Goal: Contribute content

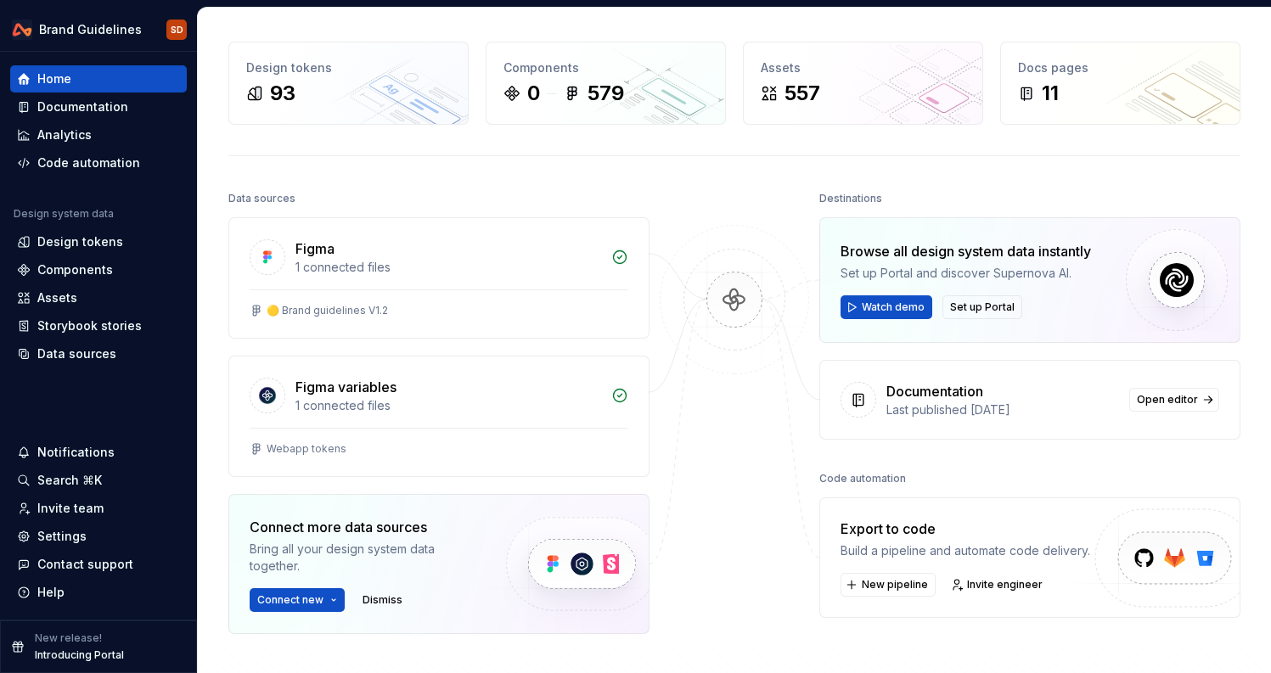
scroll to position [43, 0]
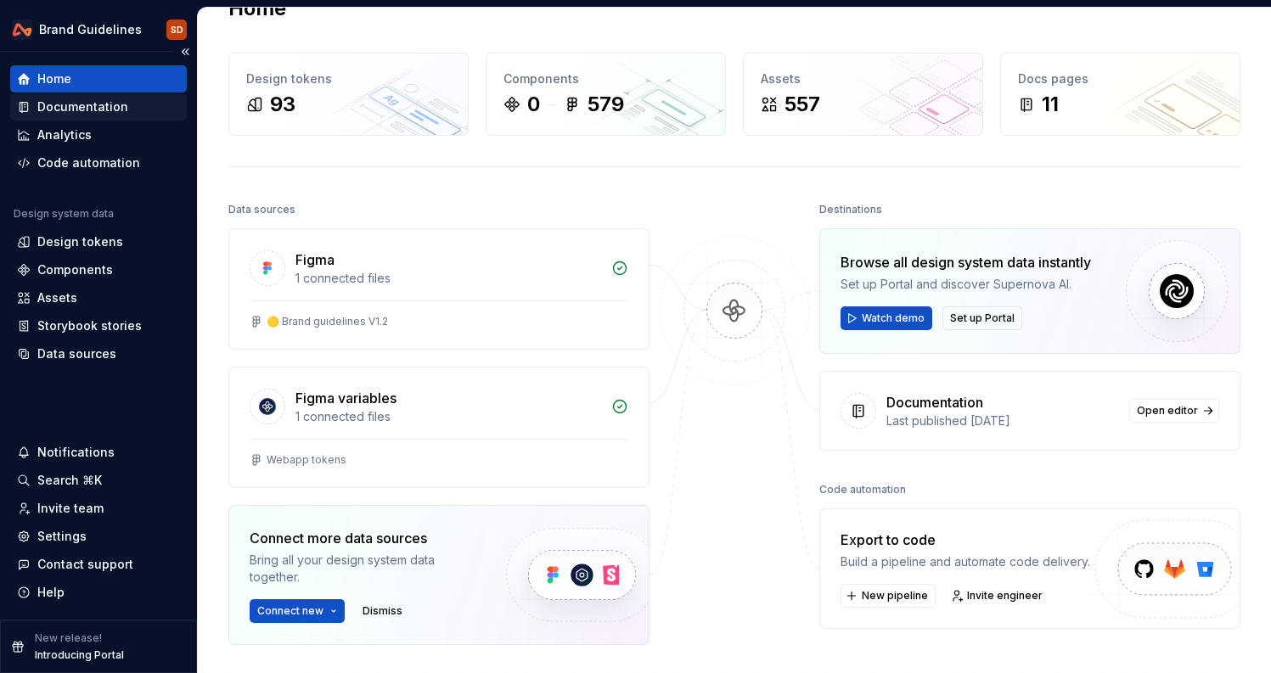
click at [124, 113] on div "Documentation" at bounding box center [98, 106] width 163 height 17
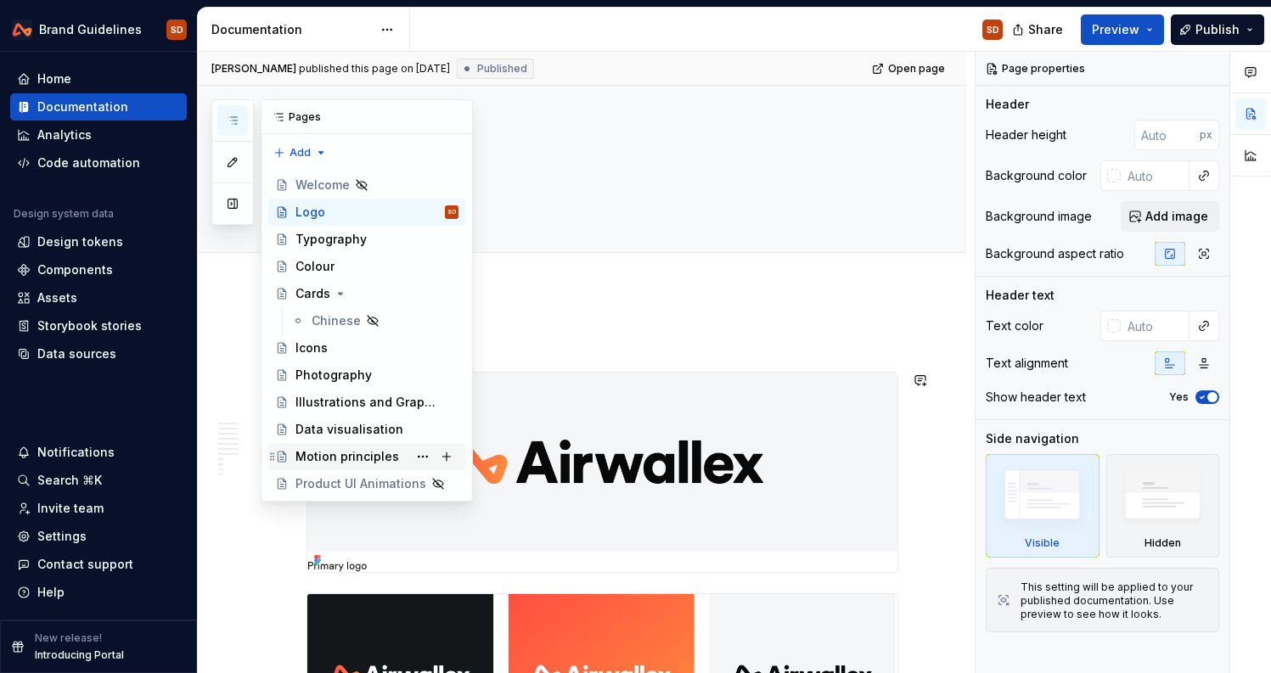
click at [350, 454] on div "Motion principles" at bounding box center [347, 456] width 104 height 17
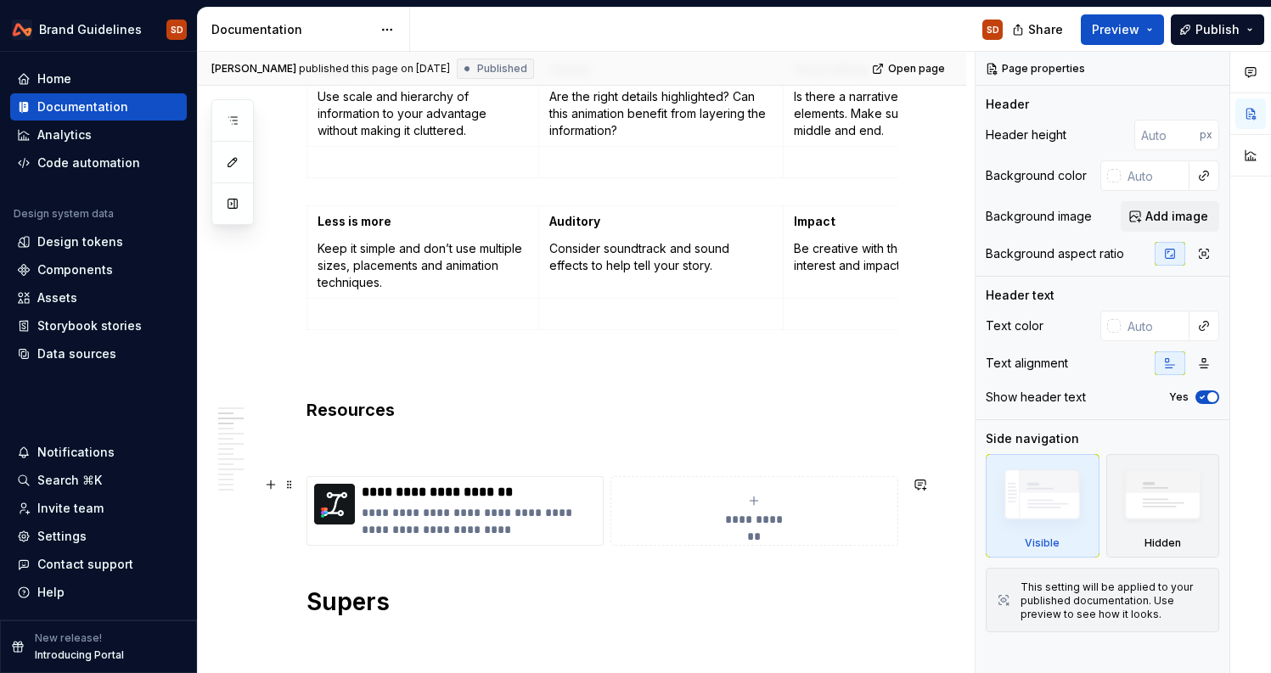
scroll to position [453, 0]
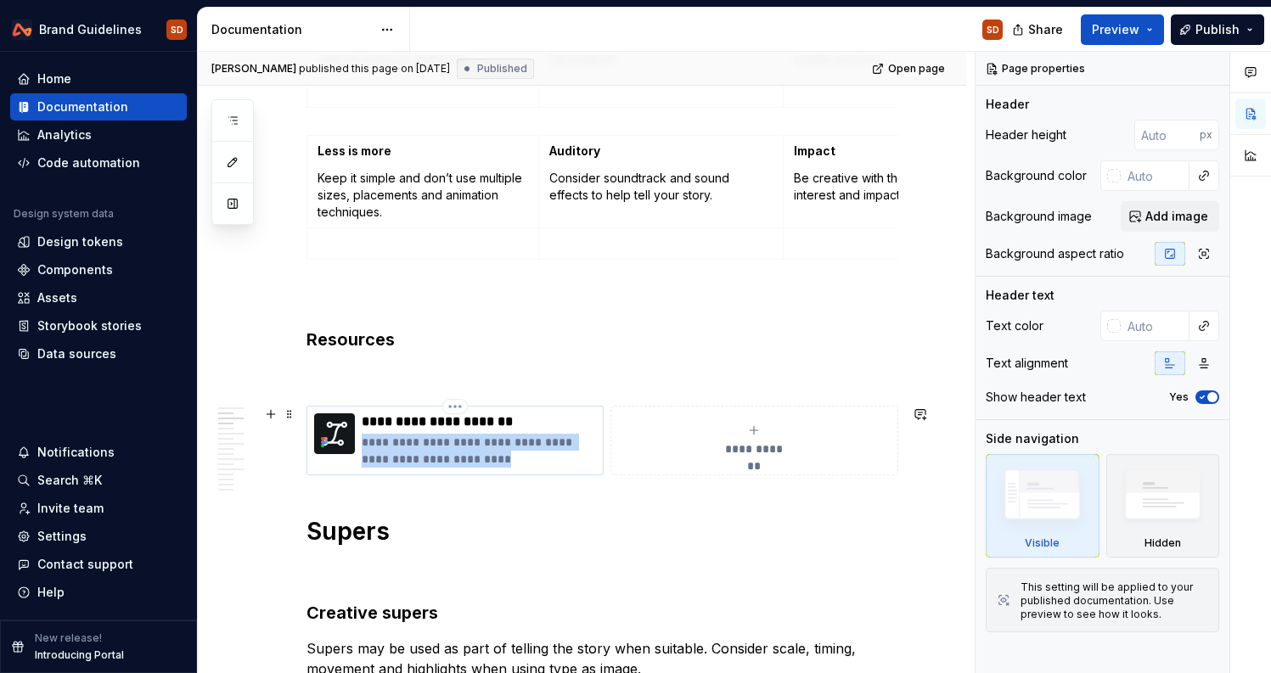
drag, startPoint x: 470, startPoint y: 459, endPoint x: 365, endPoint y: 419, distance: 112.6
click at [365, 418] on div "**********" at bounding box center [479, 440] width 234 height 54
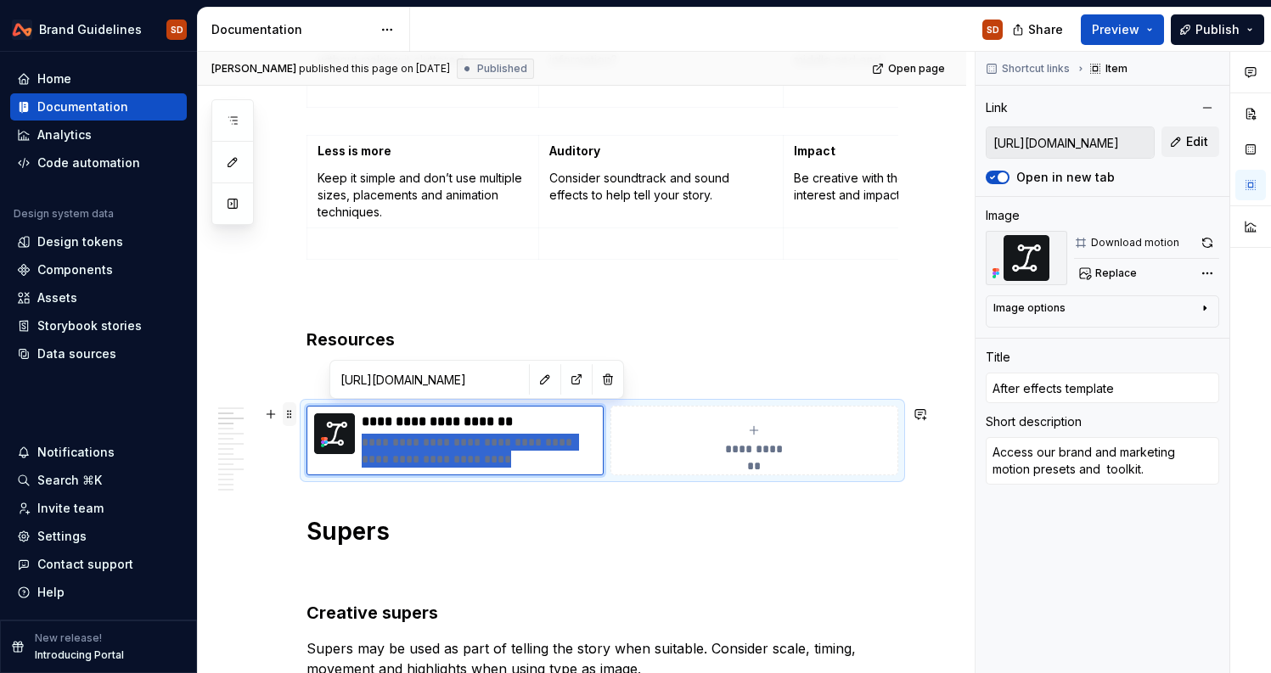
click at [290, 414] on span at bounding box center [290, 414] width 14 height 24
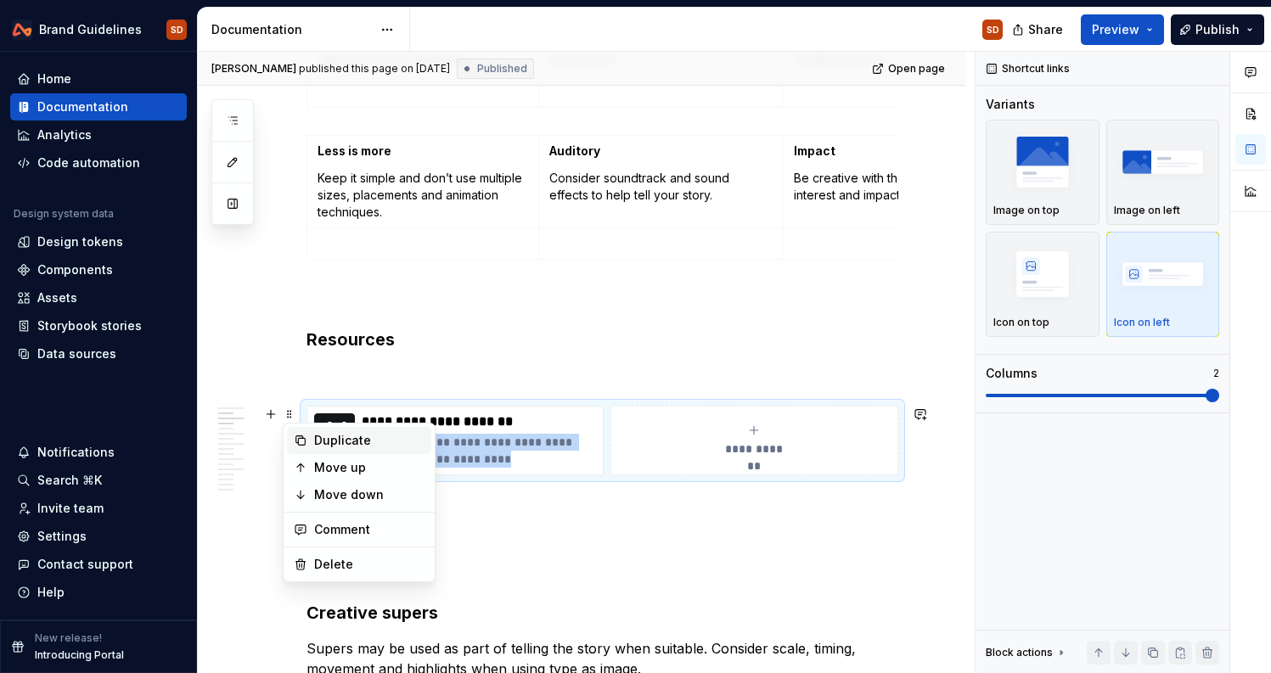
click at [342, 439] on div "Duplicate" at bounding box center [369, 440] width 110 height 17
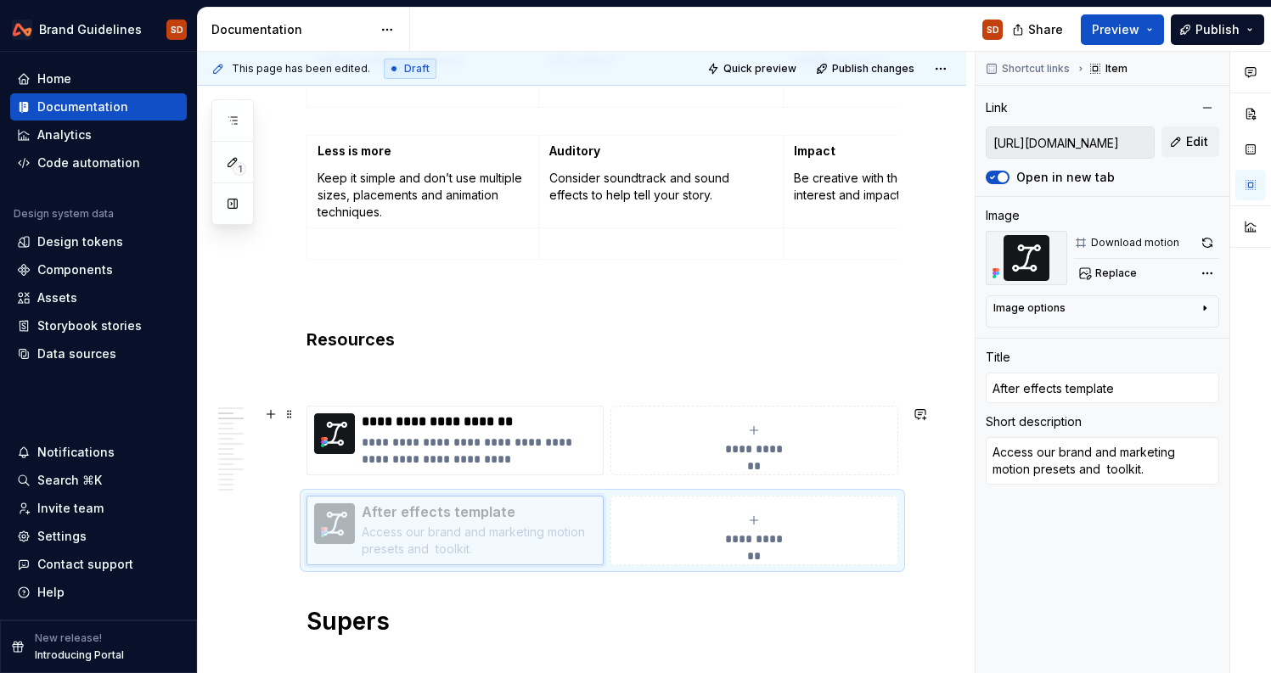
drag, startPoint x: 346, startPoint y: 516, endPoint x: 660, endPoint y: 420, distance: 327.6
click at [660, 420] on body "Brand Guidelines SD Home Documentation Analytics Code automation Design system …" at bounding box center [635, 336] width 1271 height 673
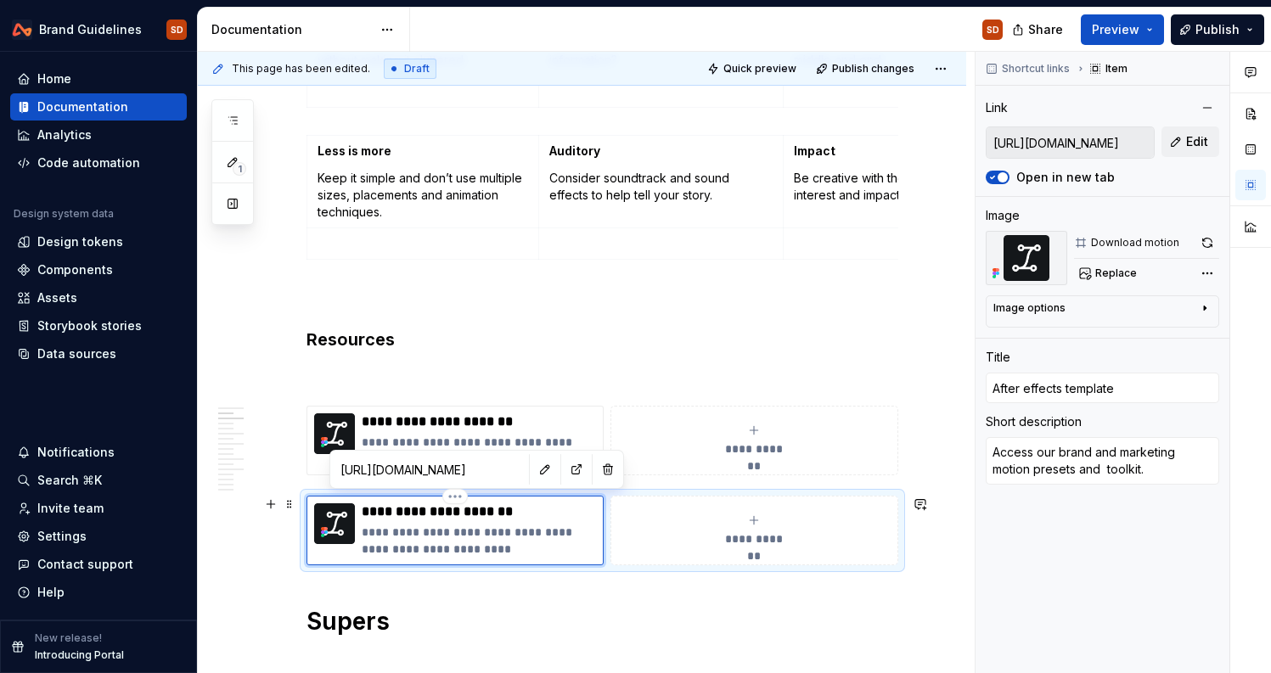
click at [450, 527] on p "**********" at bounding box center [479, 541] width 234 height 34
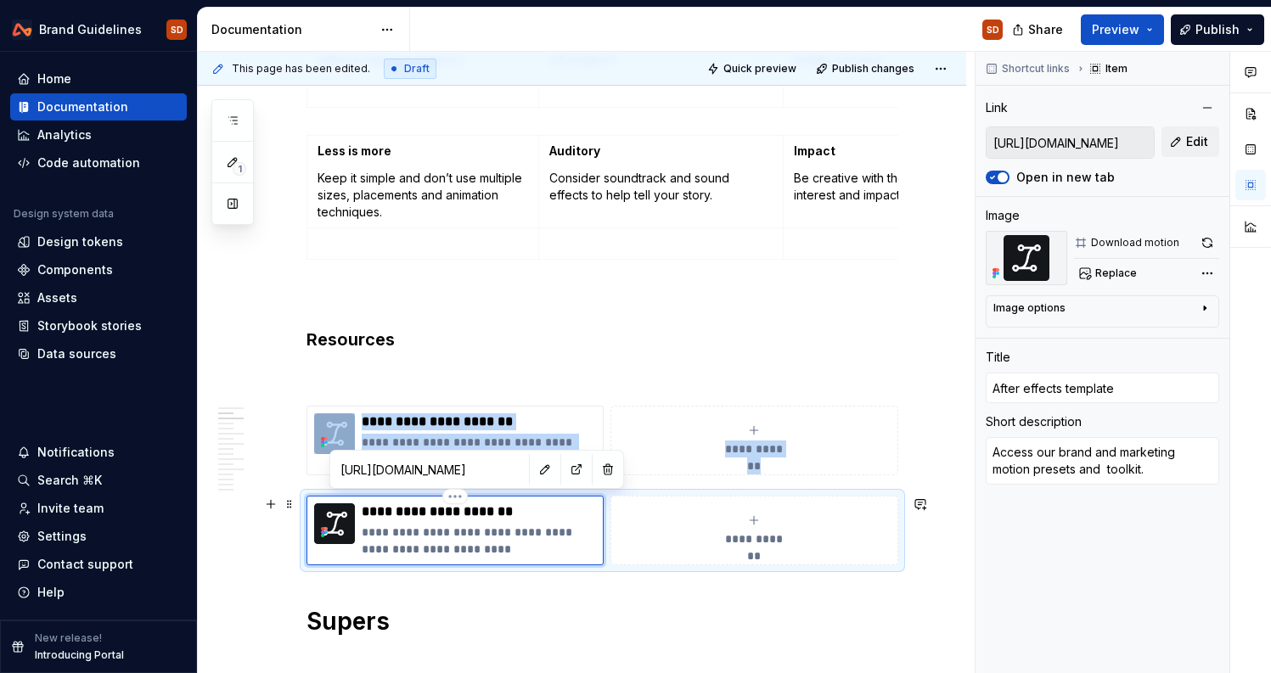
click at [332, 515] on img at bounding box center [334, 523] width 41 height 41
copy div "**********"
click at [693, 447] on div "**********" at bounding box center [754, 441] width 273 height 34
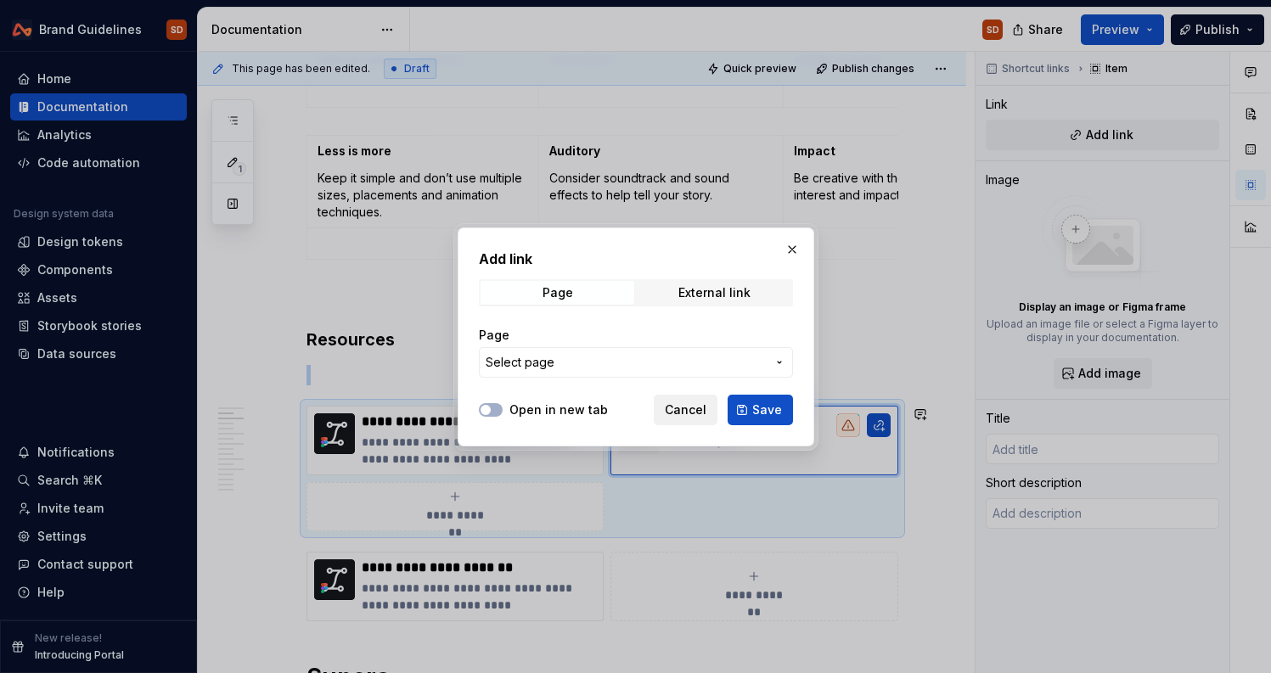
click at [670, 412] on span "Cancel" at bounding box center [686, 410] width 42 height 17
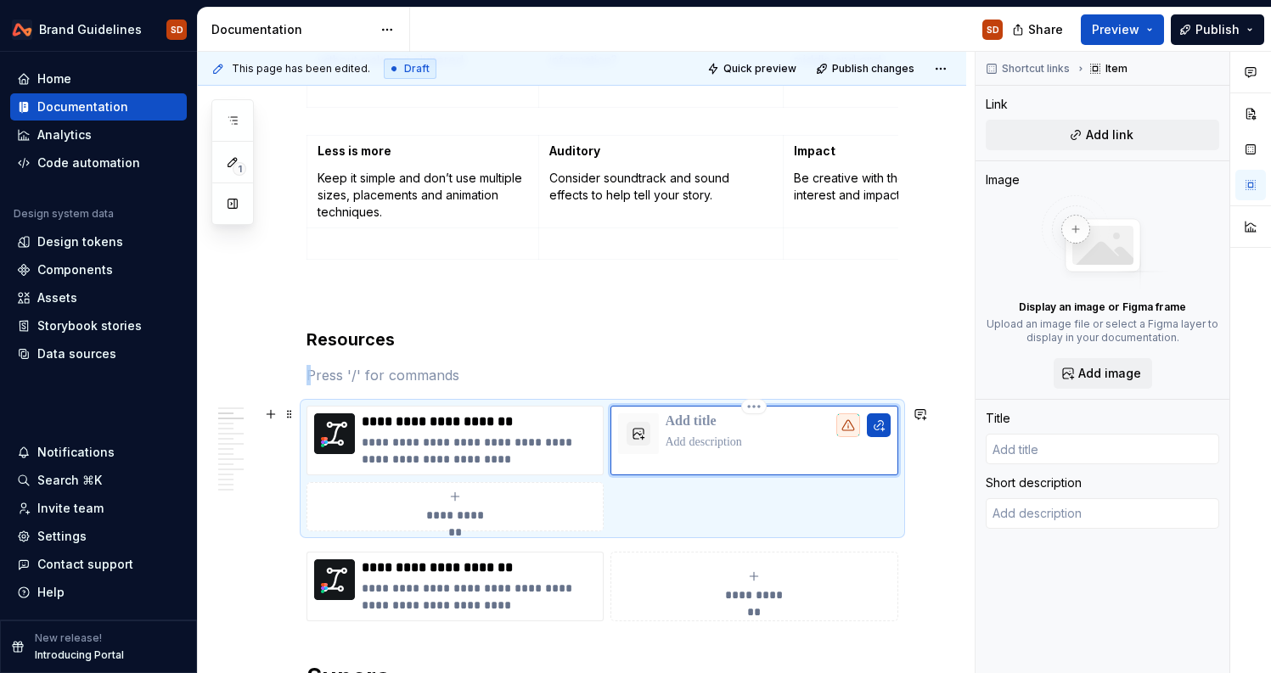
click at [659, 435] on div at bounding box center [754, 433] width 273 height 41
click at [678, 417] on p at bounding box center [779, 421] width 226 height 17
drag, startPoint x: 362, startPoint y: 422, endPoint x: 467, endPoint y: 461, distance: 111.5
click at [467, 461] on div "**********" at bounding box center [479, 440] width 234 height 54
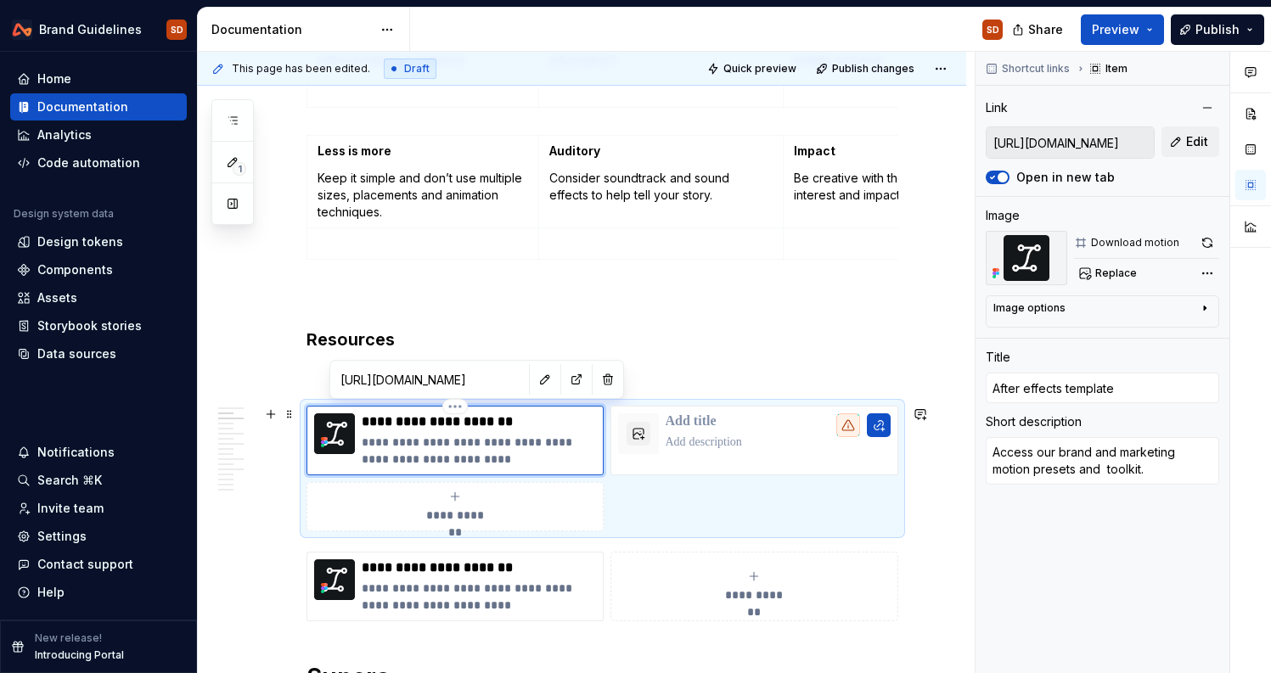
click at [467, 461] on p "**********" at bounding box center [479, 451] width 234 height 34
click at [728, 447] on p at bounding box center [779, 442] width 226 height 17
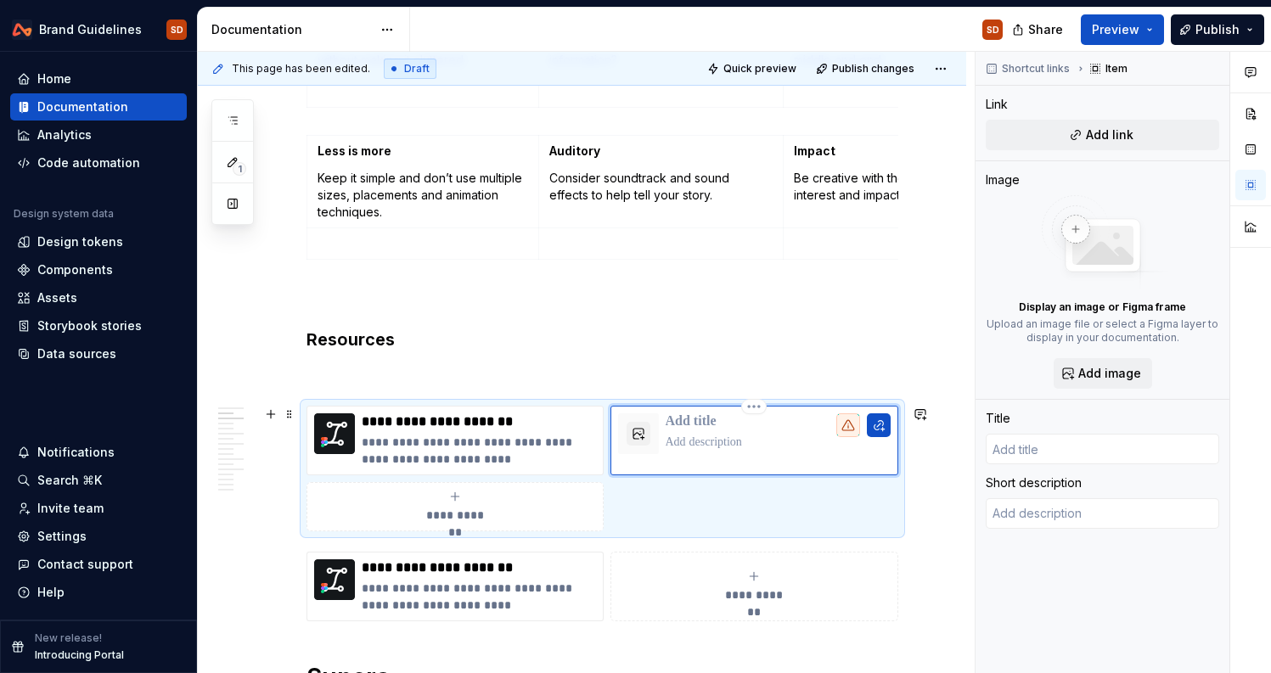
type textarea "*"
type textarea "Access our brand and marketing motion presets and toolkit."
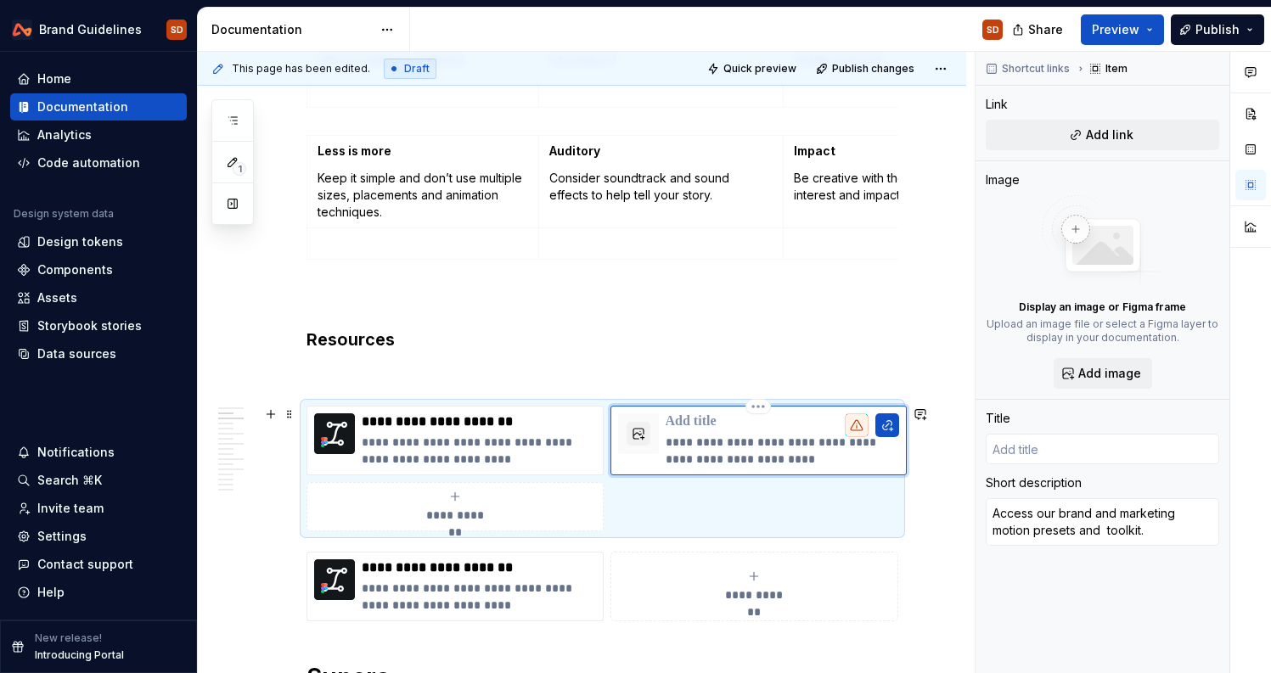
click at [674, 419] on p at bounding box center [783, 421] width 234 height 17
type textarea "*"
type input "E"
type textarea "*"
type input "En"
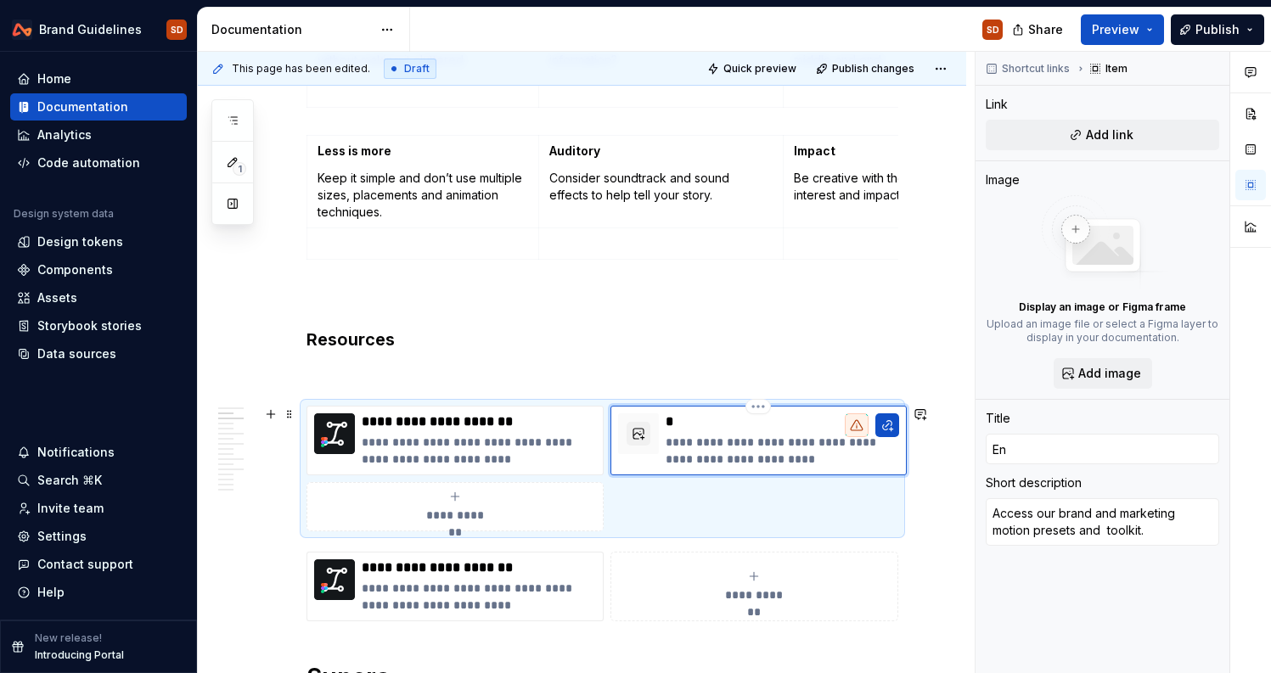
type textarea "*"
type input "End"
type textarea "*"
type input "End-"
type textarea "*"
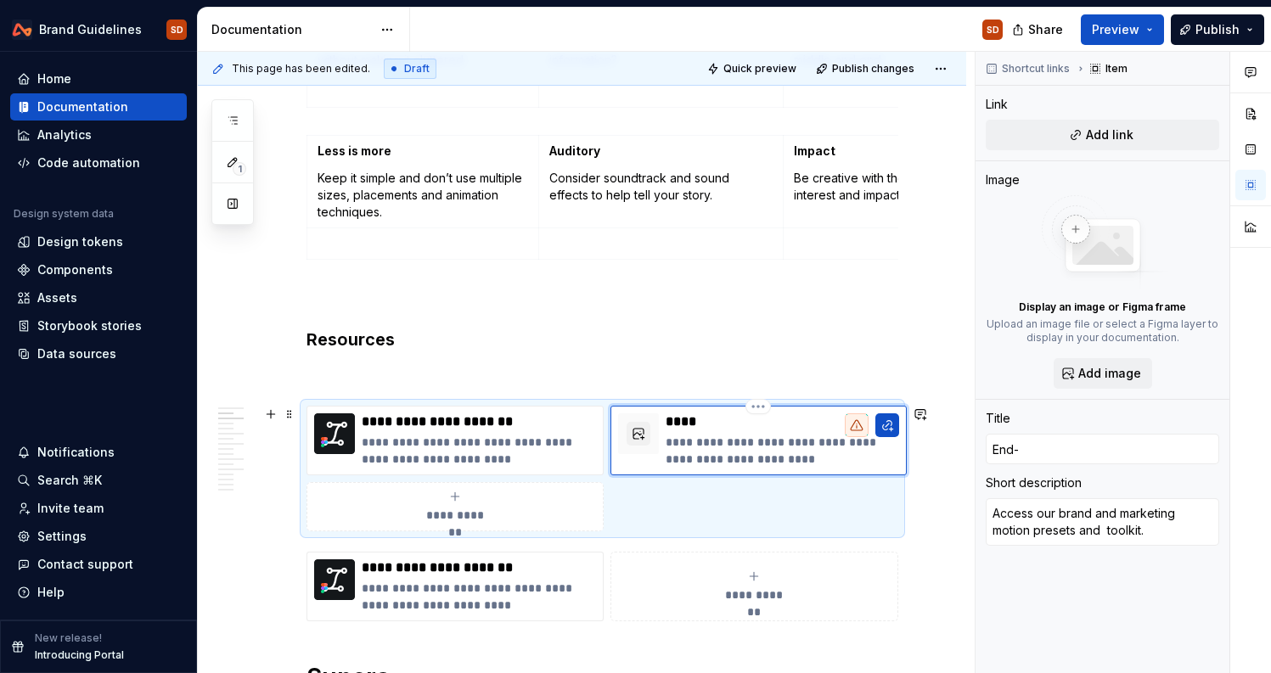
type input "End-f"
type textarea "*"
type input "End-fr"
type textarea "*"
type input "End-fra"
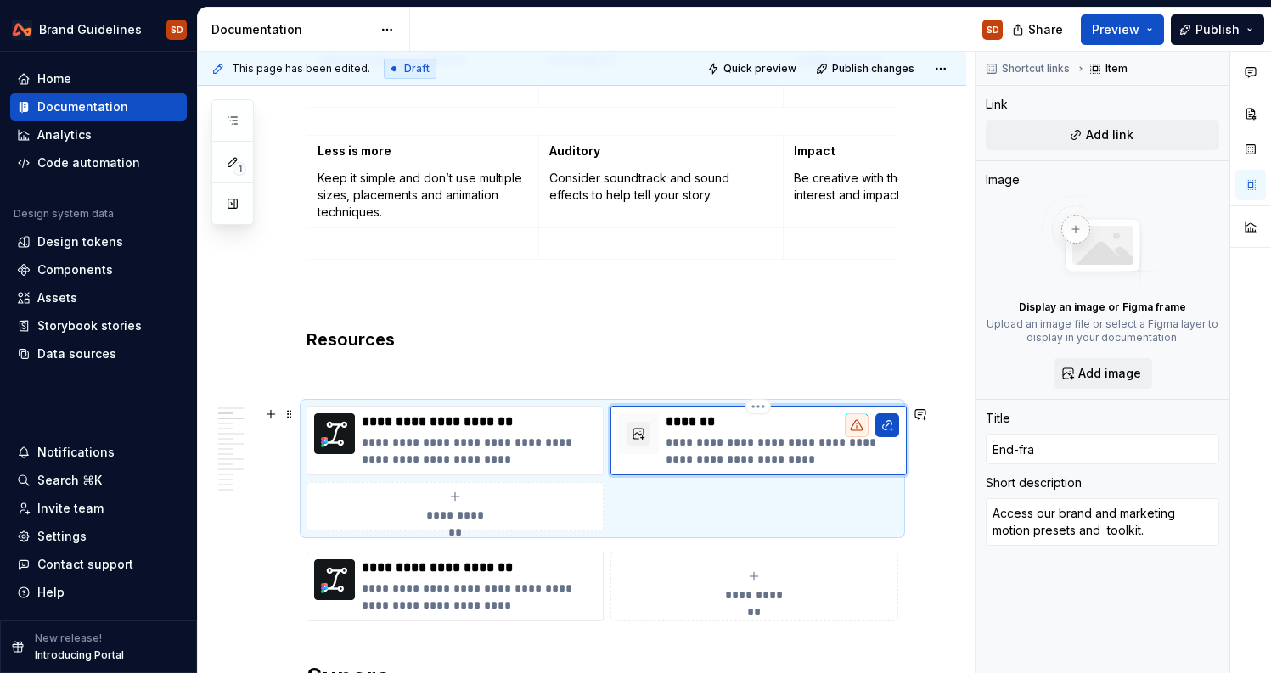
type textarea "*"
type input "End-fram"
type textarea "*"
type input "End-frame"
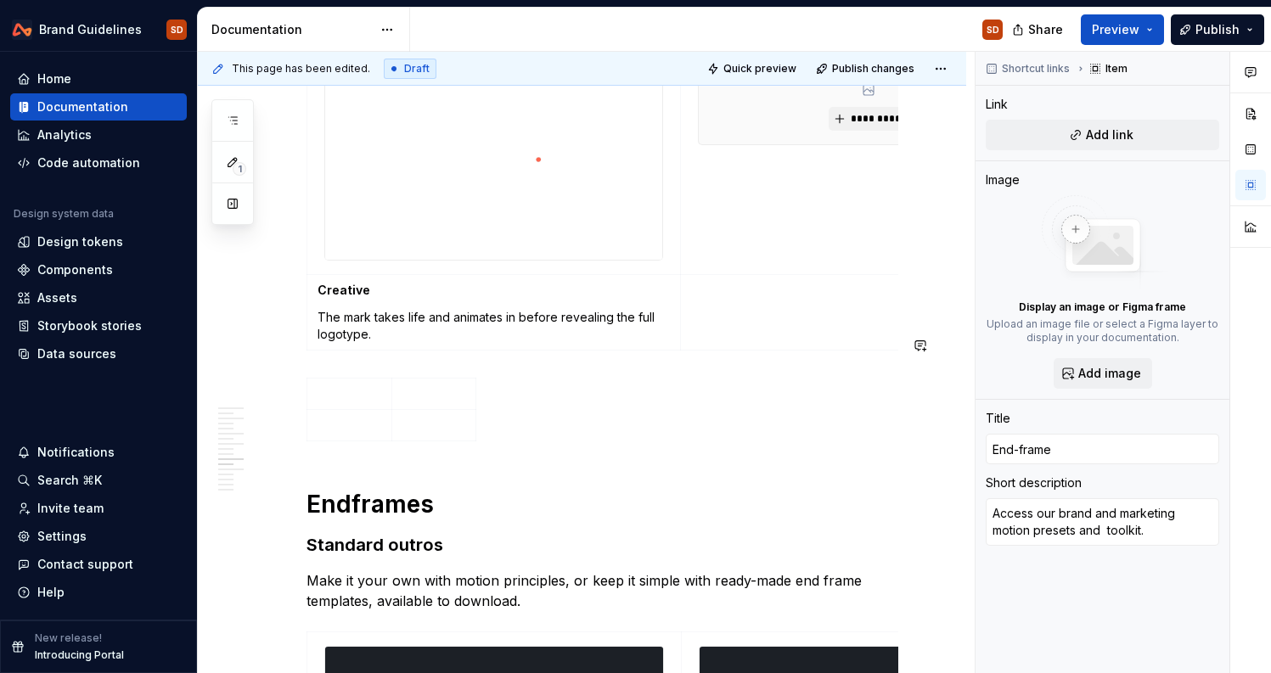
scroll to position [6433, 0]
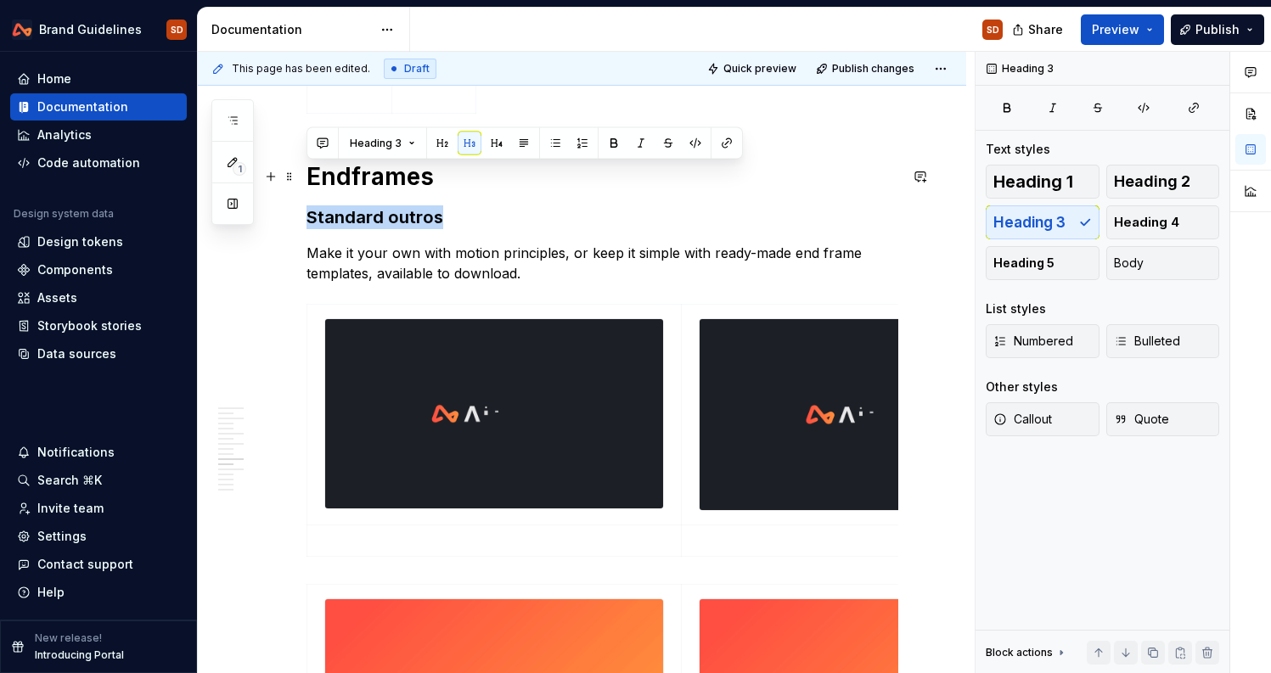
drag, startPoint x: 310, startPoint y: 173, endPoint x: 441, endPoint y: 177, distance: 130.8
click at [441, 205] on h3 "Standard outros" at bounding box center [602, 217] width 592 height 24
copy h3 "Standard outros"
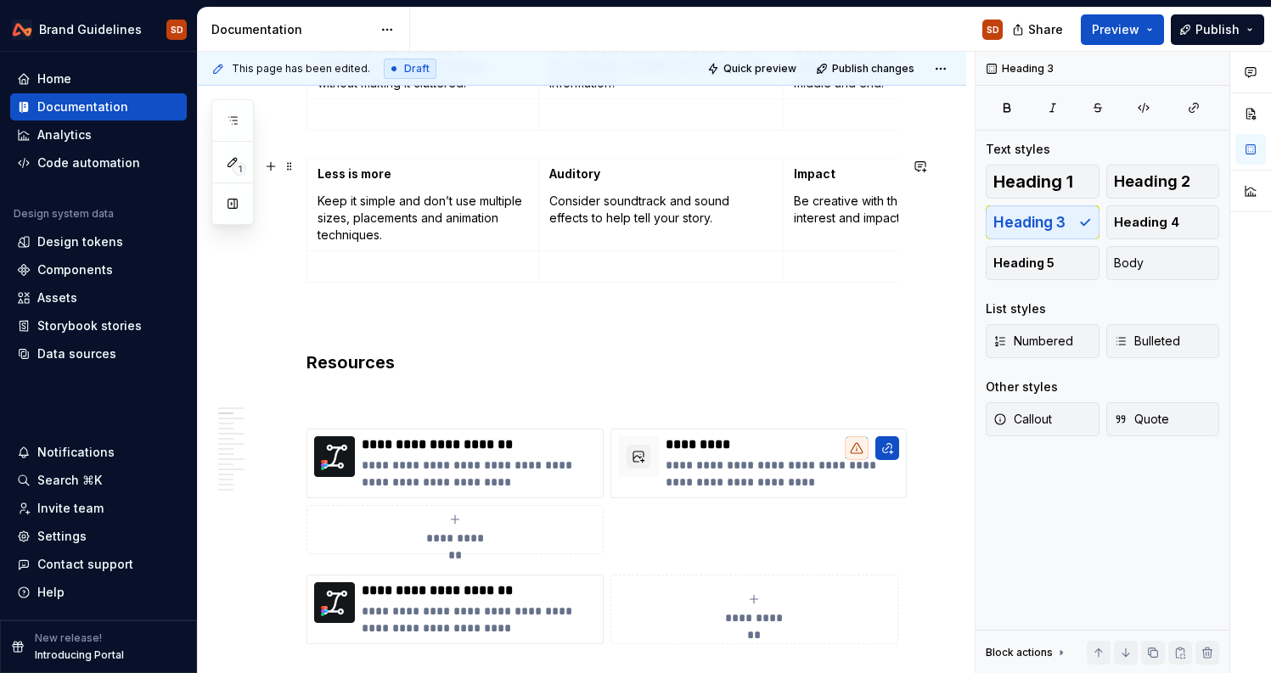
scroll to position [421, 0]
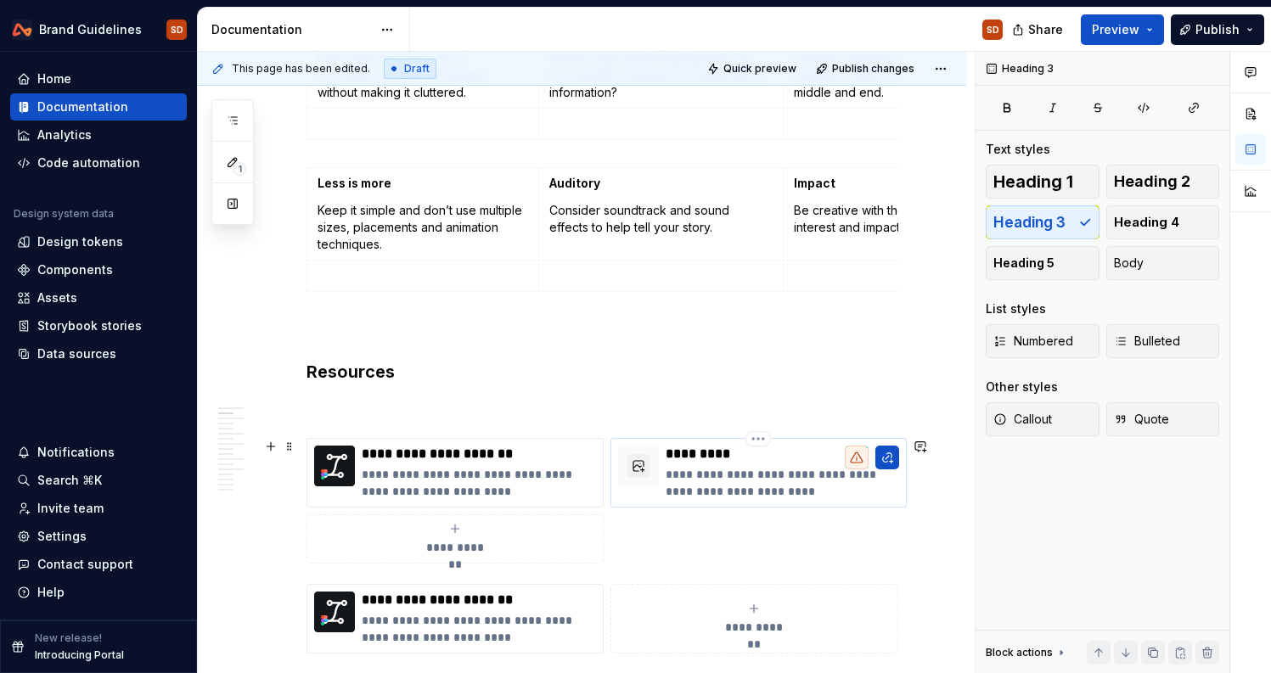
click at [683, 452] on p "*********" at bounding box center [783, 454] width 234 height 17
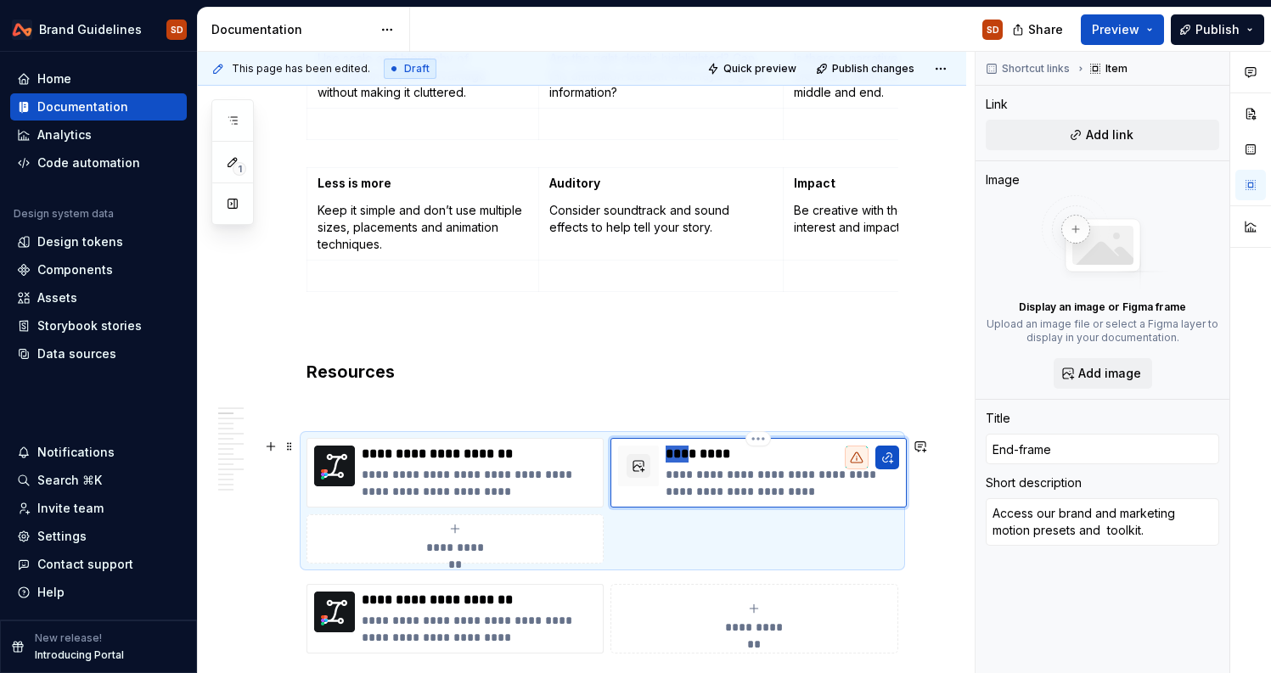
click at [683, 452] on p "*********" at bounding box center [783, 454] width 234 height 17
type textarea "*"
type input "Standard outros"
drag, startPoint x: 789, startPoint y: 491, endPoint x: 733, endPoint y: 469, distance: 59.9
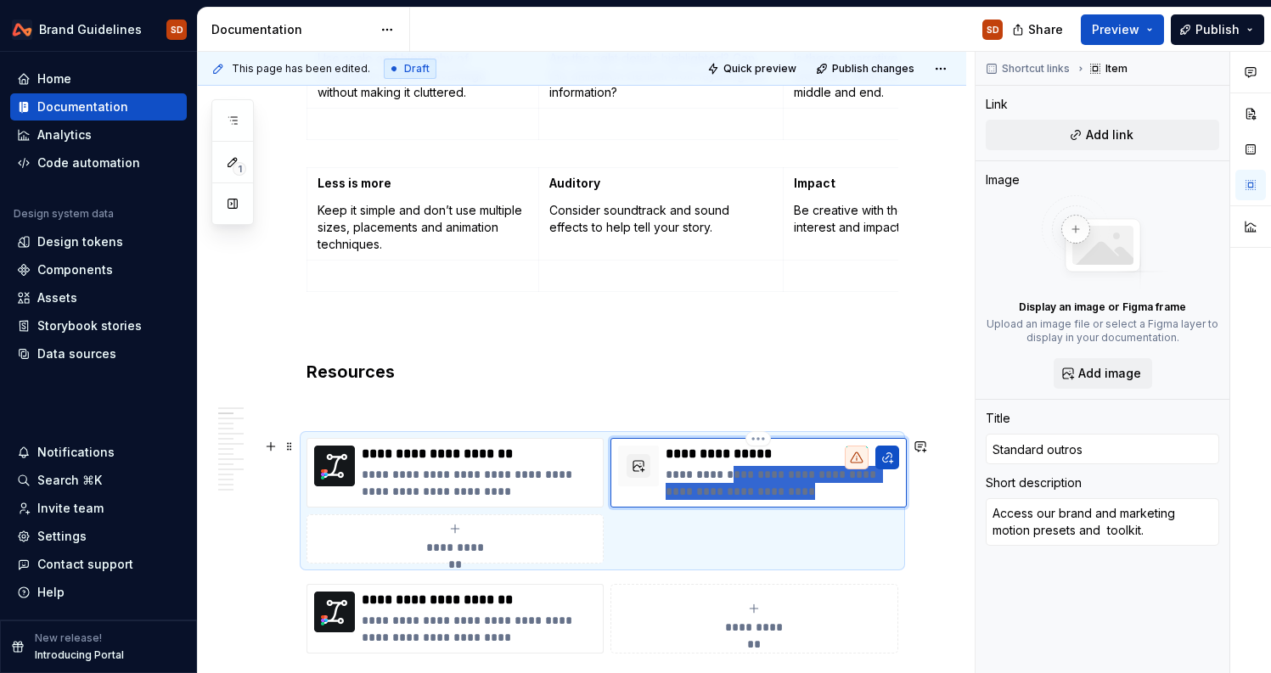
click at [733, 469] on p "**********" at bounding box center [783, 483] width 234 height 34
drag, startPoint x: 733, startPoint y: 468, endPoint x: 846, endPoint y: 469, distance: 113.8
click at [846, 469] on p "**********" at bounding box center [783, 483] width 234 height 34
type textarea "*"
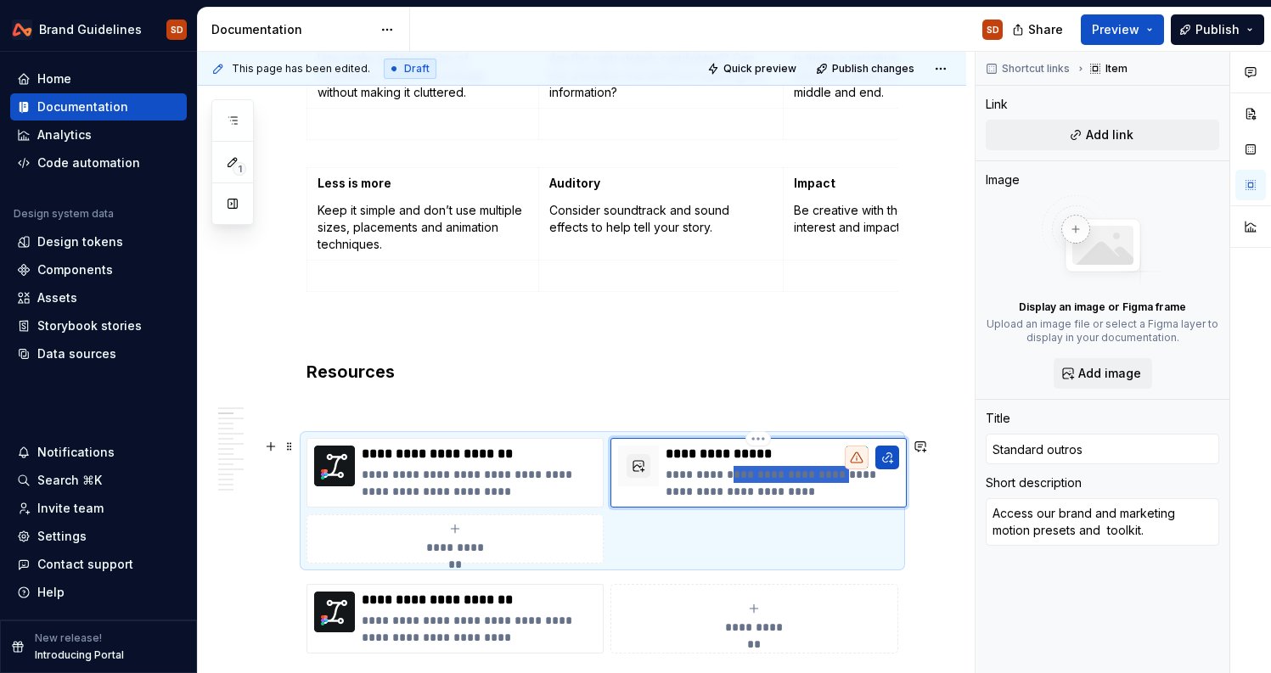
type textarea "Access our s motion presets and toolkit."
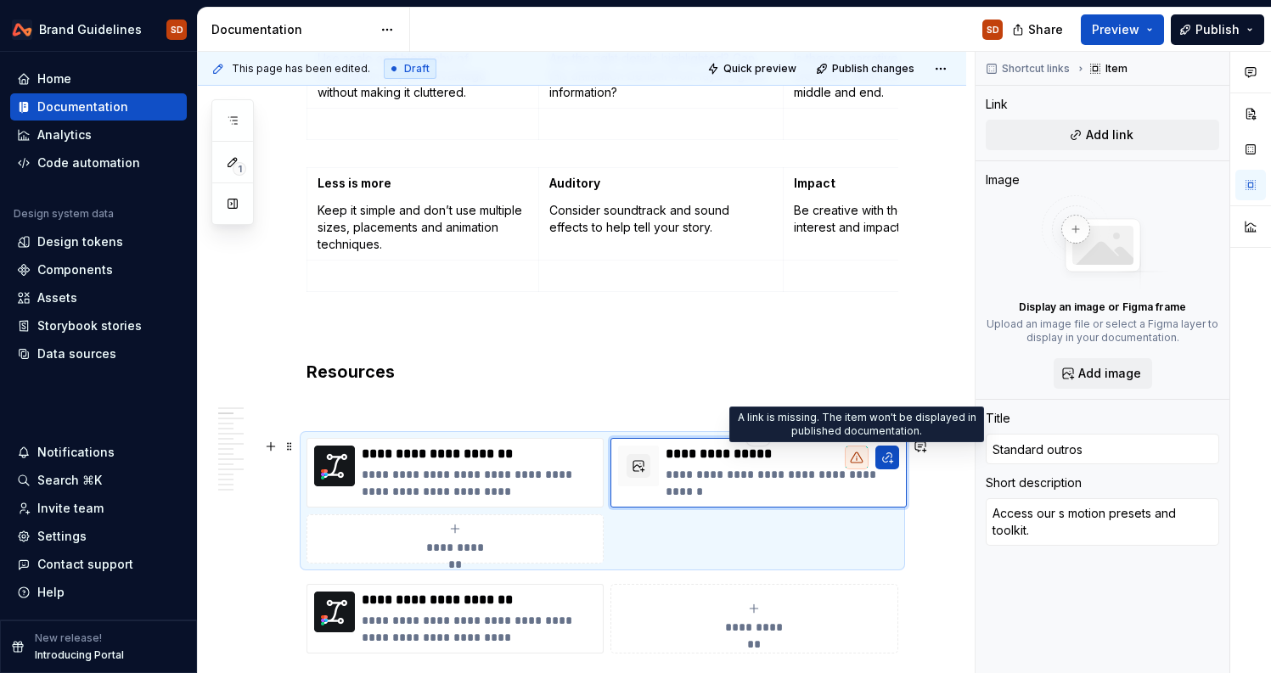
type textarea "*"
type textarea "Access our st motion presets and toolkit."
type textarea "*"
type textarea "Access our sta motion presets and toolkit."
type textarea "*"
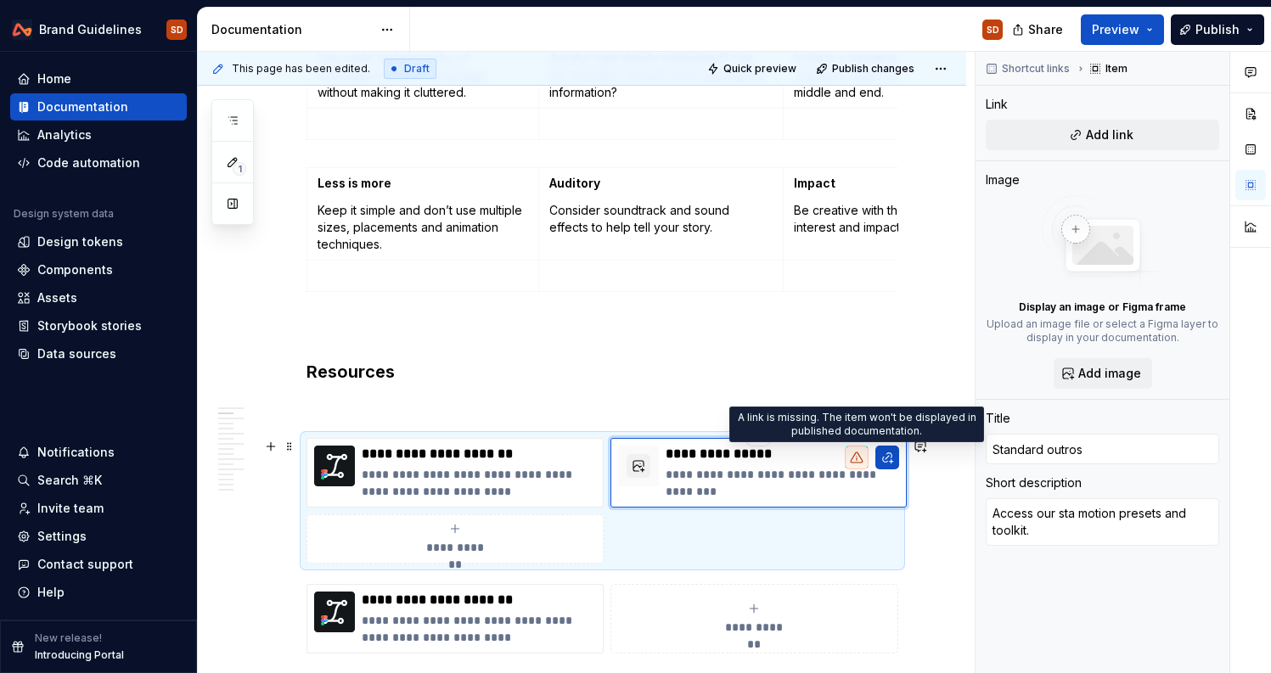
type textarea "Access our stan motion presets and toolkit."
type textarea "*"
type textarea "Access our stand motion presets and toolkit."
type textarea "*"
type textarea "Access our standa motion presets and toolkit."
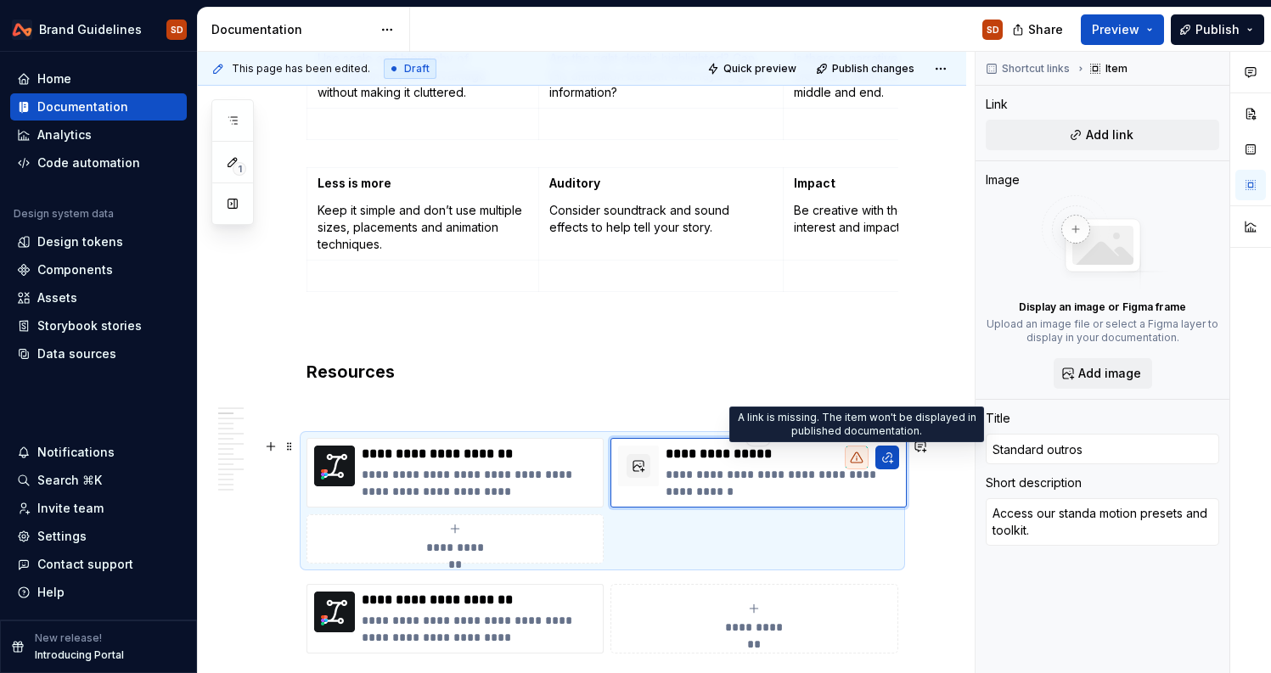
type textarea "*"
type textarea "Access our standar motion presets and toolkit."
type textarea "*"
type textarea "Access our standard motion presets and toolkit."
type textarea "*"
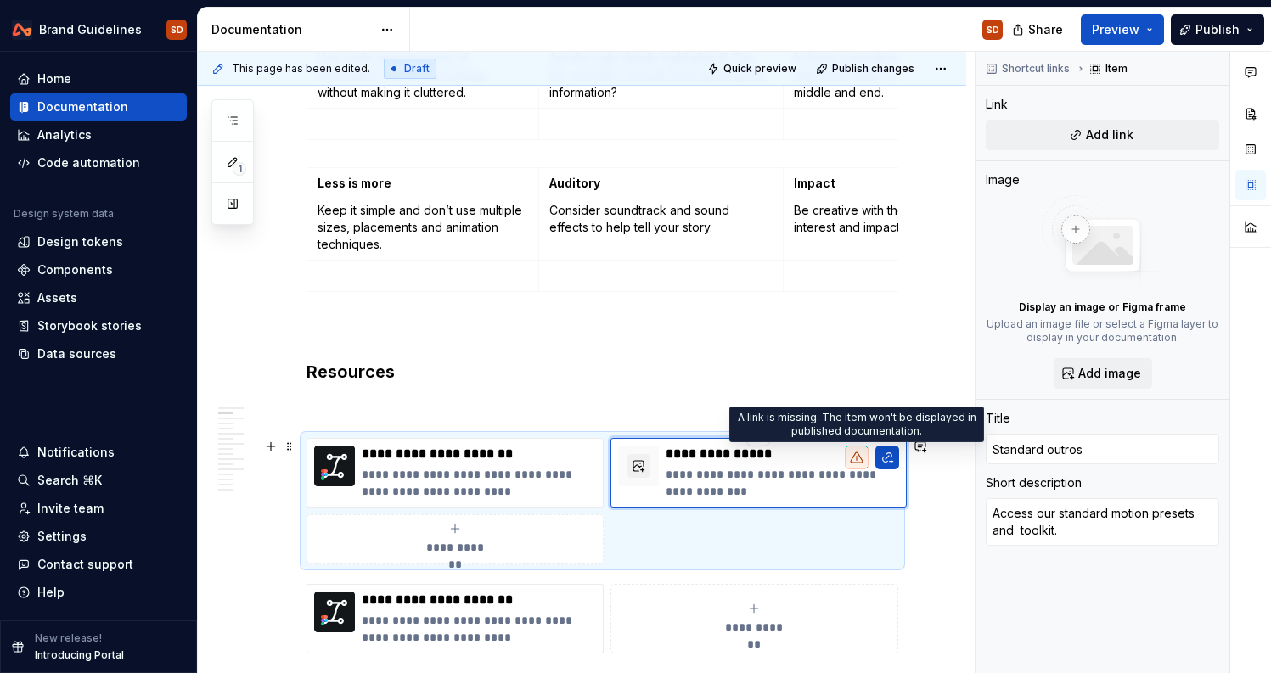
type textarea "Access our standard motion presets and toolkit."
type textarea "*"
type textarea "Access our standard motion presets and toolkit."
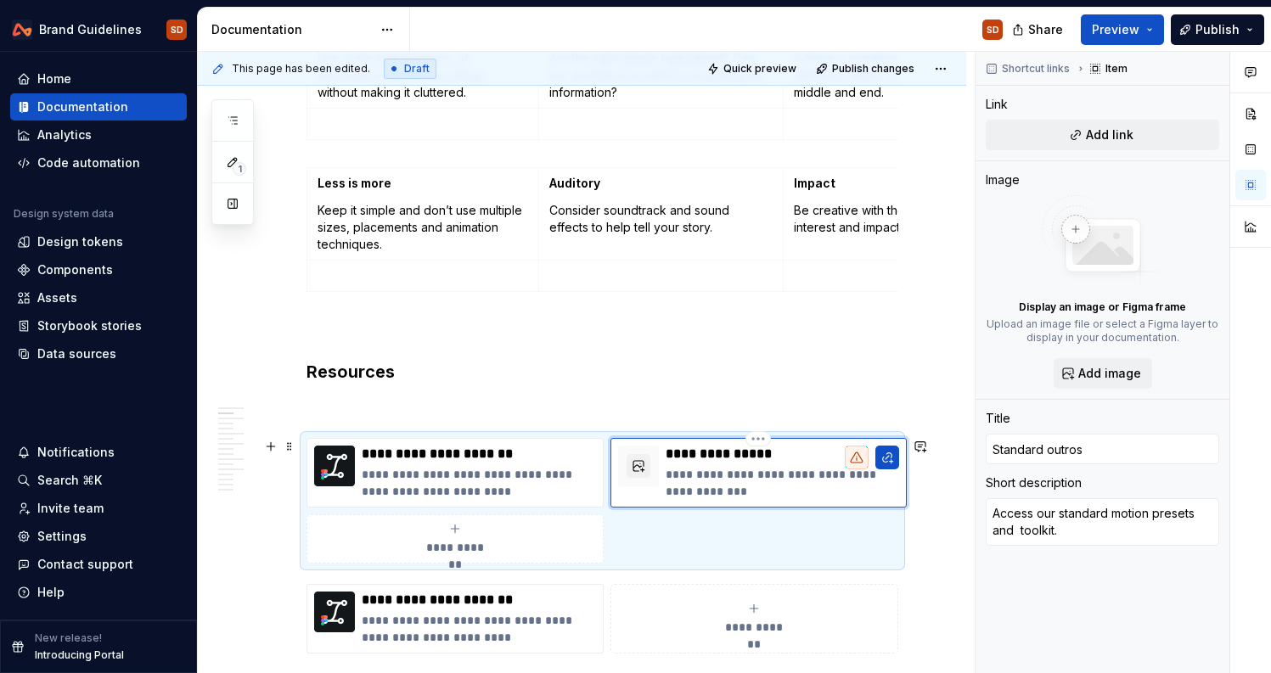
click at [827, 476] on p "**********" at bounding box center [783, 483] width 234 height 34
drag, startPoint x: 873, startPoint y: 475, endPoint x: 699, endPoint y: 492, distance: 173.9
click at [699, 492] on p "**********" at bounding box center [783, 483] width 234 height 34
type textarea "*"
type textarea "Access our standard motion presets f."
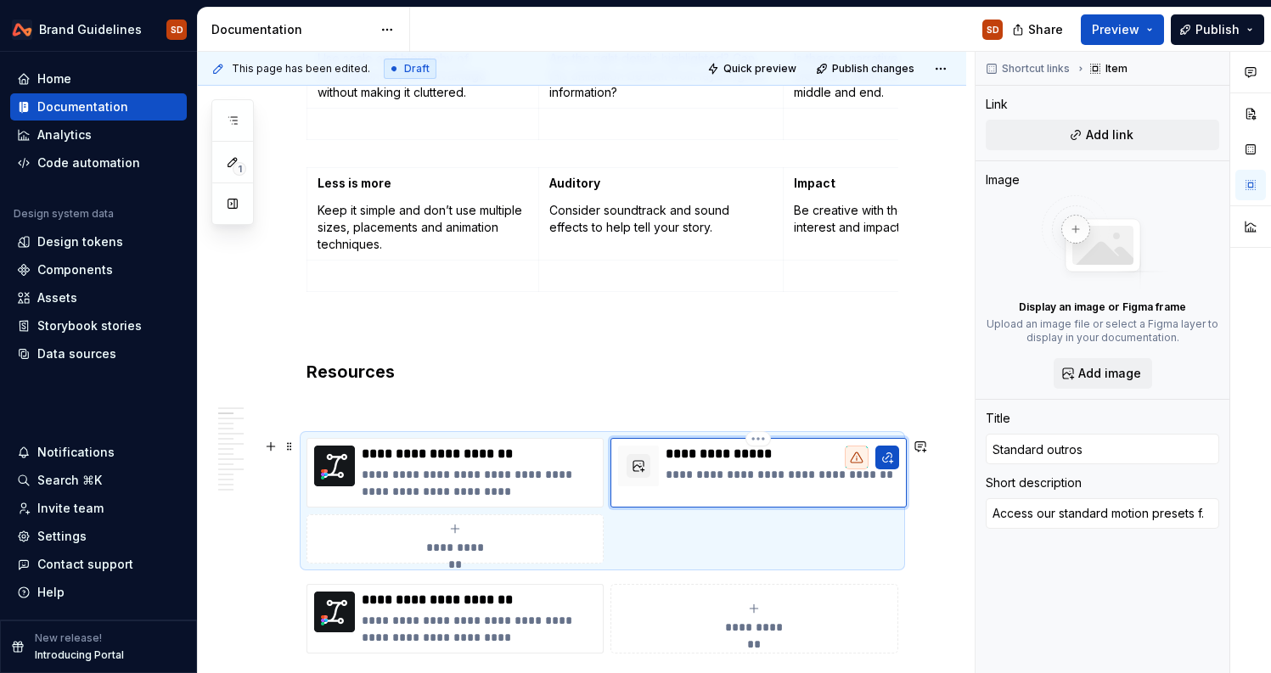
type textarea "*"
type textarea "Access our standard motion presets fo."
type textarea "*"
type textarea "Access our standard motion presets for."
type textarea "*"
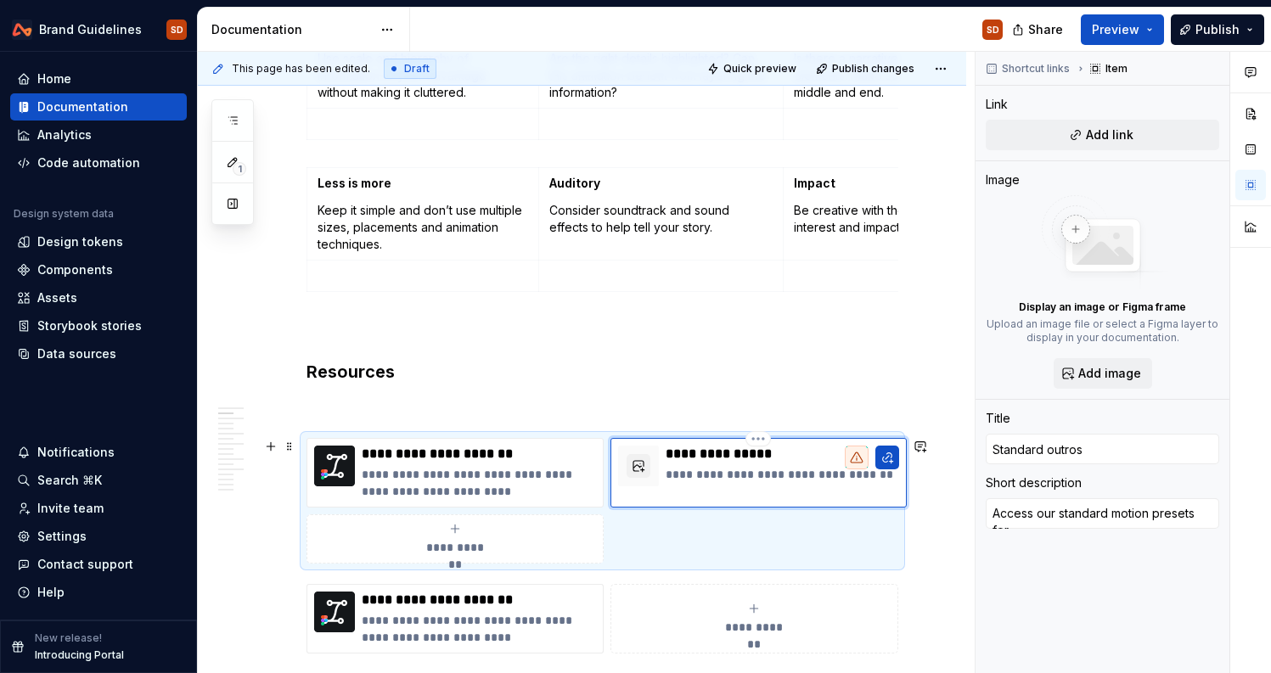
type textarea "Access our standard motion presets for ."
type textarea "*"
type textarea "Access our standard motion presets for e."
type textarea "*"
type textarea "Access our standard motion presets for en."
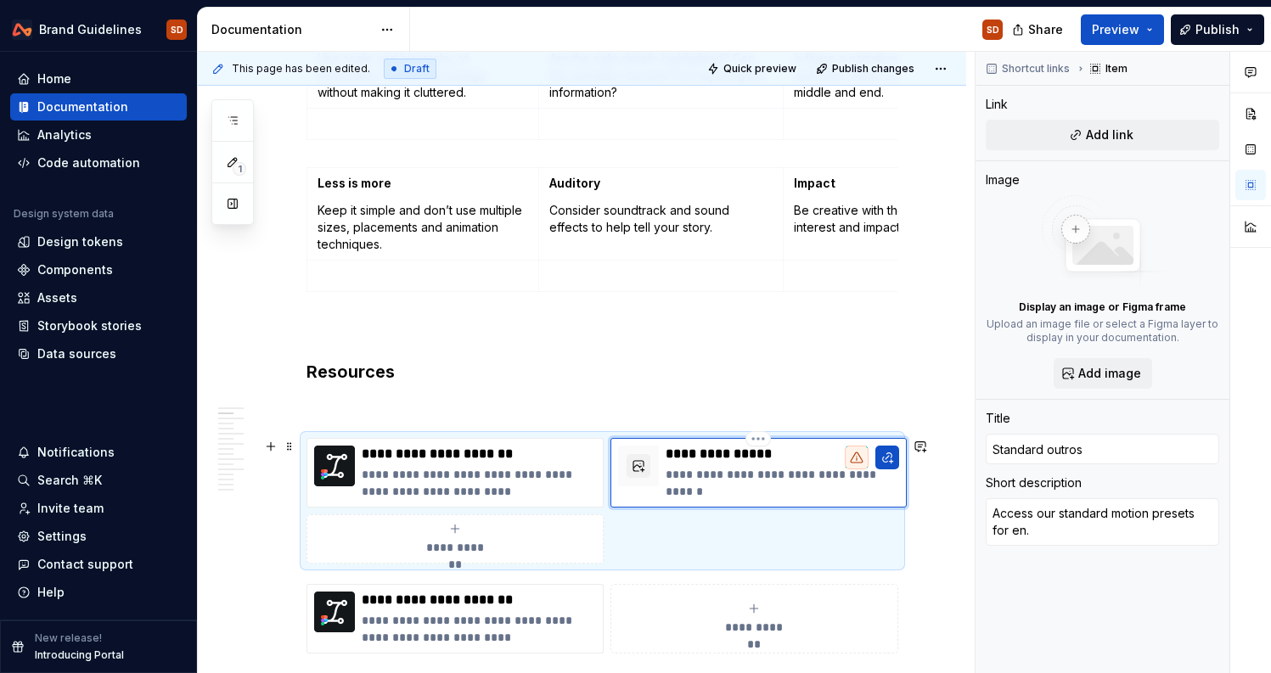
type textarea "*"
type textarea "Access our standard motion presets for end."
type textarea "*"
type textarea "Access our standard motion presets for end ."
type textarea "*"
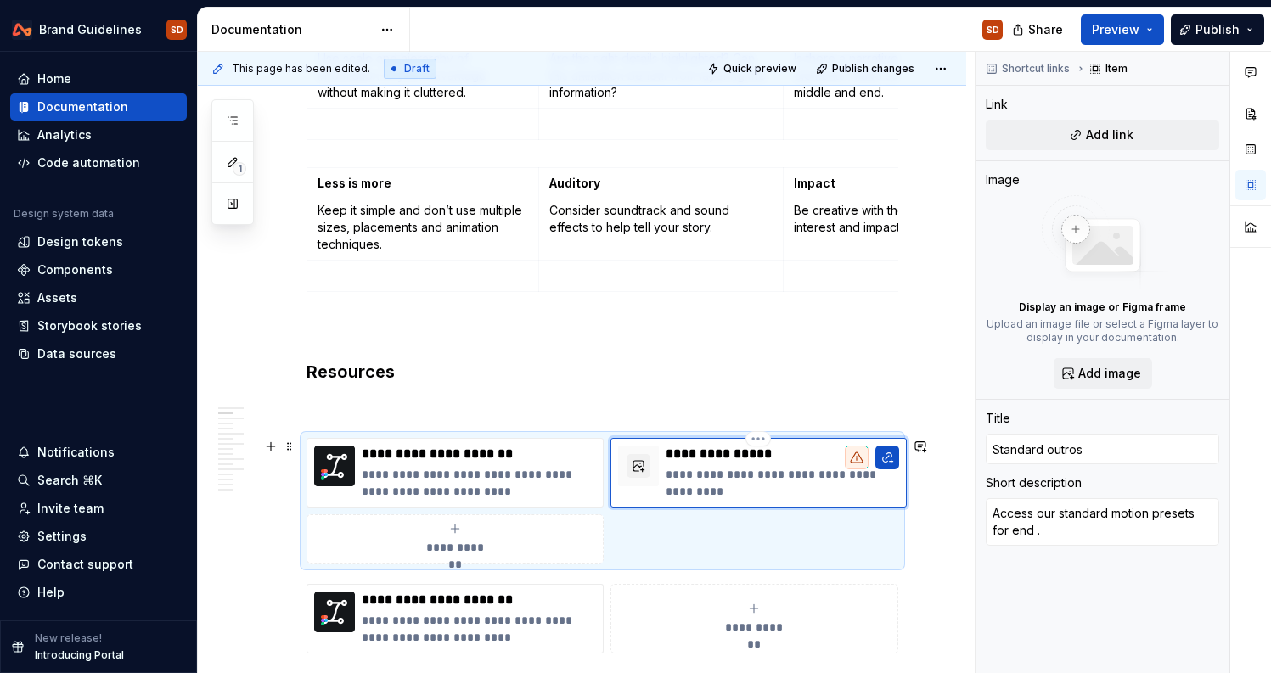
type textarea "Access our standard motion presets for end f."
type textarea "*"
type textarea "Access our standard motion presets for end fr."
type textarea "*"
type textarea "Access our standard motion presets for end fra."
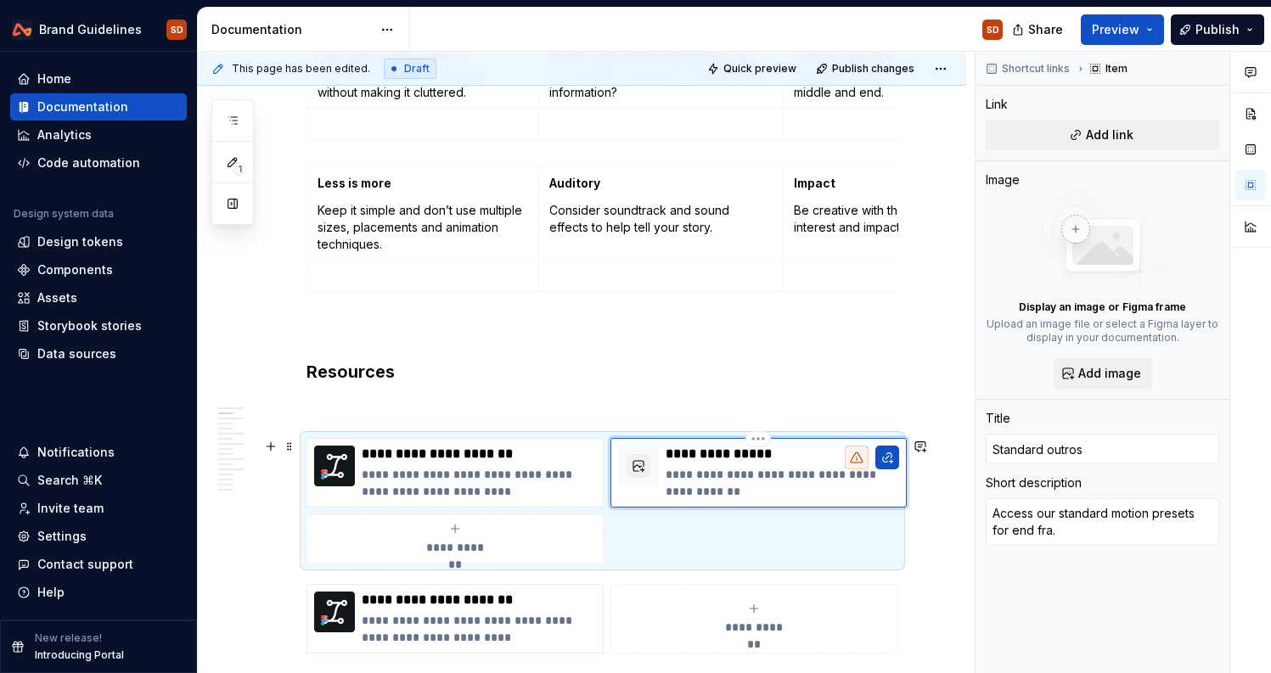
type textarea "*"
type textarea "Access our standard motion presets for end fram."
type textarea "*"
type textarea "Access our standard motion presets for end frame."
type textarea "*"
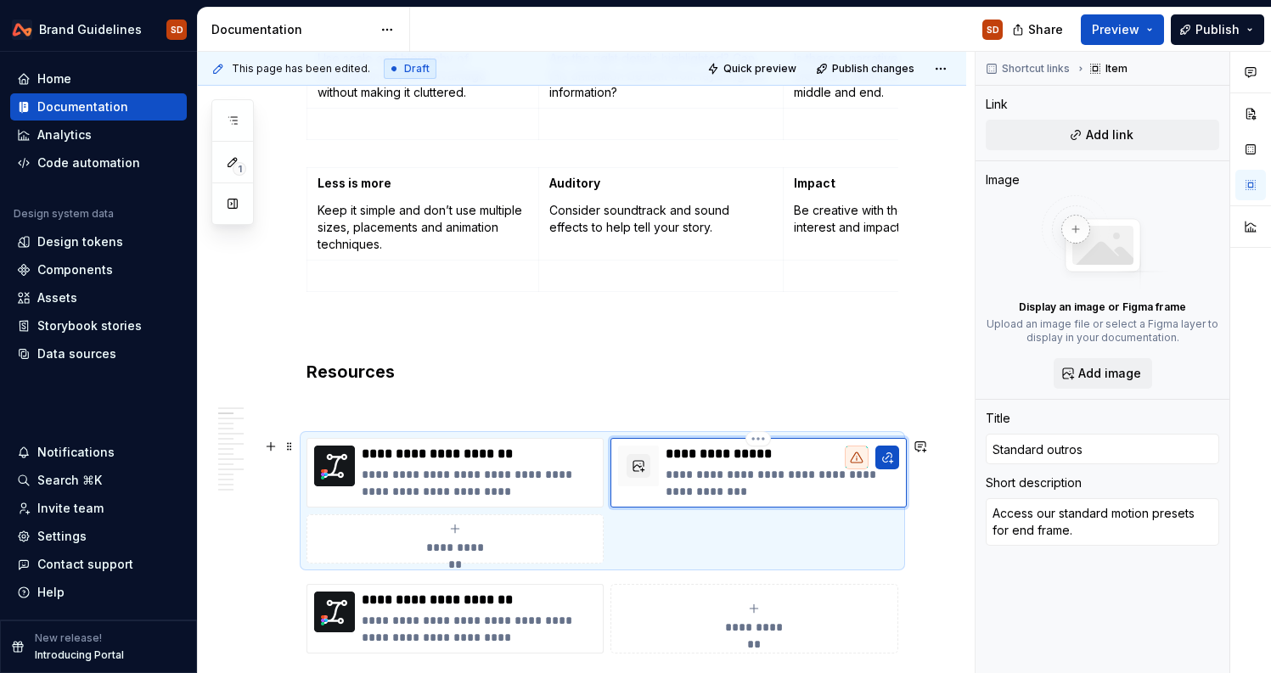
type textarea "Access our standard motion presets for end frames."
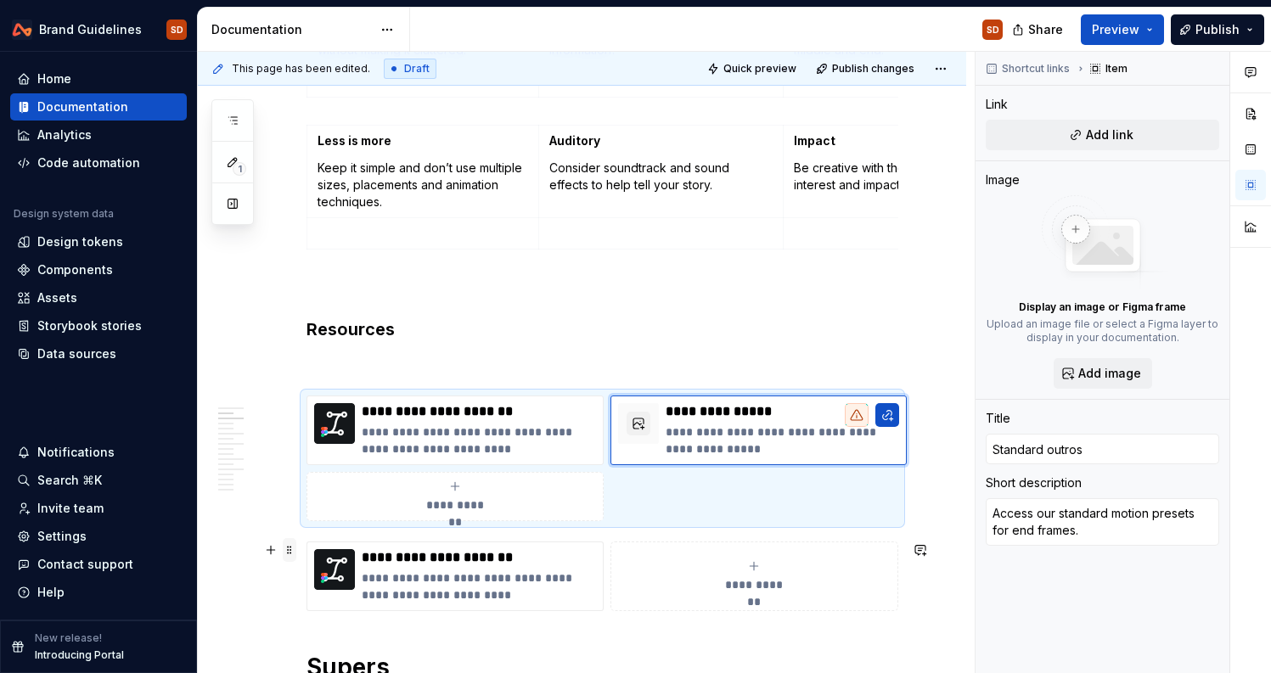
click at [290, 549] on span at bounding box center [290, 550] width 14 height 24
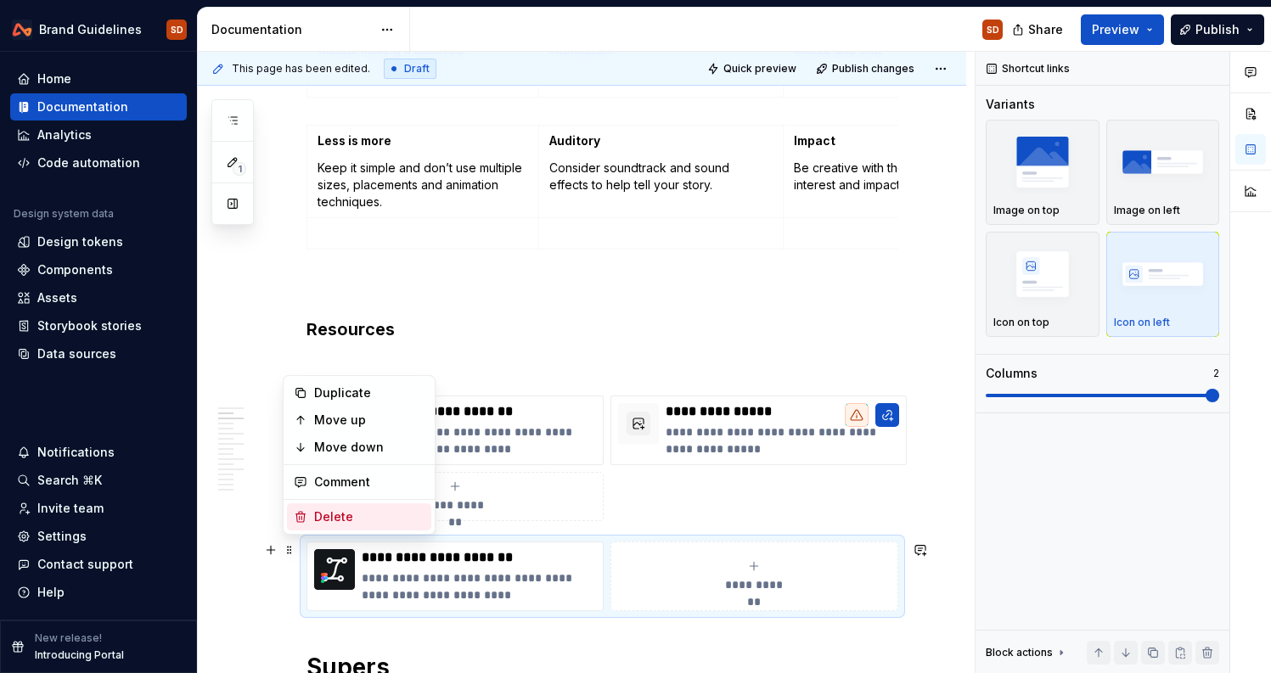
click at [332, 509] on div "Delete" at bounding box center [369, 516] width 110 height 17
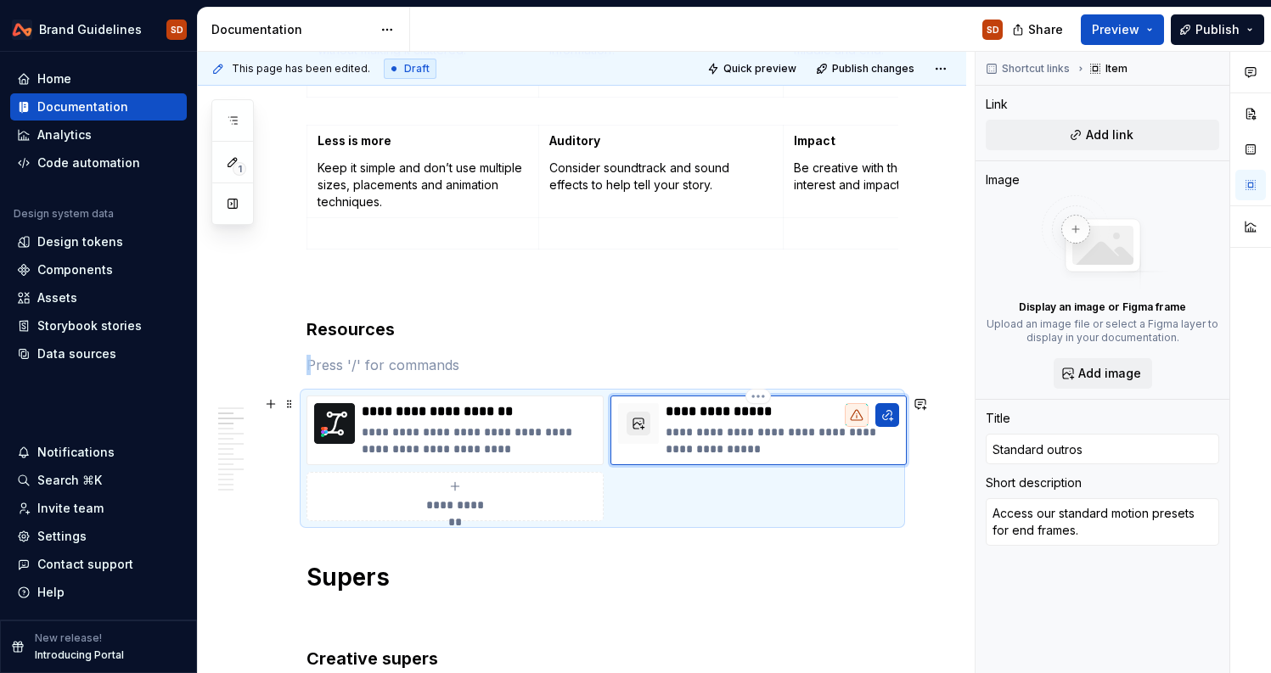
click at [643, 424] on button "button" at bounding box center [638, 424] width 24 height 24
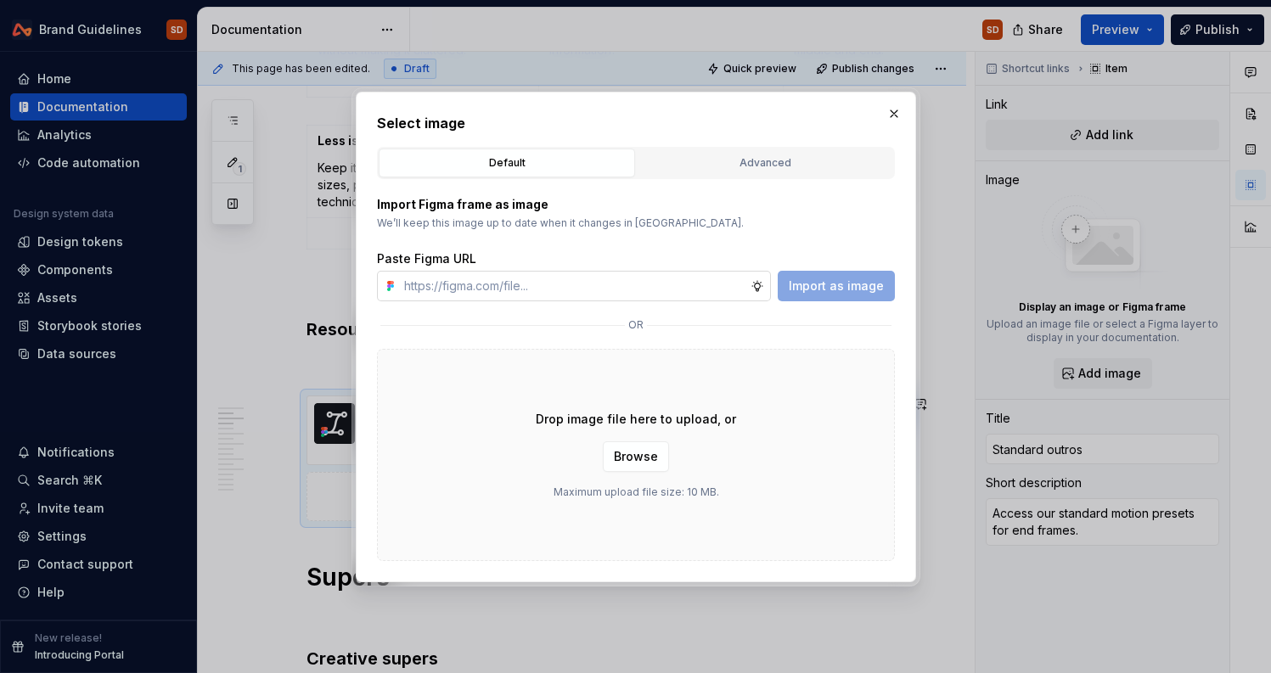
click at [680, 284] on input "text" at bounding box center [573, 286] width 353 height 31
click at [836, 418] on div "Drop image file here to upload, or Browse Maximum upload file size: 10 MB." at bounding box center [636, 455] width 518 height 212
click at [810, 165] on div "Advanced" at bounding box center [765, 162] width 244 height 17
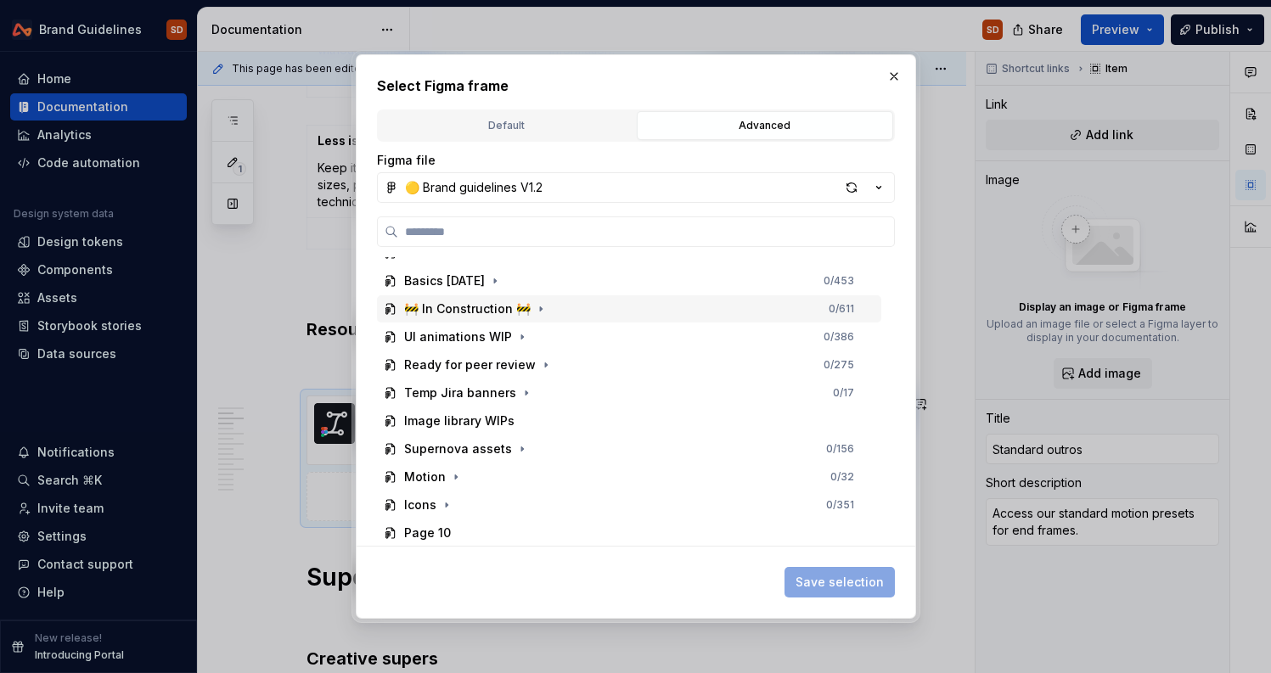
scroll to position [62, 0]
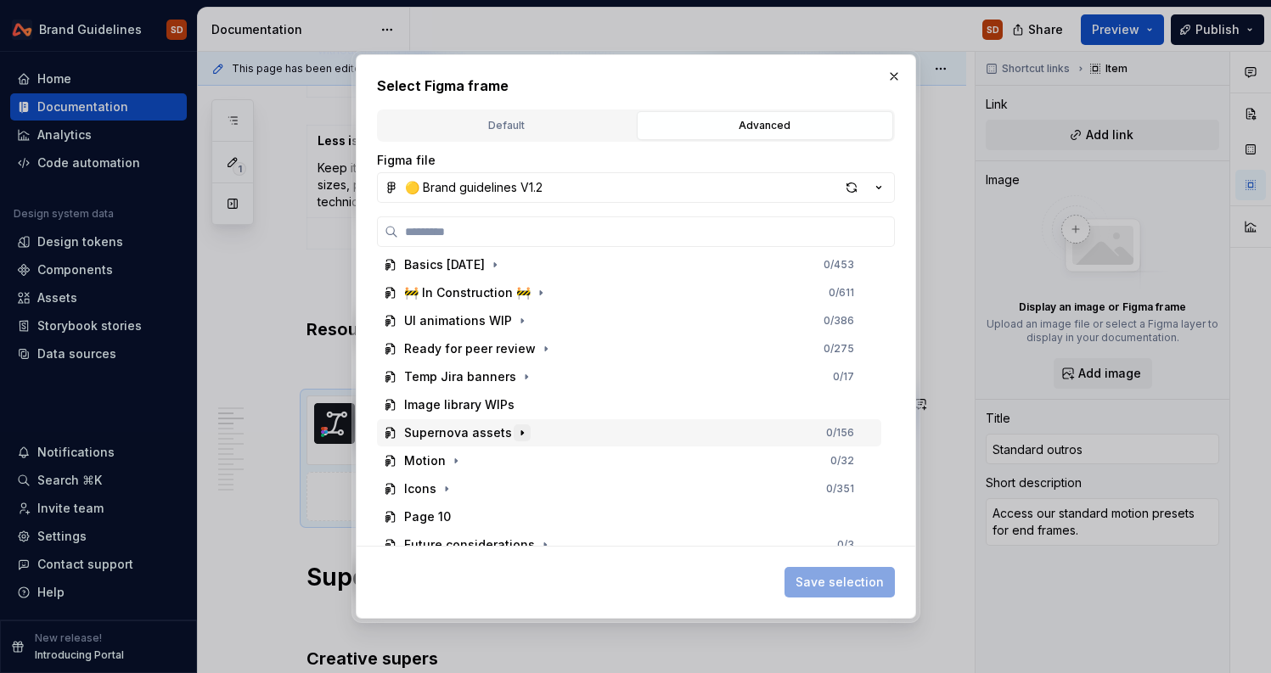
click at [516, 435] on icon "button" at bounding box center [522, 433] width 14 height 14
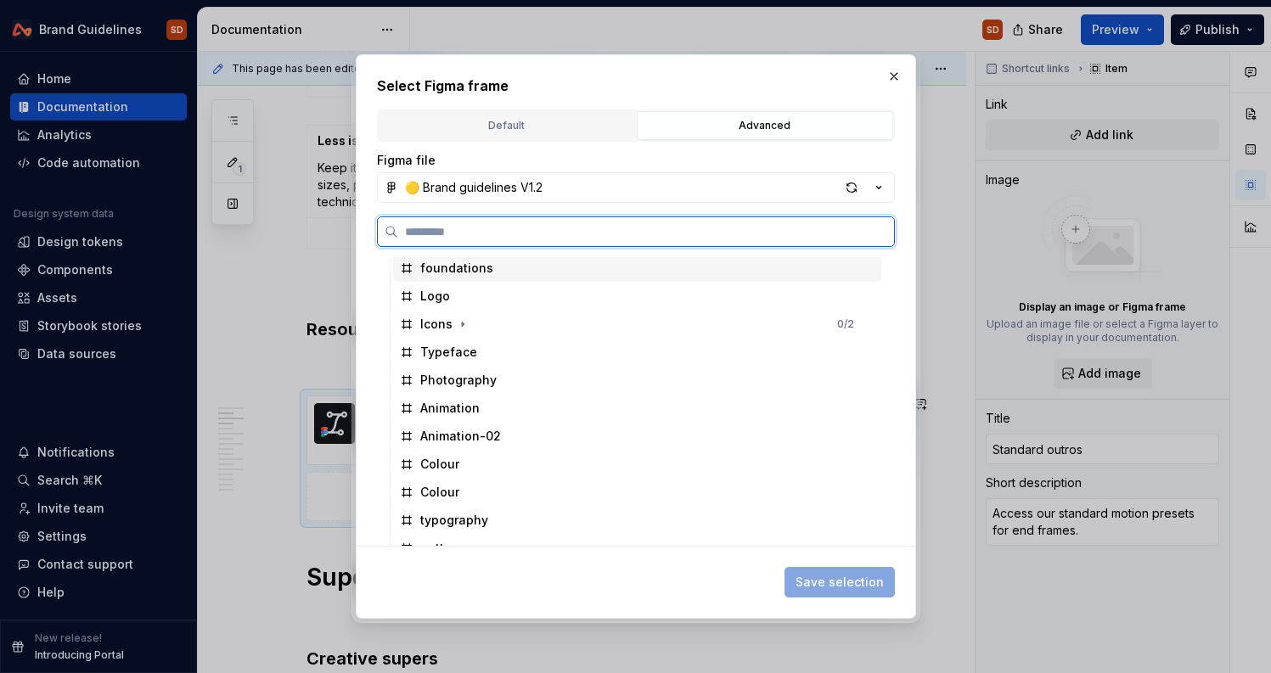
scroll to position [256, 0]
click at [470, 436] on div "Animation-02" at bounding box center [460, 434] width 81 height 17
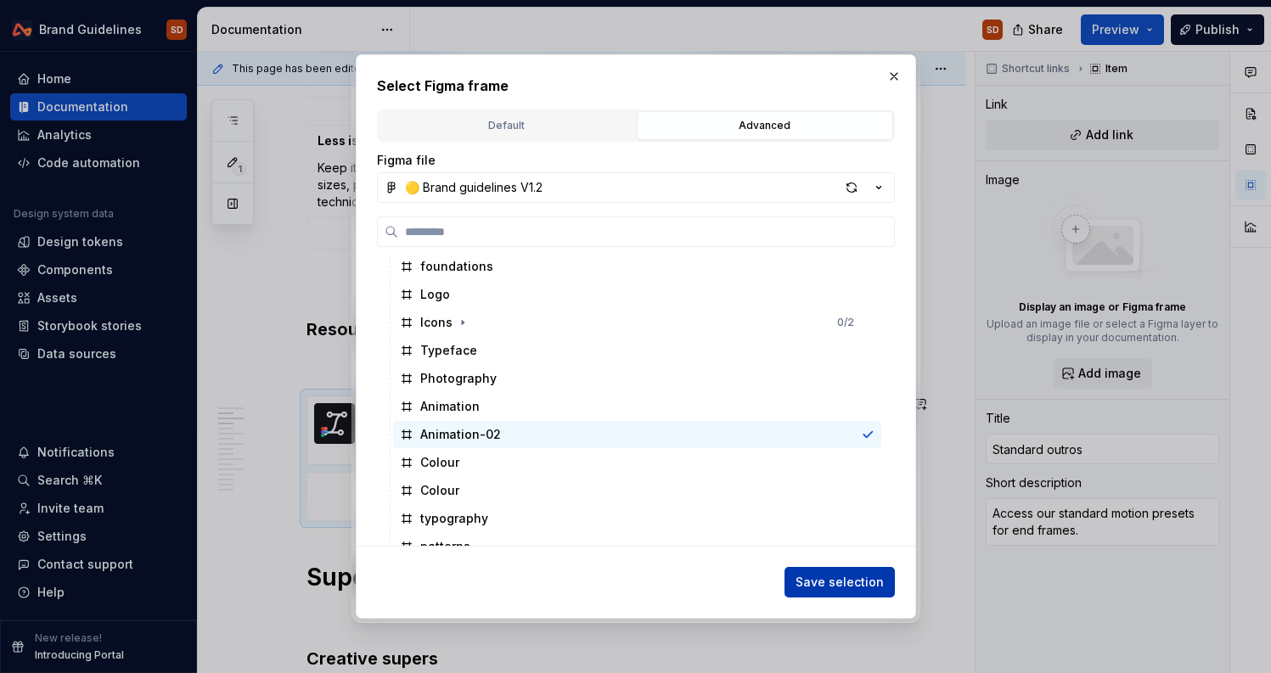
click at [830, 583] on span "Save selection" at bounding box center [839, 582] width 88 height 17
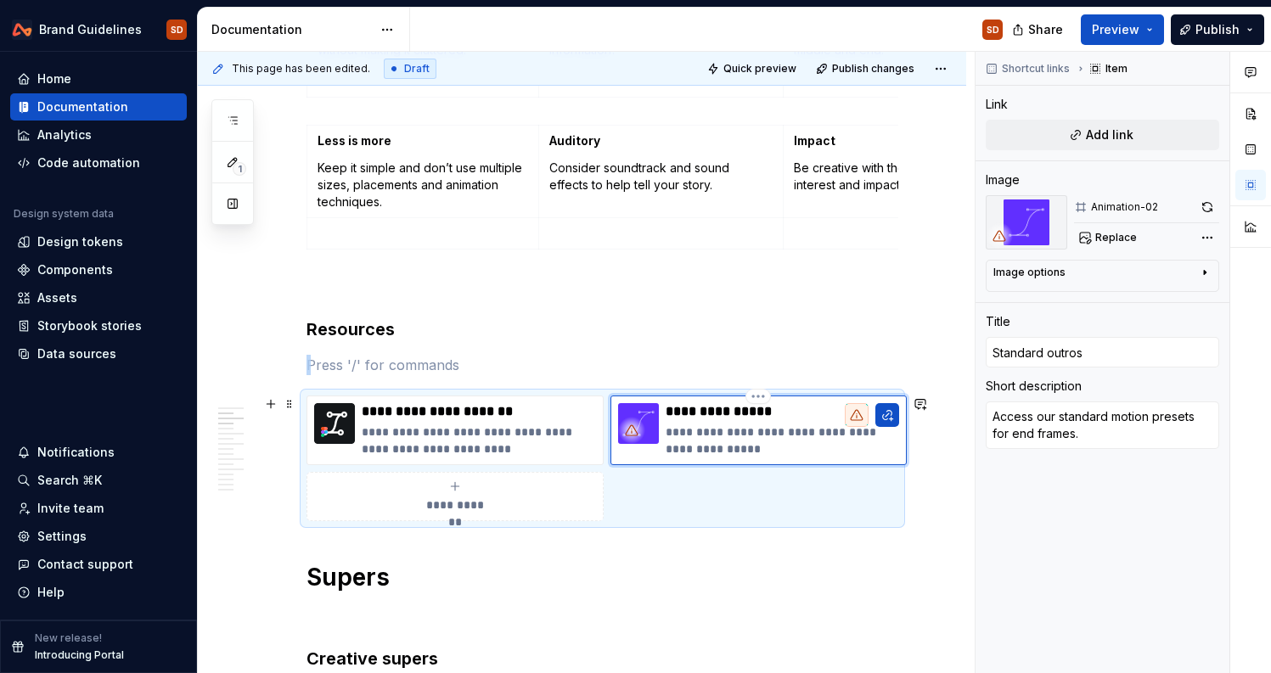
click at [648, 416] on img at bounding box center [638, 423] width 41 height 41
click at [1099, 240] on span "Replace" at bounding box center [1116, 238] width 42 height 14
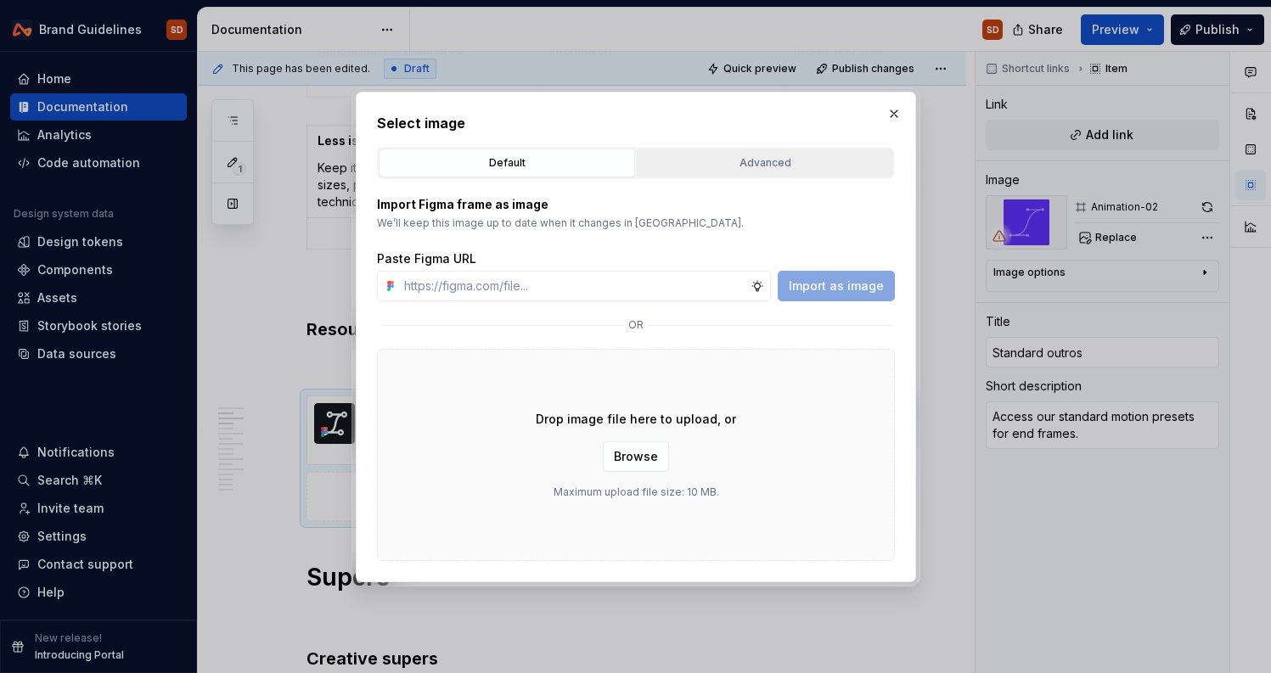
click at [765, 153] on button "Advanced" at bounding box center [765, 163] width 256 height 29
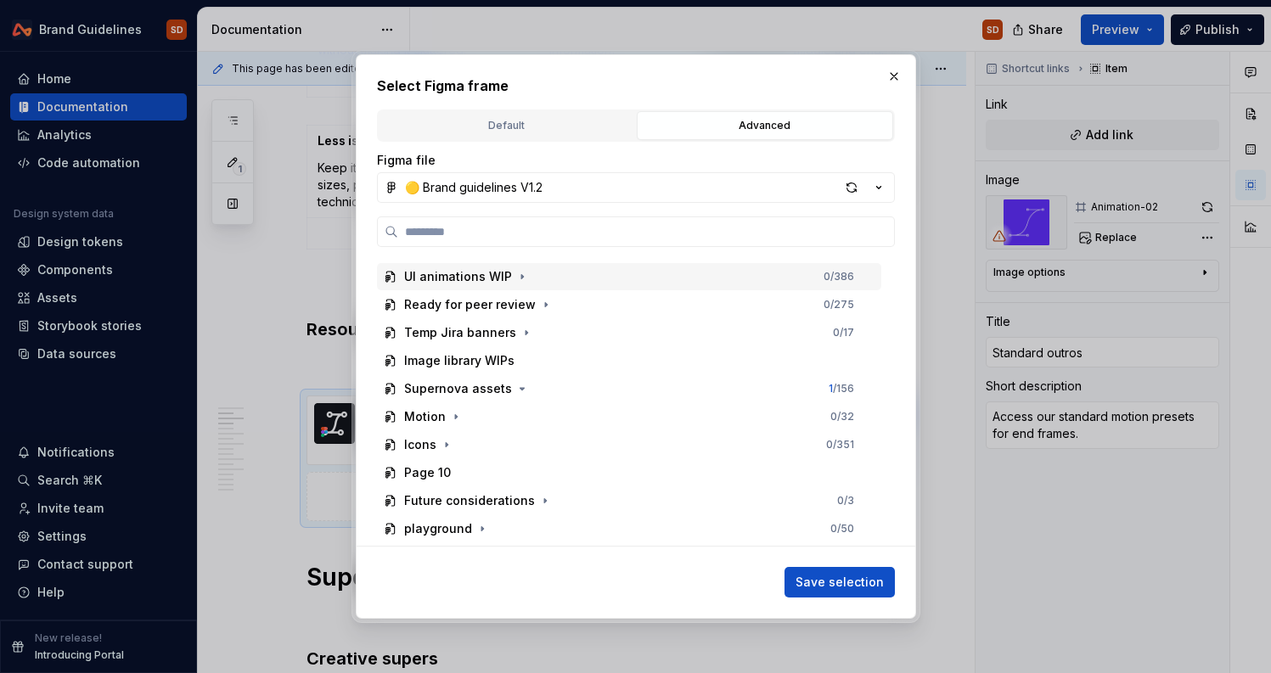
scroll to position [159, 0]
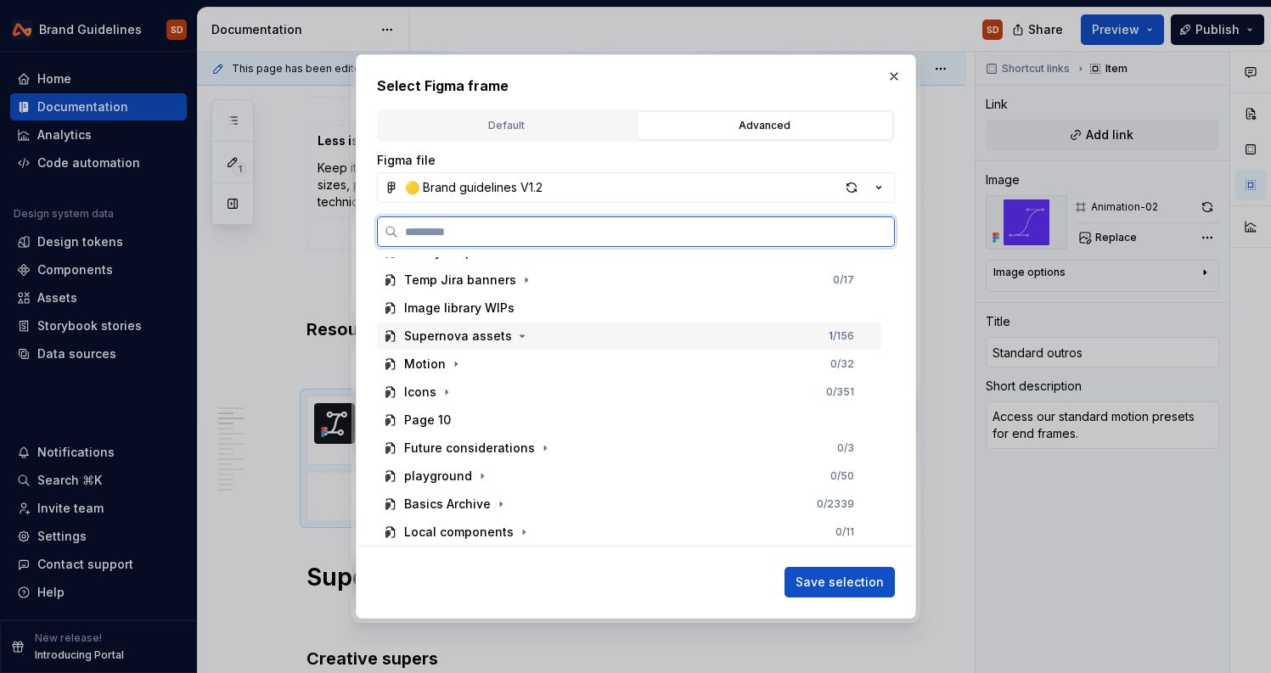
click at [470, 337] on div "Supernova assets" at bounding box center [458, 336] width 108 height 17
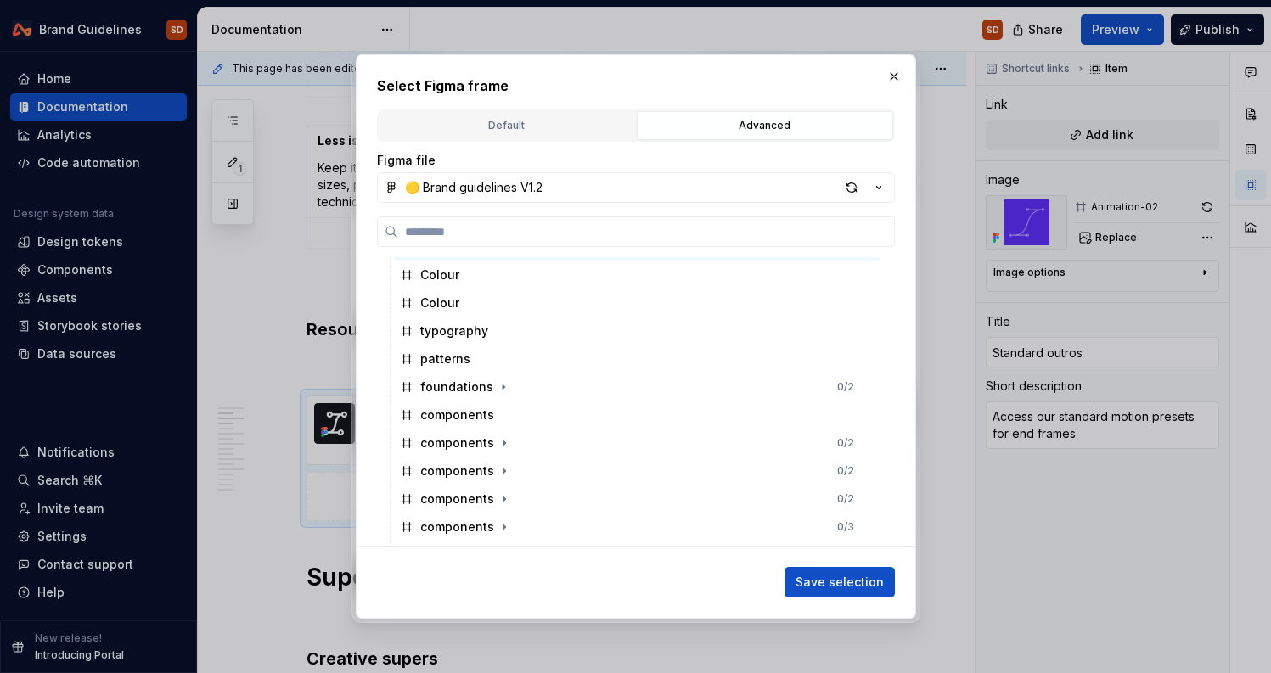
scroll to position [445, 0]
click at [902, 73] on button "button" at bounding box center [894, 77] width 24 height 24
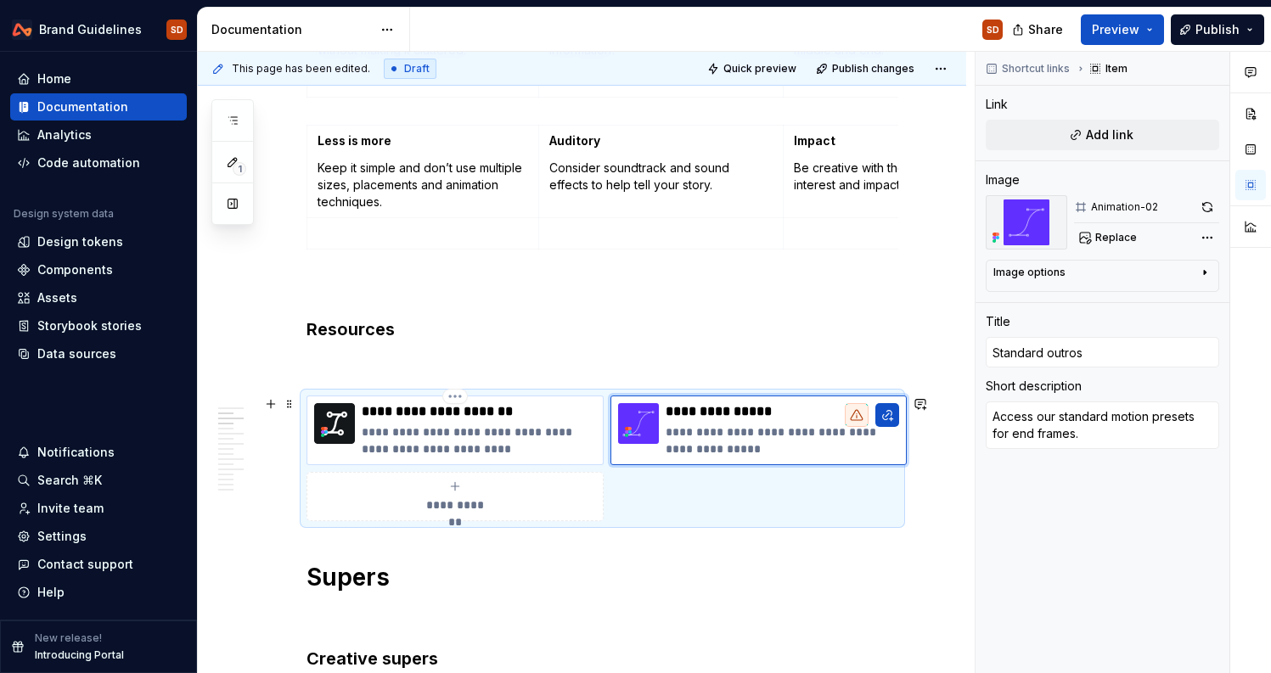
type textarea "*"
type input "After effects template"
type textarea "Access our brand and marketing motion presets and toolkit."
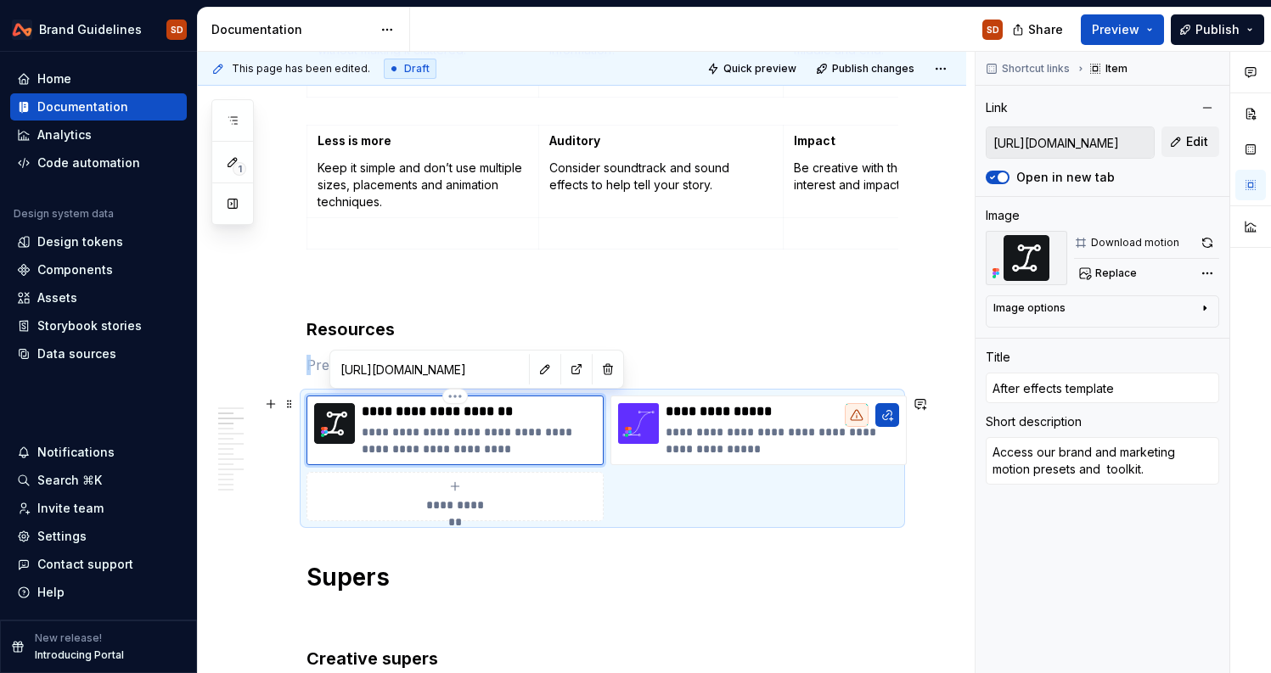
click at [340, 421] on img at bounding box center [334, 423] width 41 height 41
type textarea "*"
type input "Standard outros"
type textarea "Access our standard motion presets for end frames."
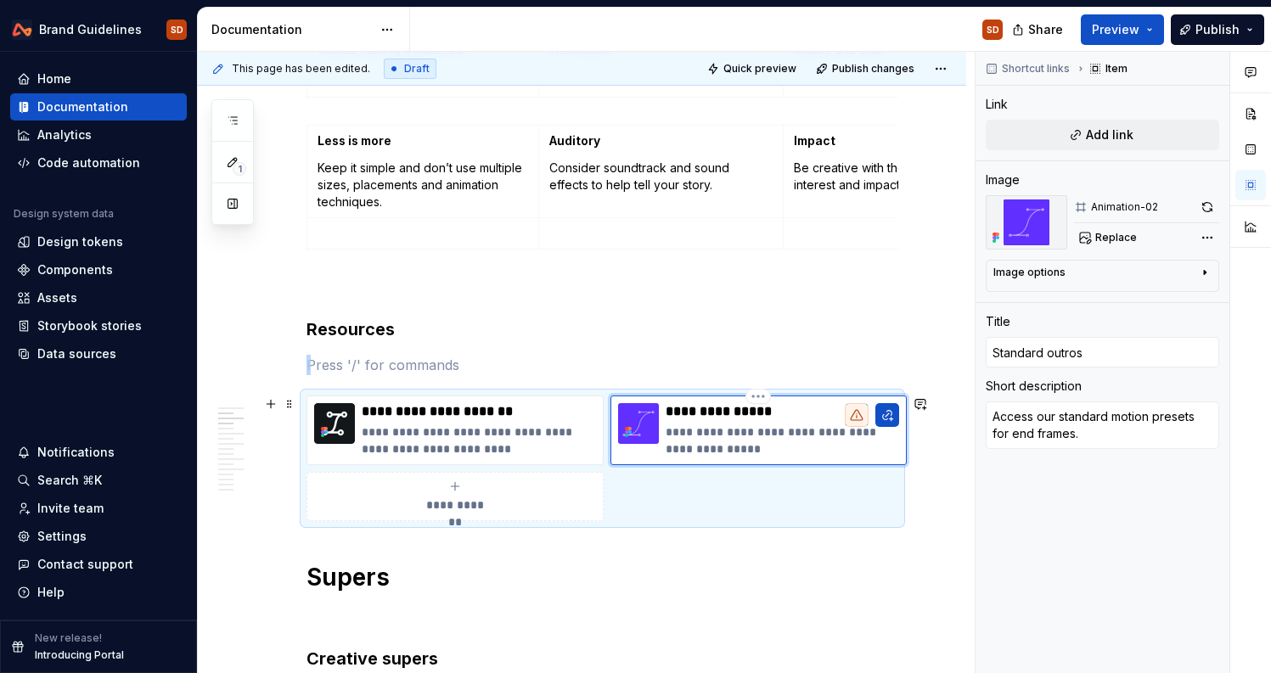
click at [620, 431] on img at bounding box center [638, 423] width 41 height 41
click at [638, 430] on img at bounding box center [638, 423] width 41 height 41
click at [632, 443] on img at bounding box center [638, 423] width 41 height 41
click at [1125, 239] on span "Replace" at bounding box center [1116, 238] width 42 height 14
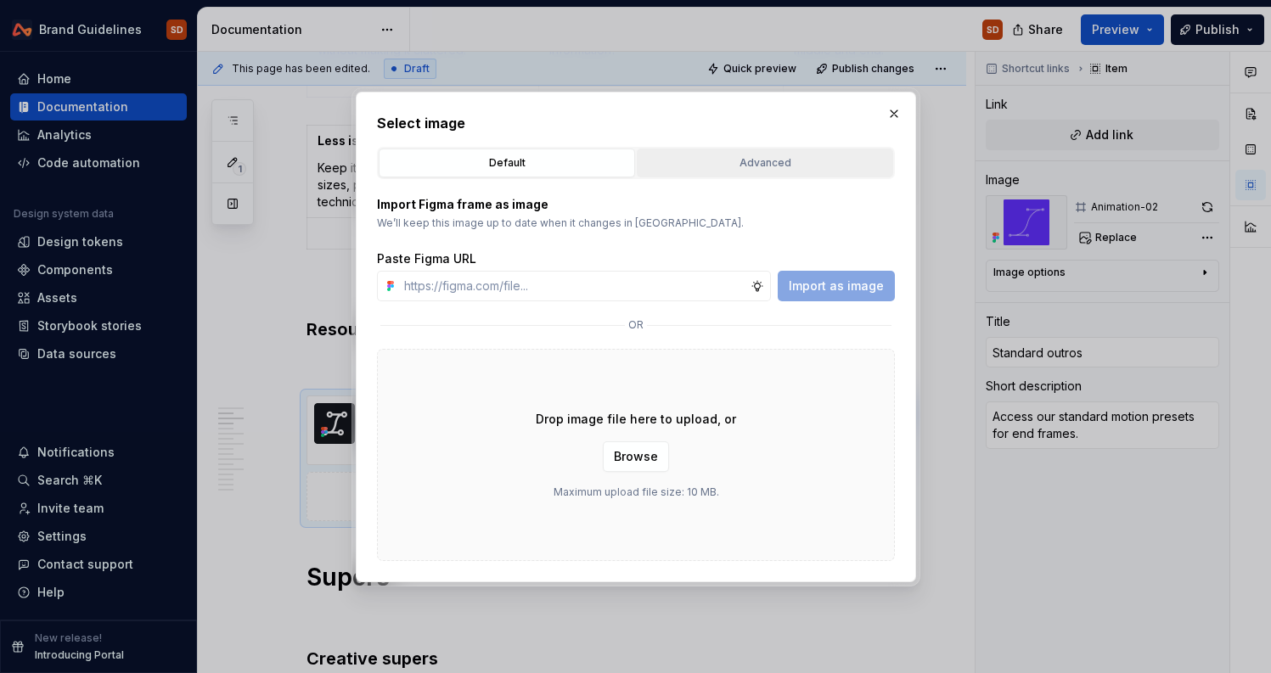
click at [750, 160] on div "Advanced" at bounding box center [765, 162] width 244 height 17
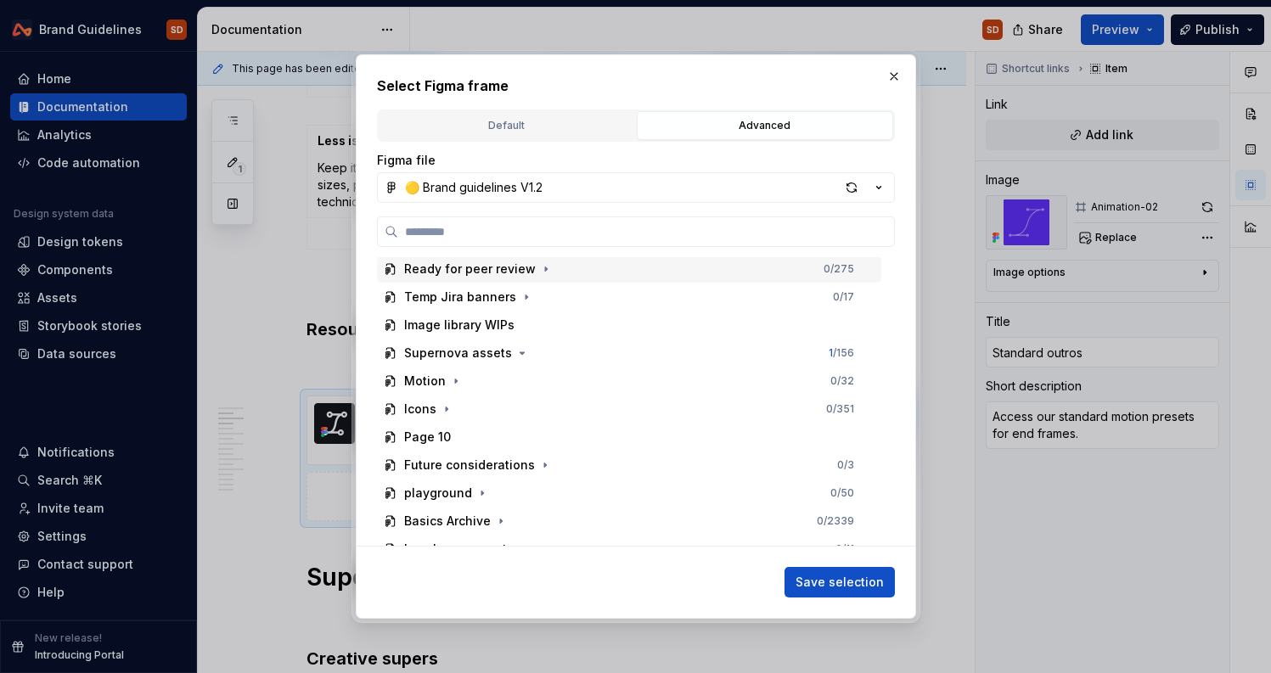
scroll to position [159, 0]
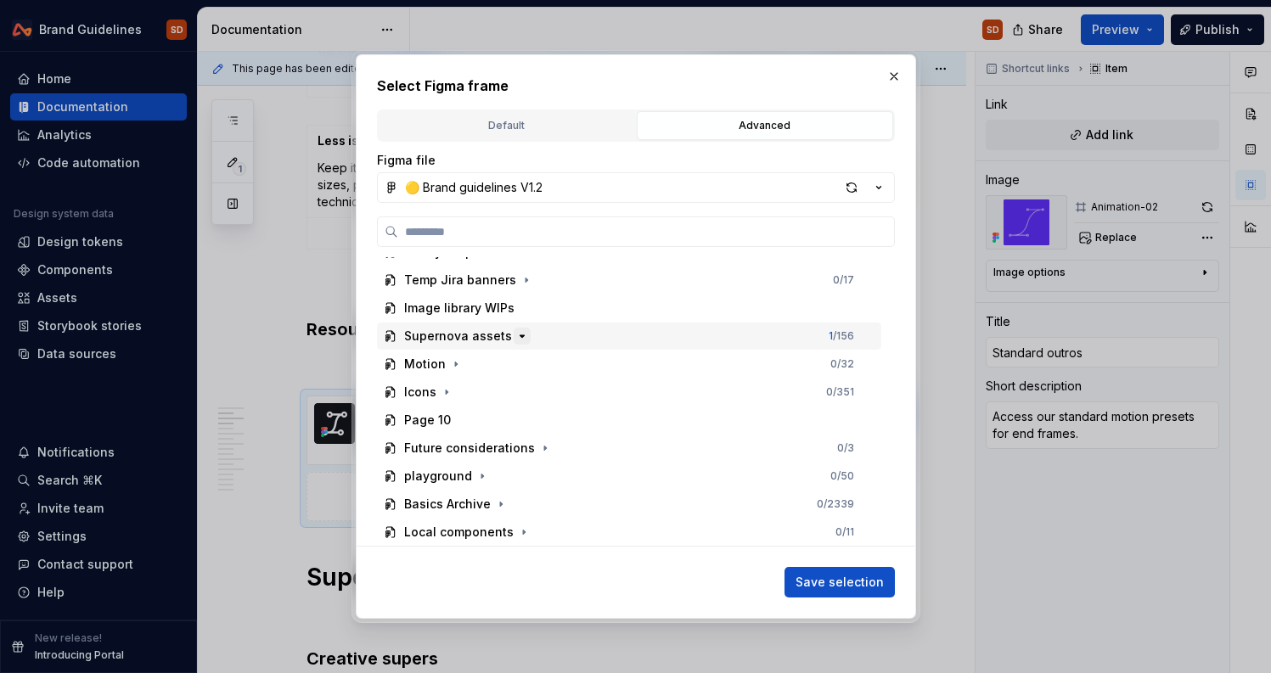
click at [515, 339] on icon "button" at bounding box center [522, 336] width 14 height 14
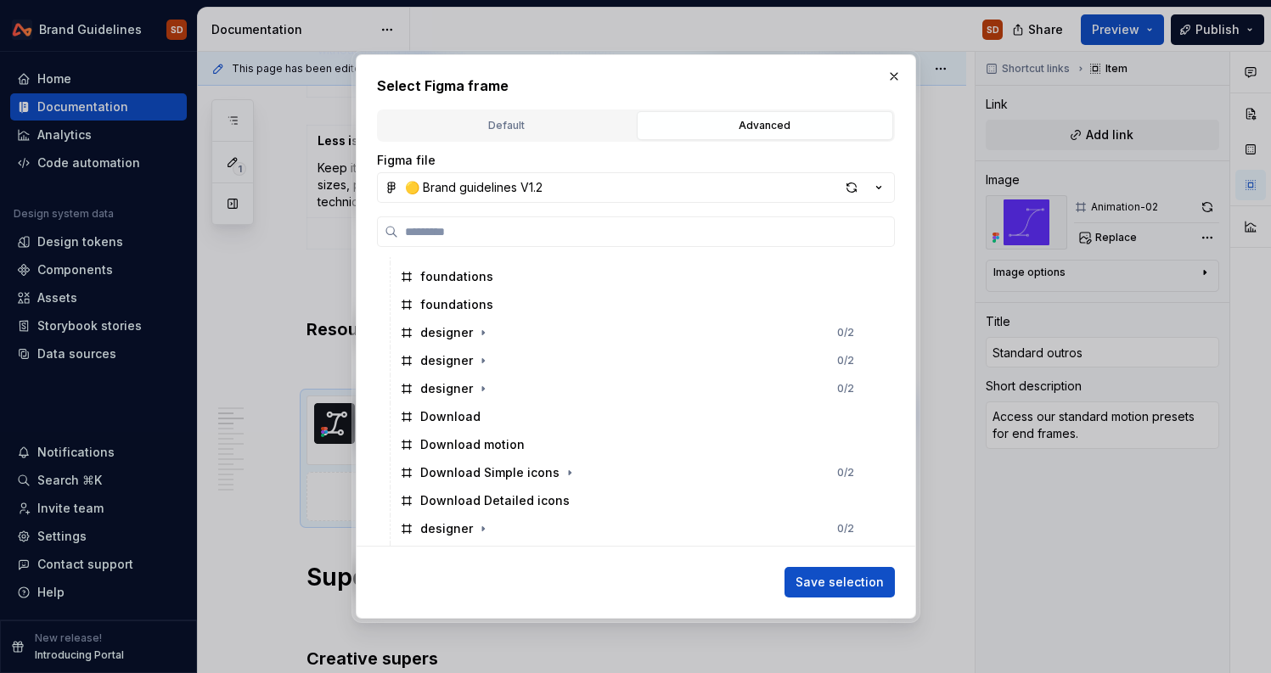
scroll to position [816, 0]
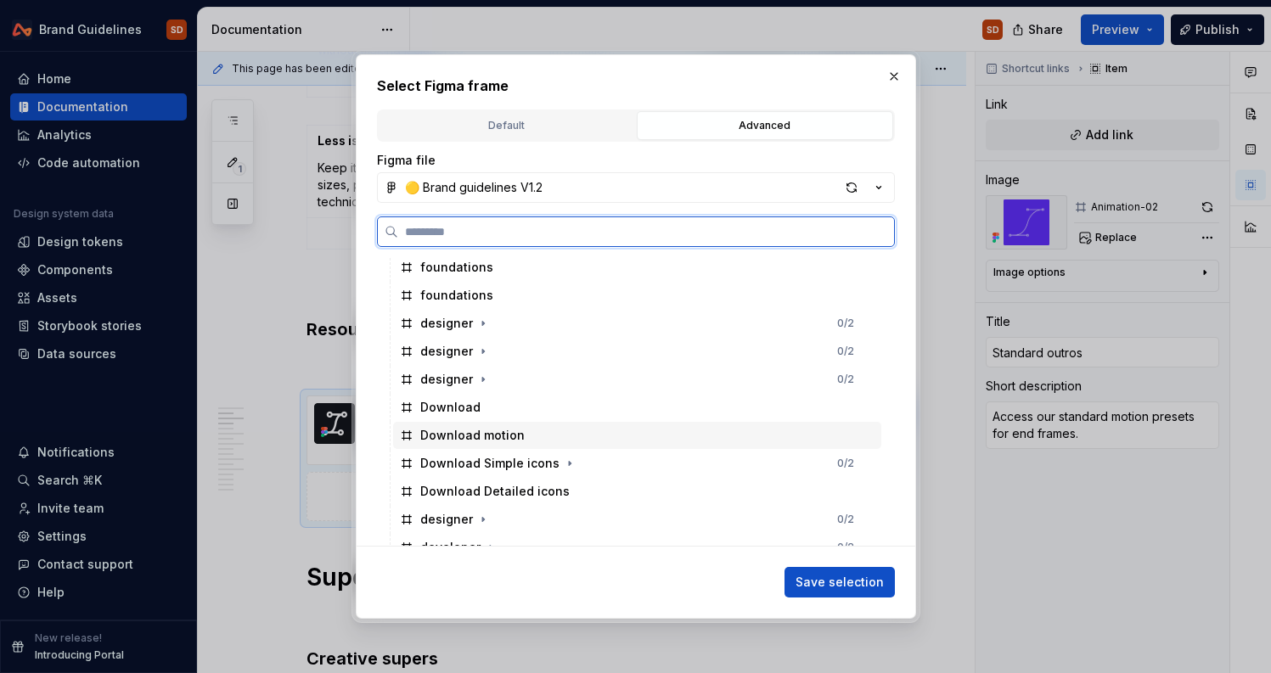
click at [486, 433] on div "Download motion" at bounding box center [472, 435] width 104 height 17
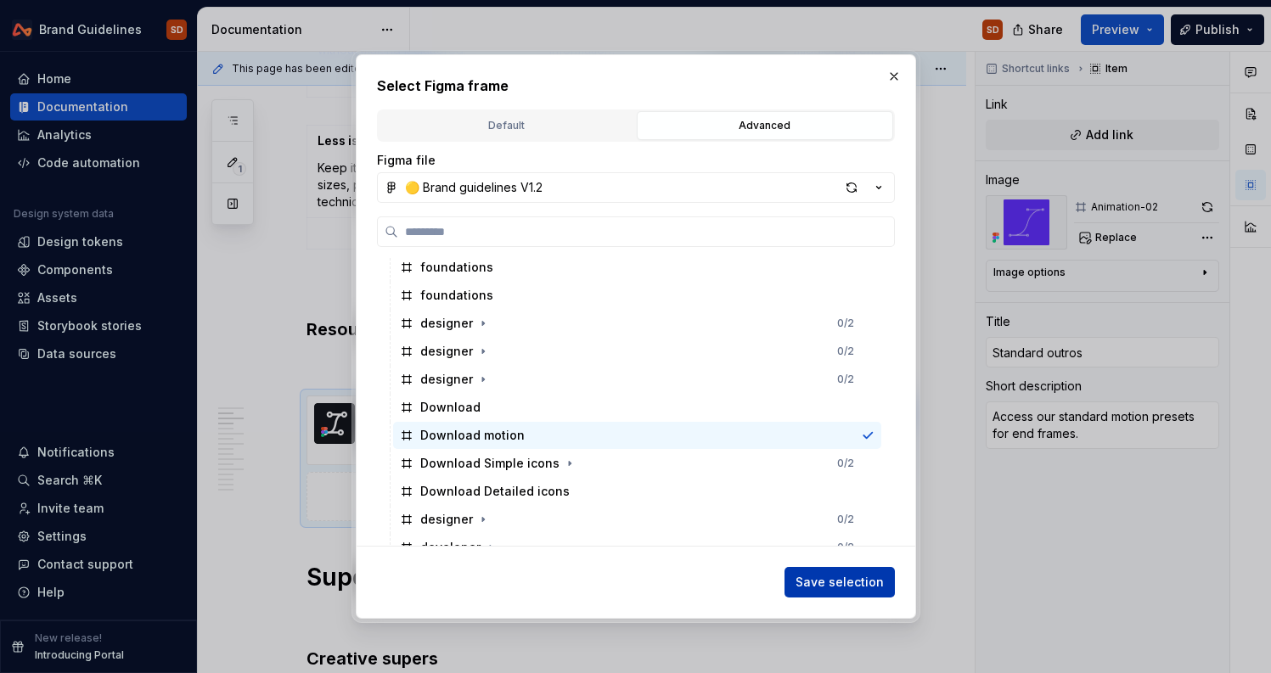
click at [844, 589] on span "Save selection" at bounding box center [839, 582] width 88 height 17
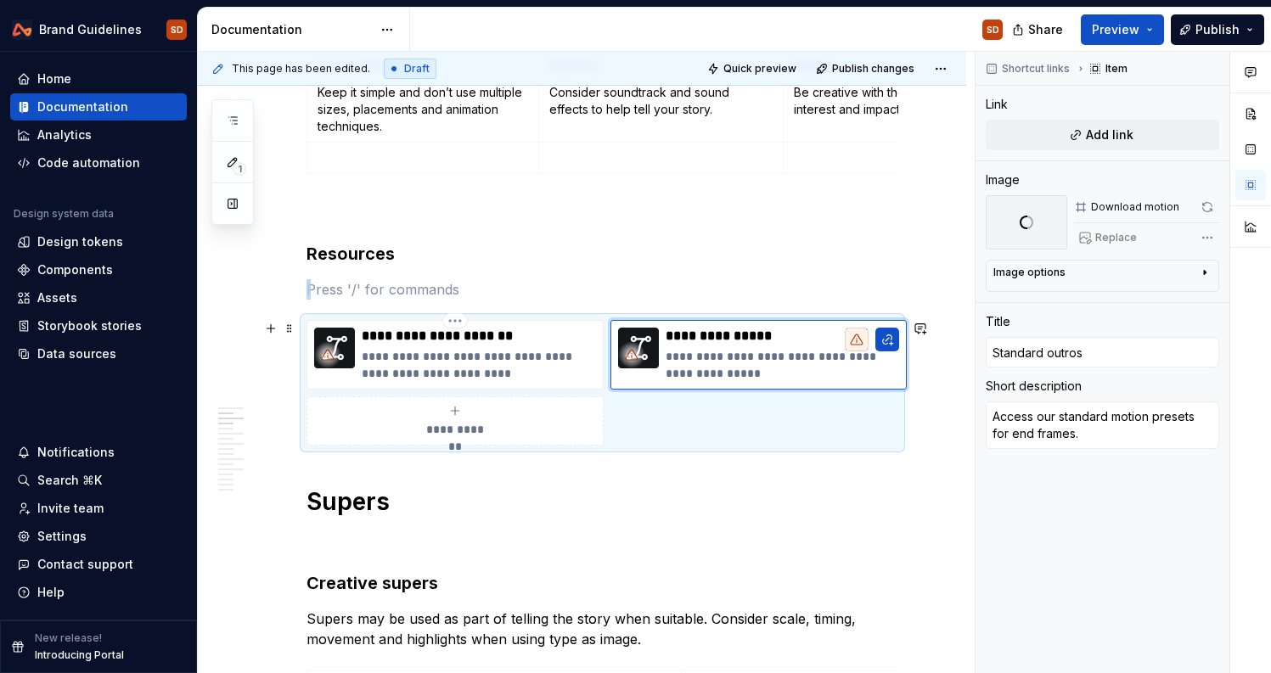
scroll to position [548, 0]
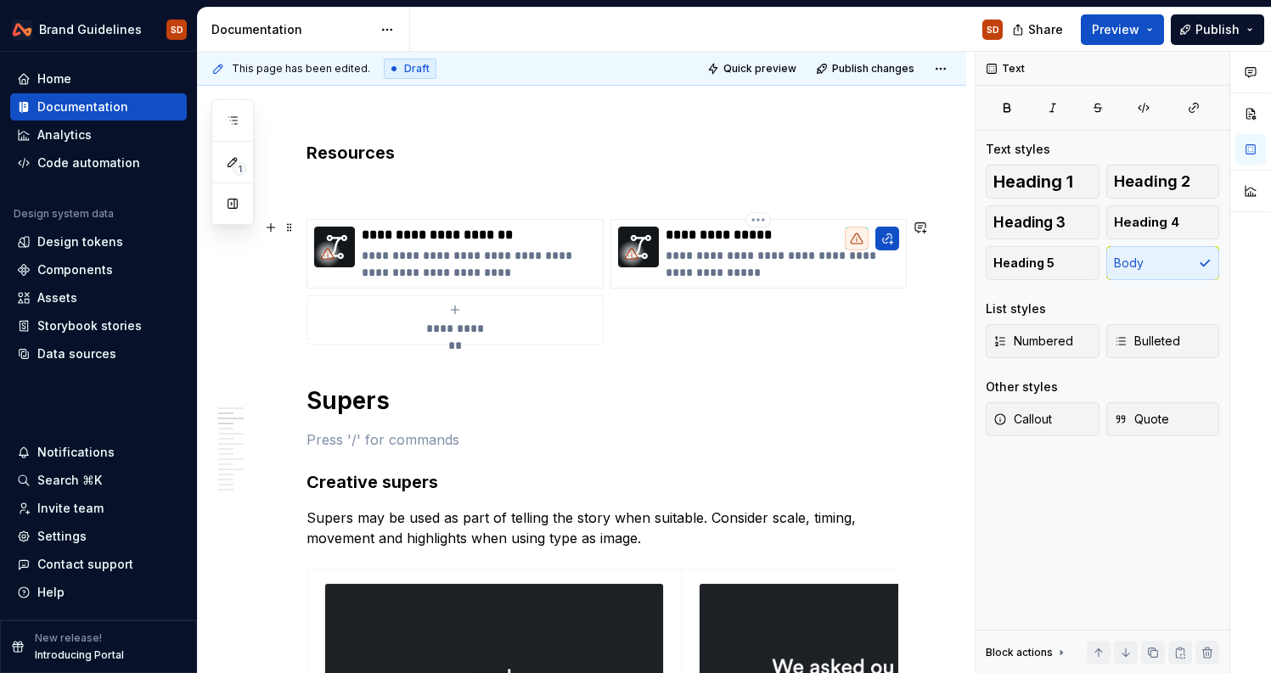
scroll to position [469, 0]
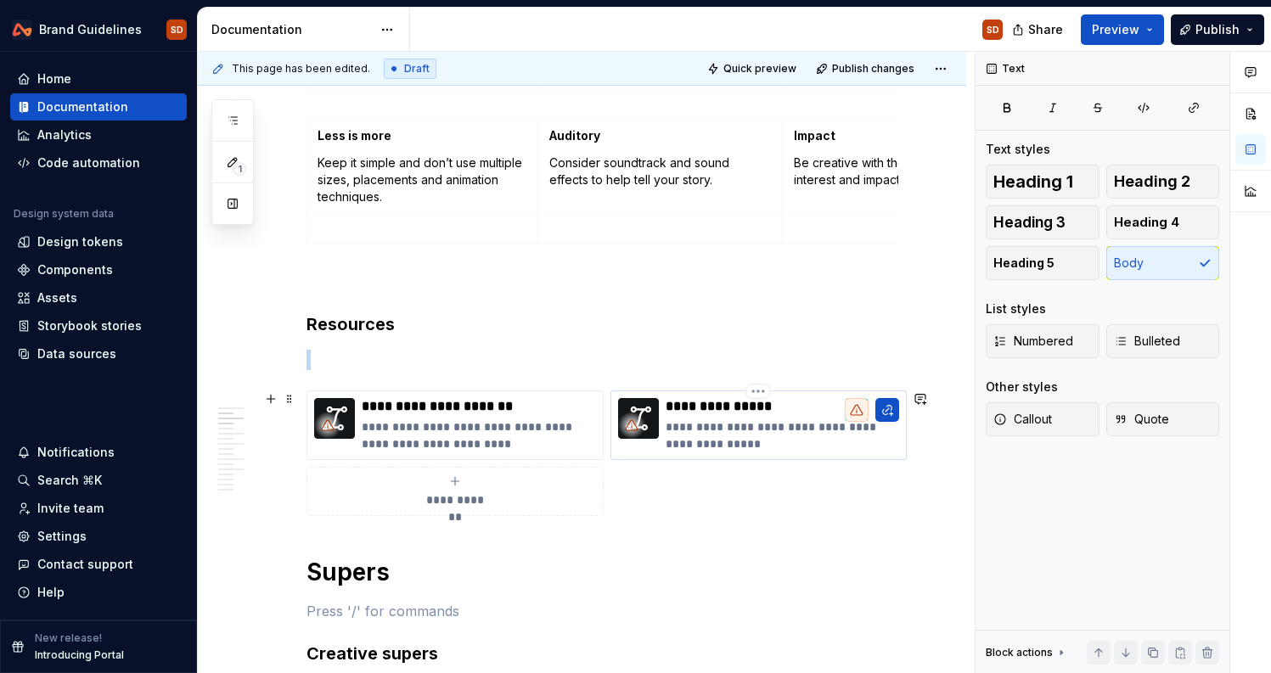
click at [636, 404] on img at bounding box center [638, 418] width 41 height 41
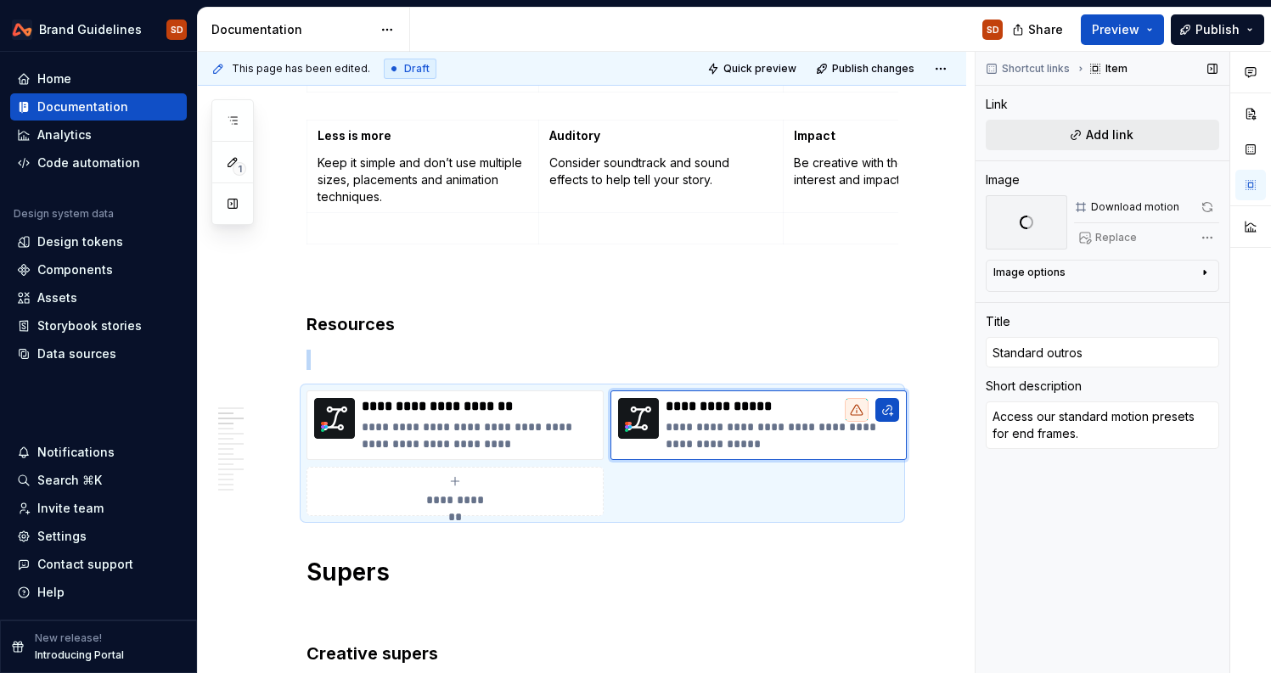
click at [1104, 138] on span "Add link" at bounding box center [1110, 134] width 48 height 17
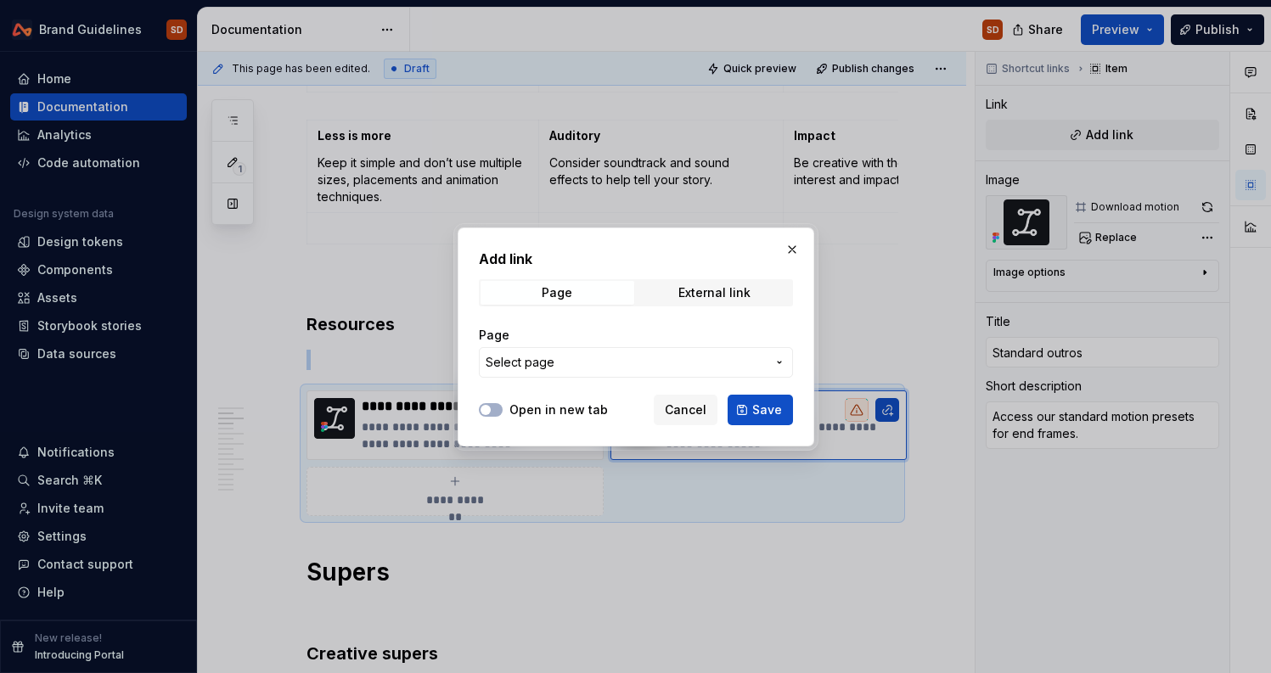
type textarea "*"
click at [673, 294] on span "External link" at bounding box center [715, 293] width 154 height 24
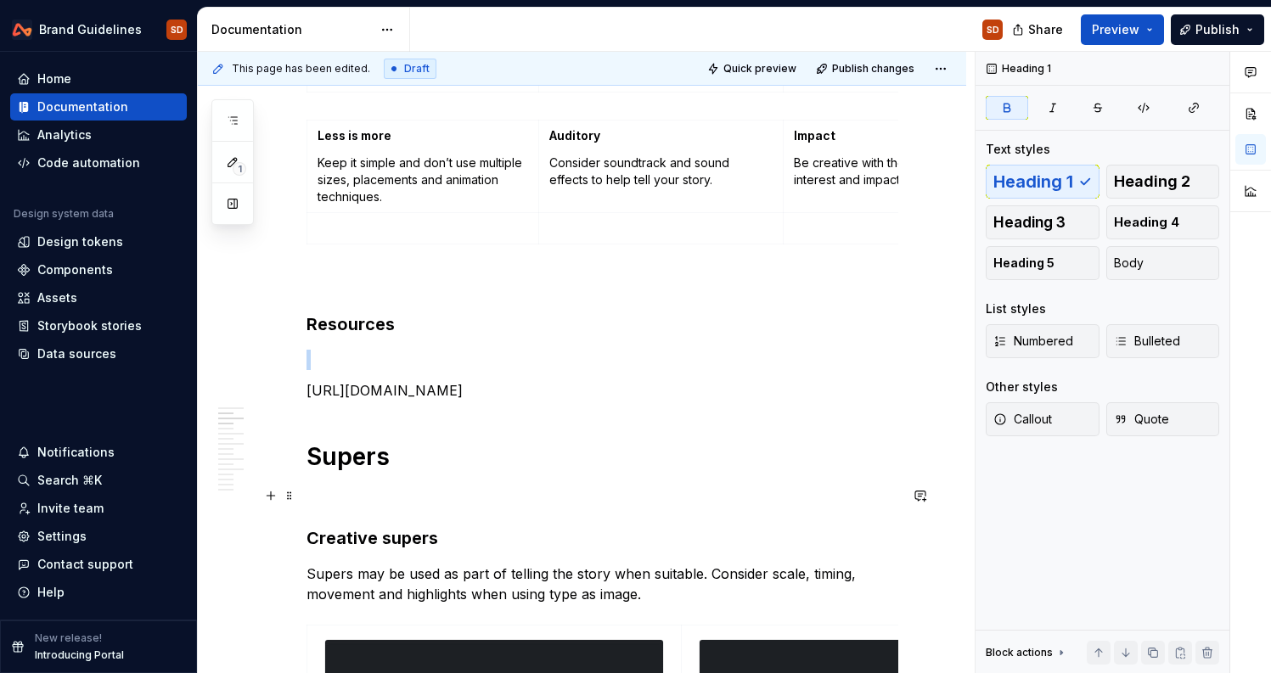
scroll to position [657, 0]
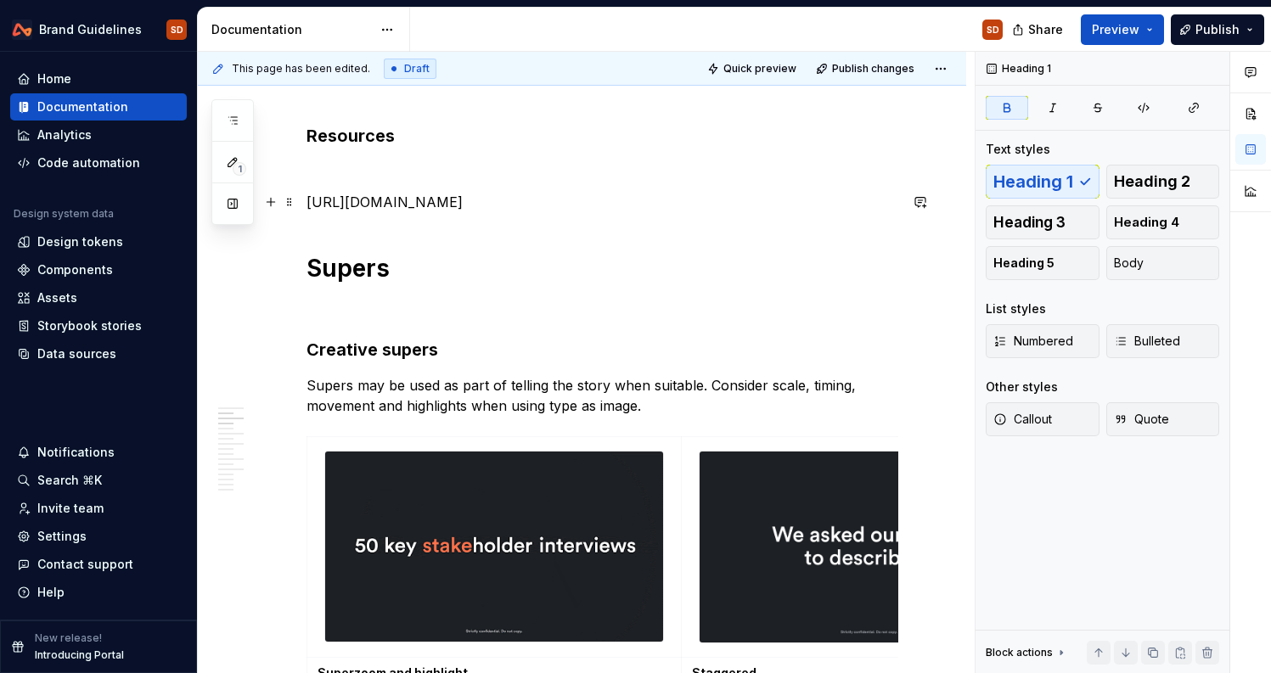
click at [758, 195] on p "[URL][DOMAIN_NAME]" at bounding box center [602, 202] width 592 height 20
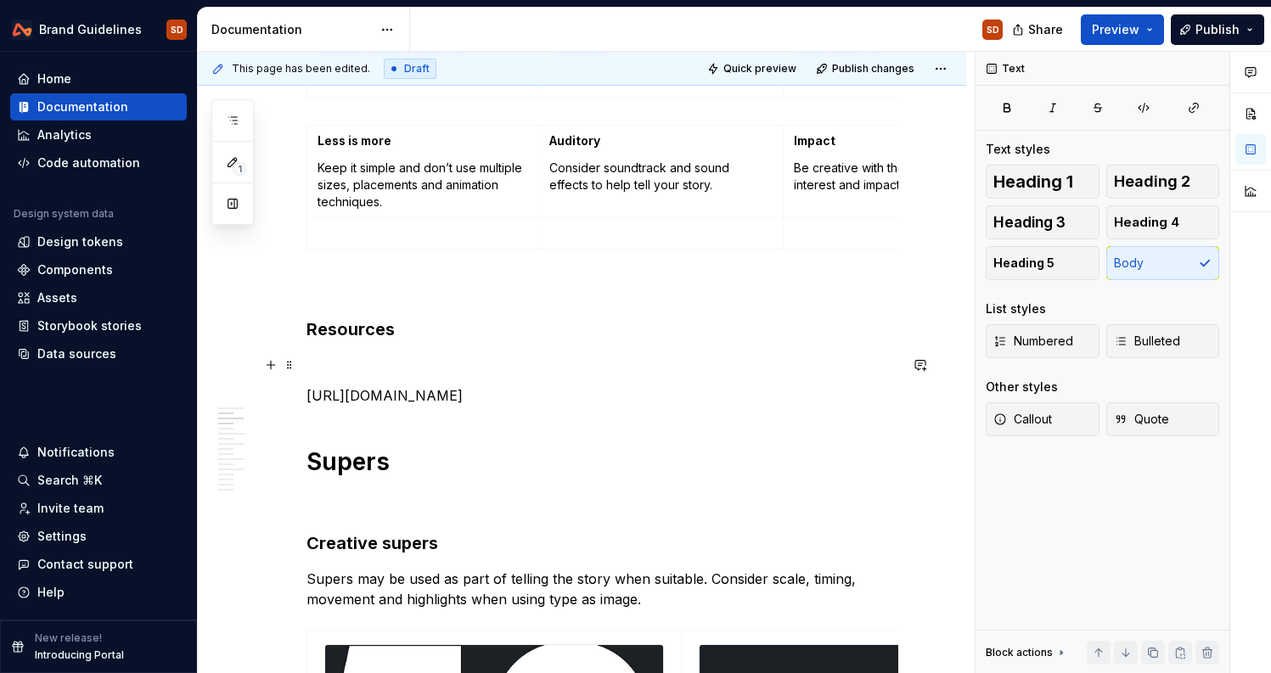
scroll to position [375, 0]
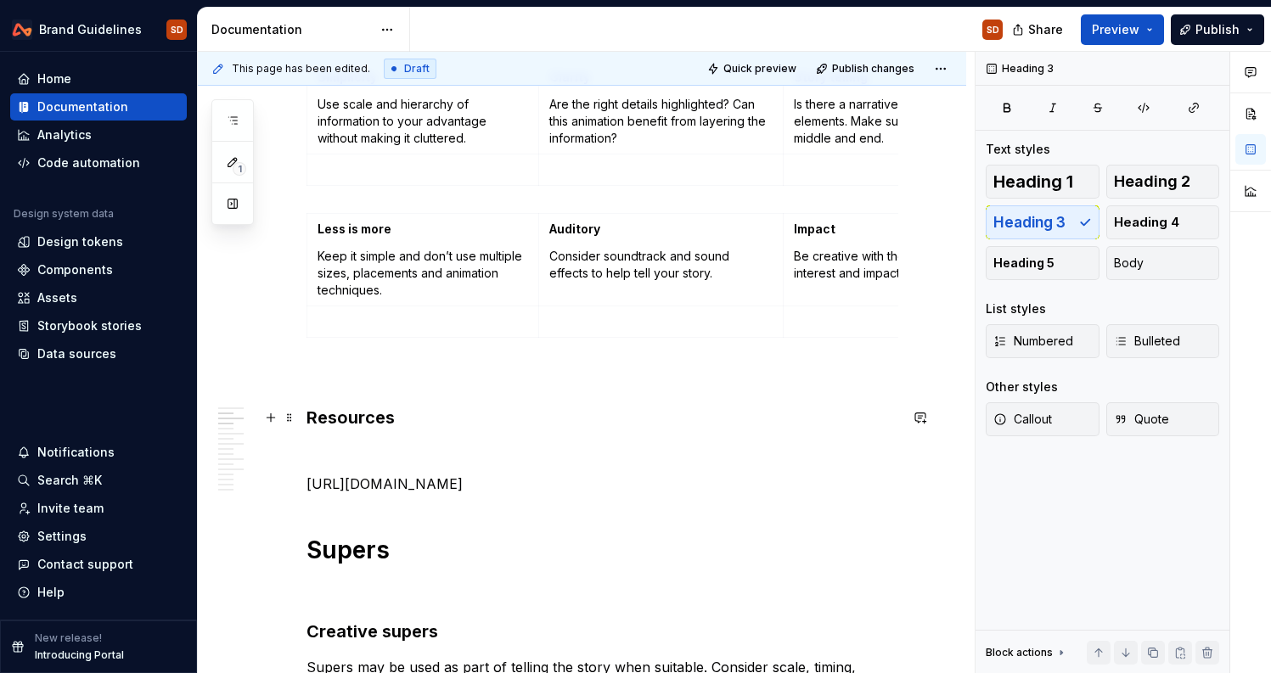
click at [604, 418] on h3 "Resources" at bounding box center [602, 418] width 592 height 24
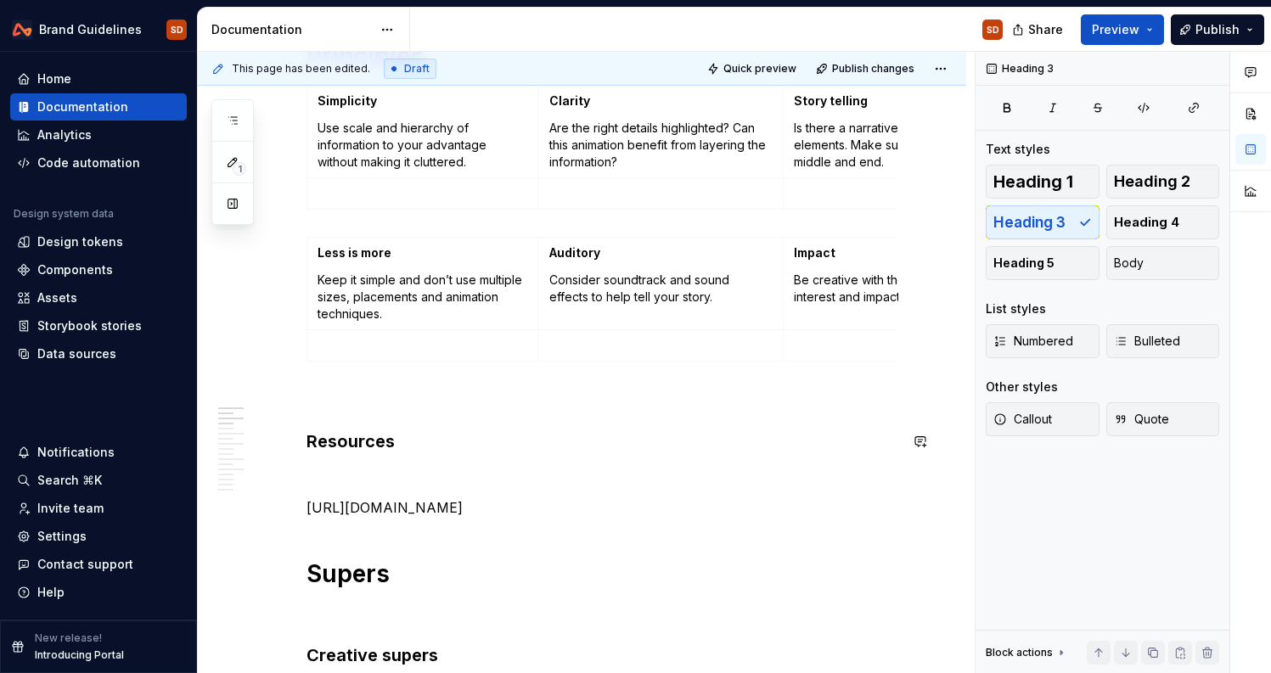
scroll to position [350, 0]
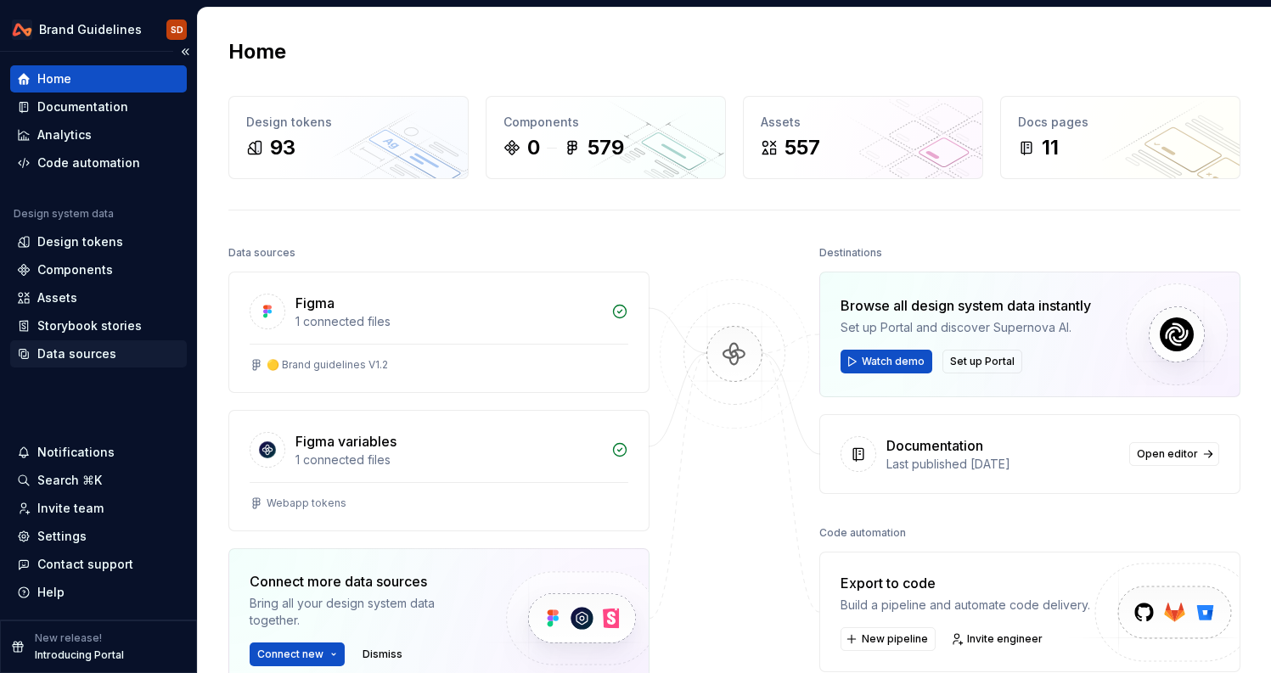
click at [75, 361] on div "Data sources" at bounding box center [76, 354] width 79 height 17
click at [95, 104] on div "Documentation" at bounding box center [82, 106] width 91 height 17
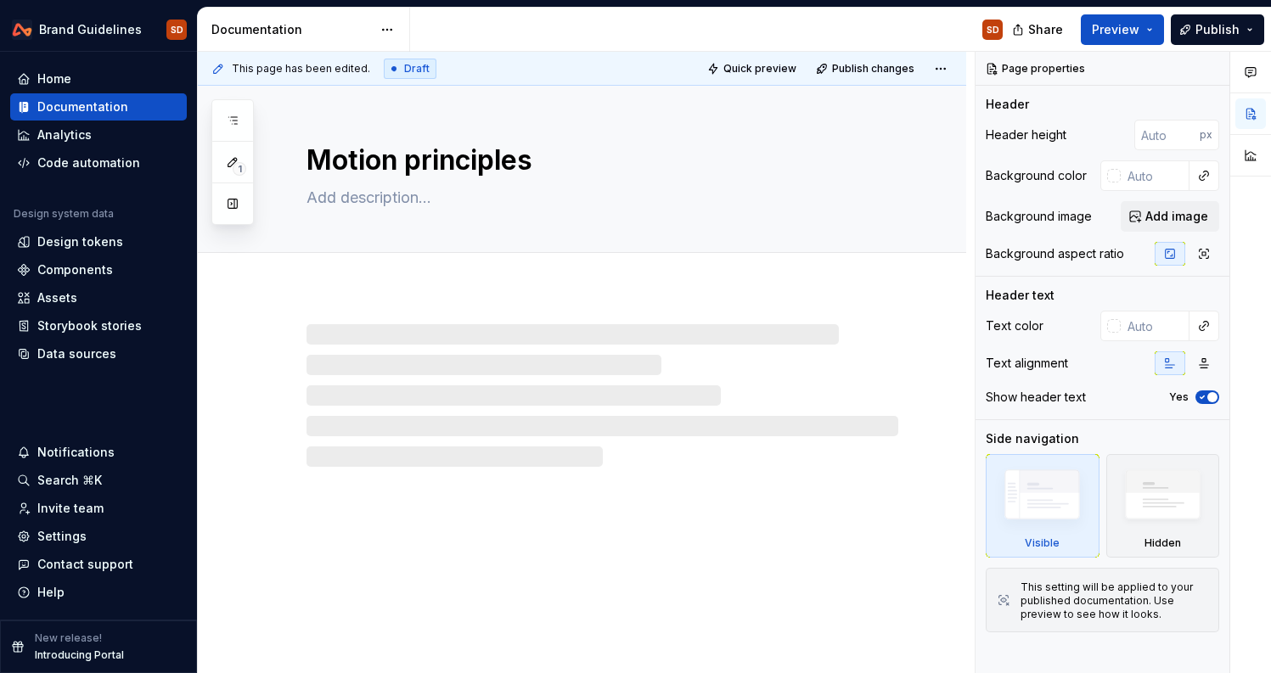
type textarea "*"
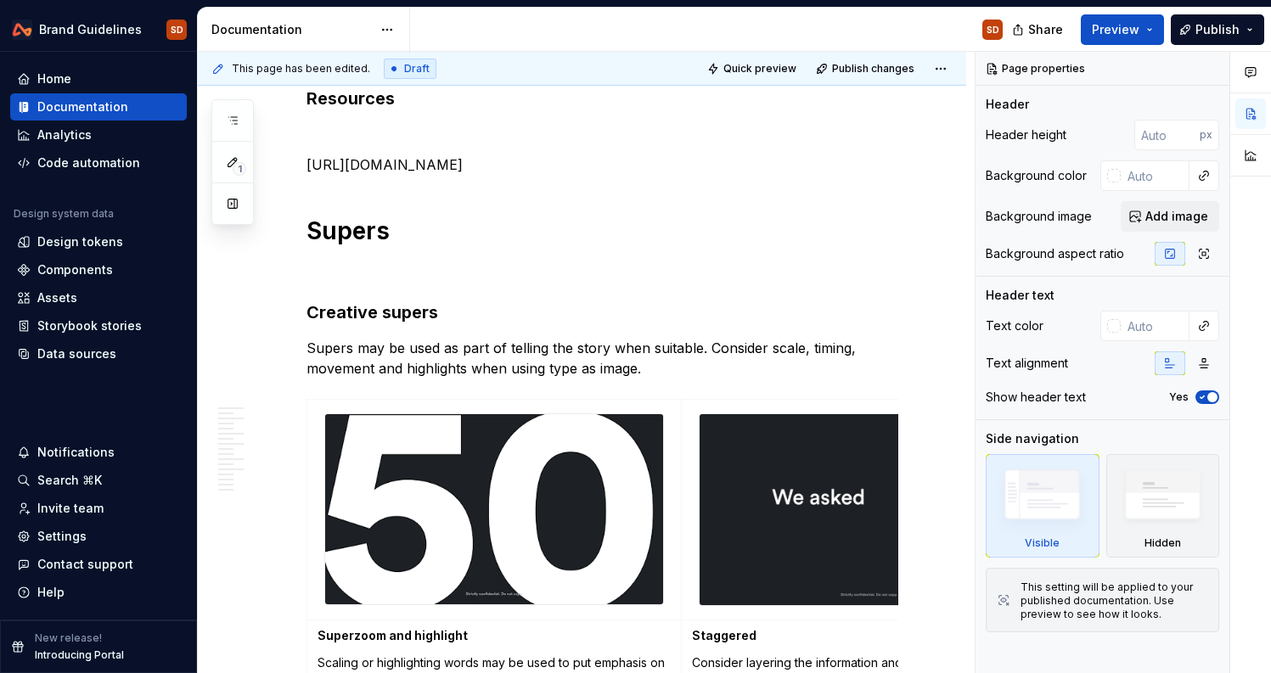
scroll to position [548, 0]
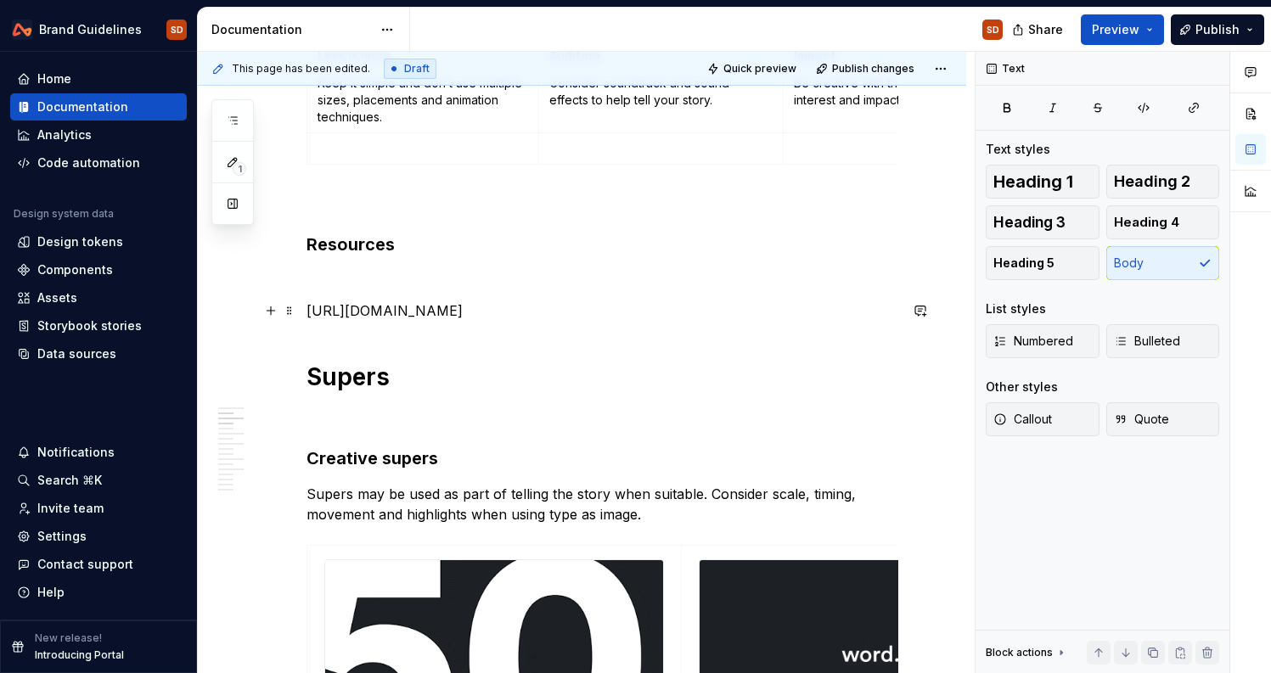
click at [424, 318] on p "[URL][DOMAIN_NAME]" at bounding box center [602, 311] width 592 height 20
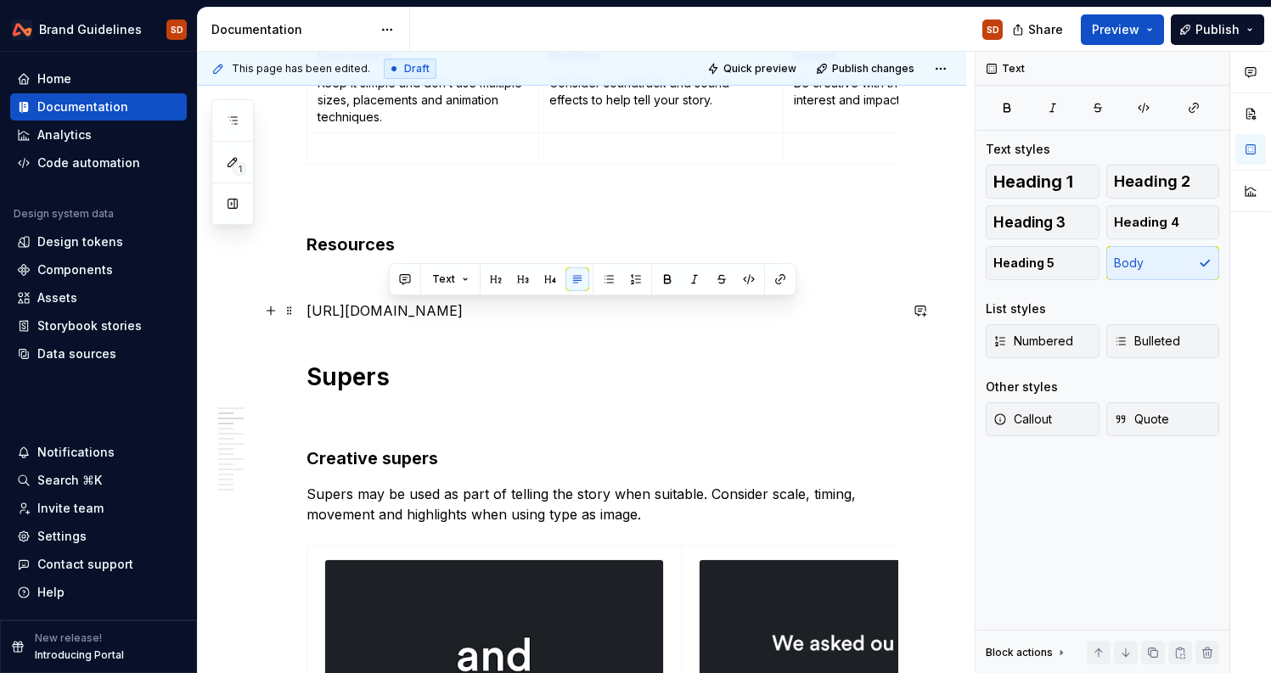
click at [424, 318] on p "[URL][DOMAIN_NAME]" at bounding box center [602, 311] width 592 height 20
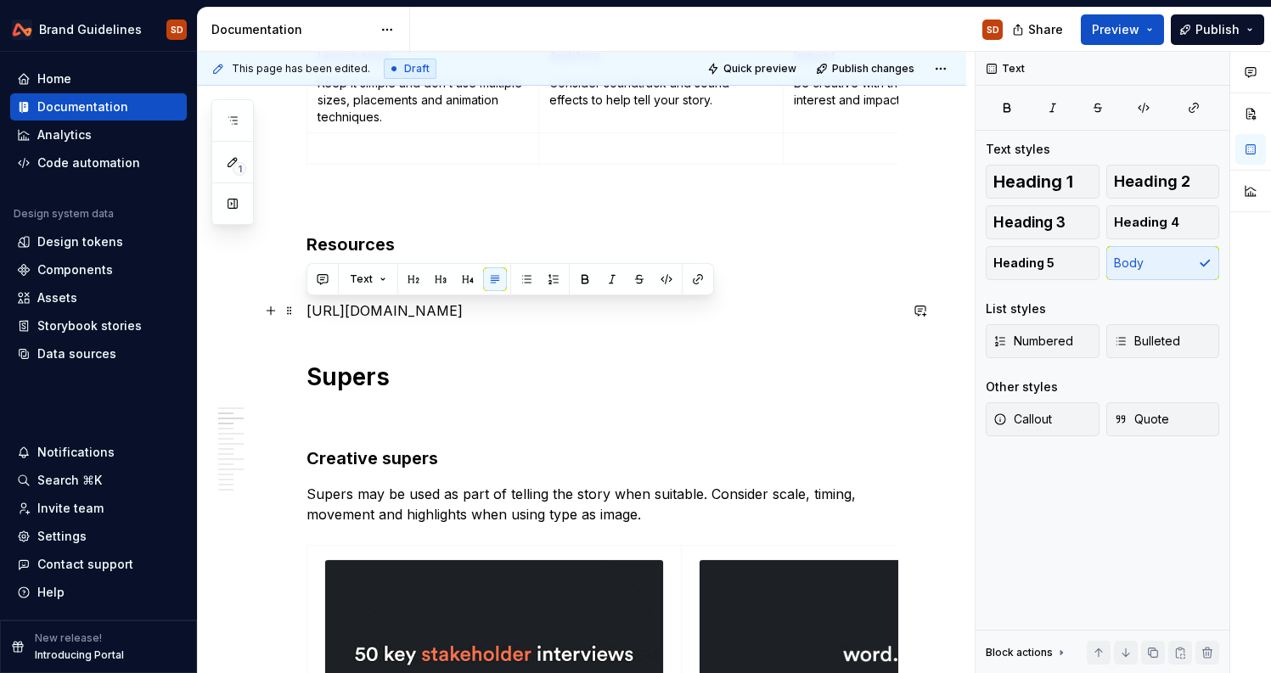
click at [424, 318] on p "[URL][DOMAIN_NAME]" at bounding box center [602, 311] width 592 height 20
click at [673, 379] on h1 "Supers" at bounding box center [602, 377] width 592 height 31
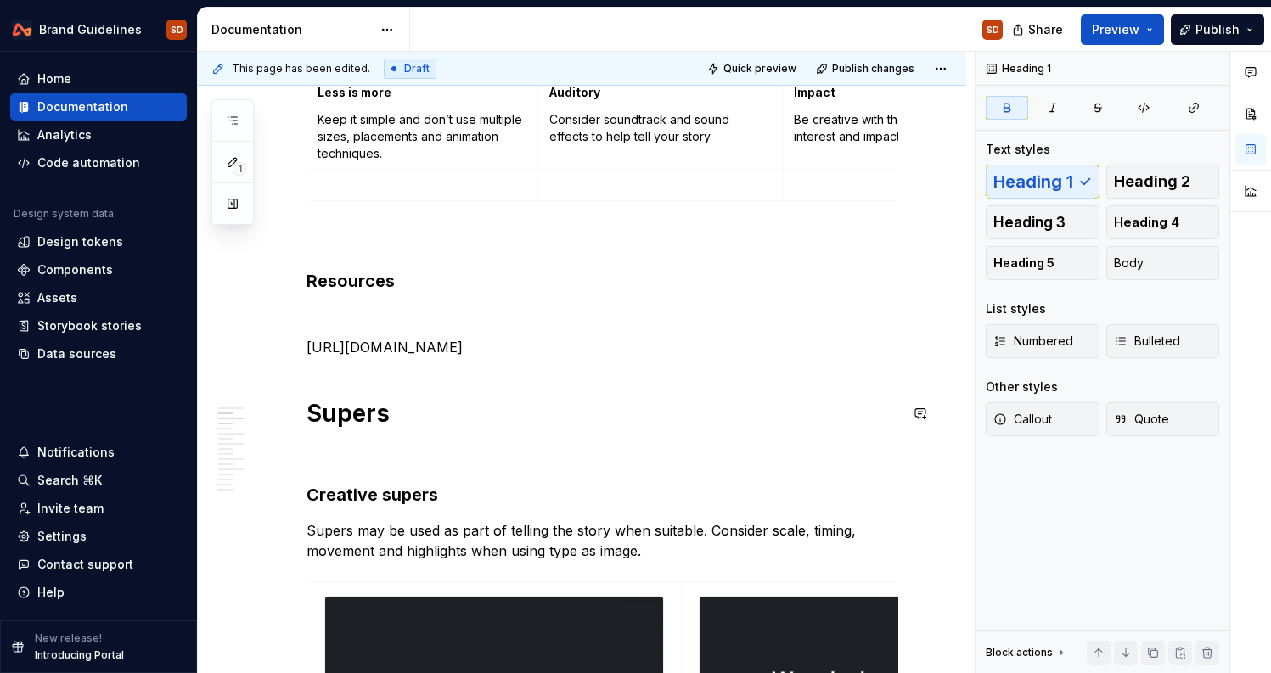
scroll to position [514, 0]
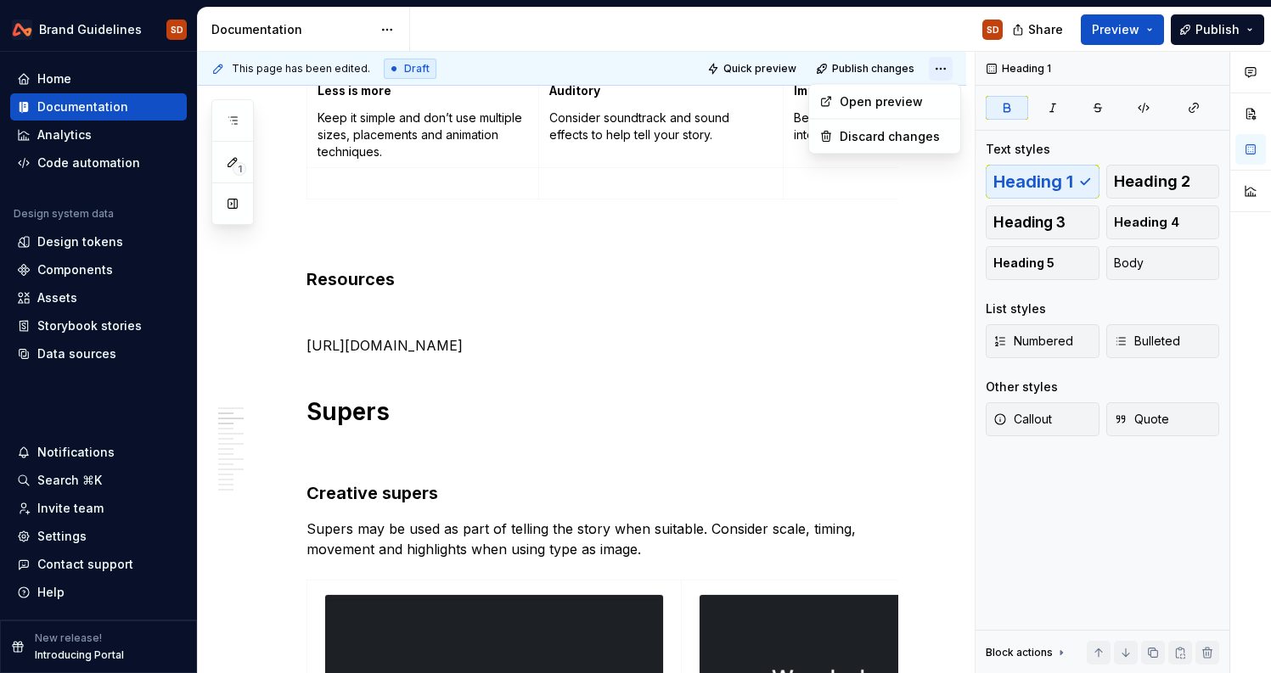
click at [951, 68] on html "Brand Guidelines SD Home Documentation Analytics Code automation Design system …" at bounding box center [635, 336] width 1271 height 673
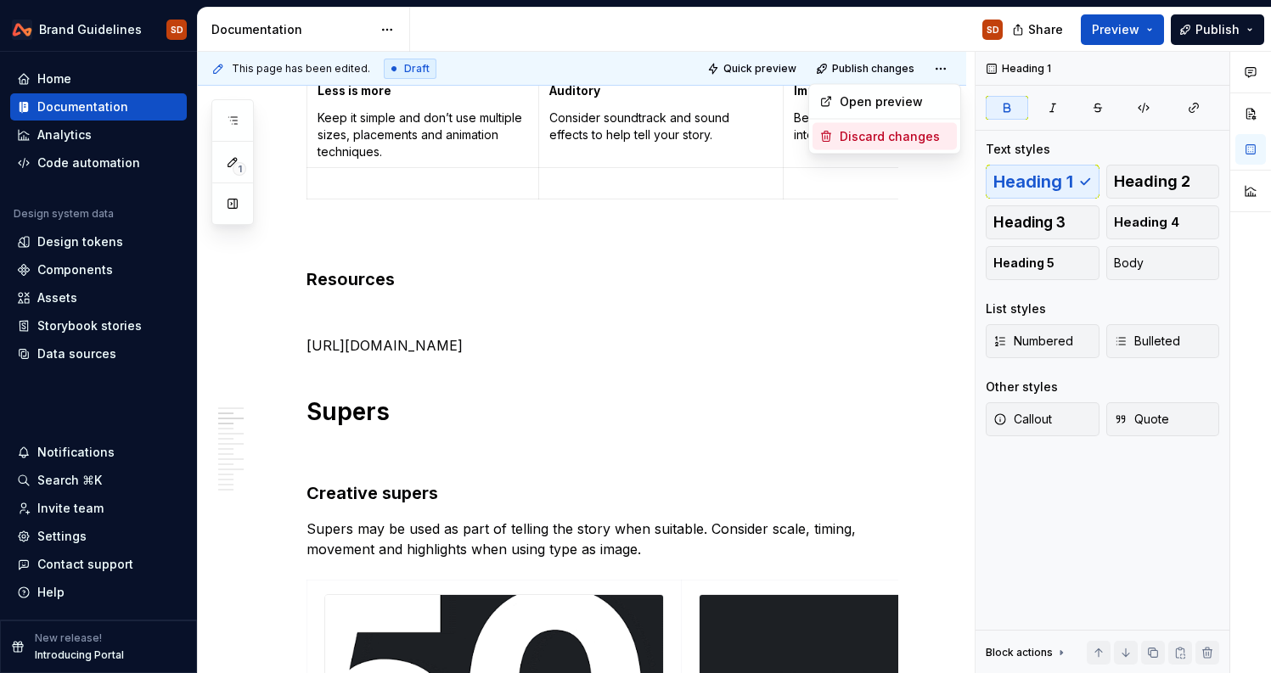
click at [907, 142] on div "Discard changes" at bounding box center [895, 136] width 110 height 17
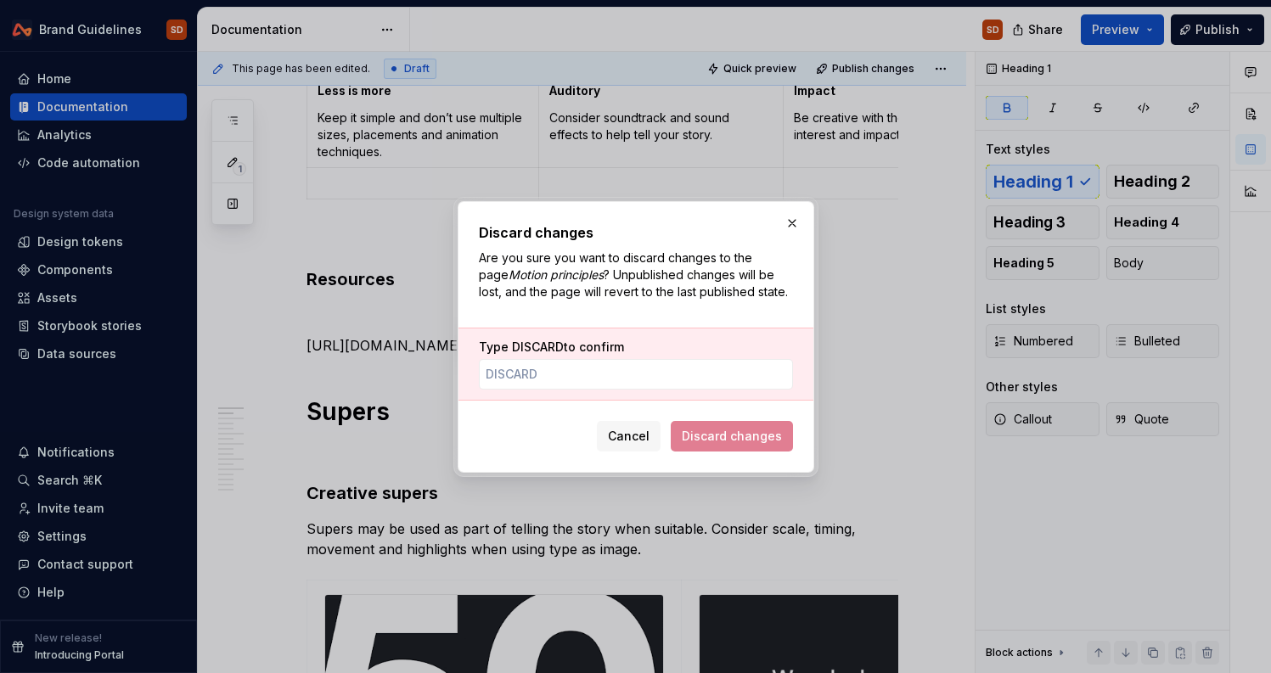
scroll to position [219, 0]
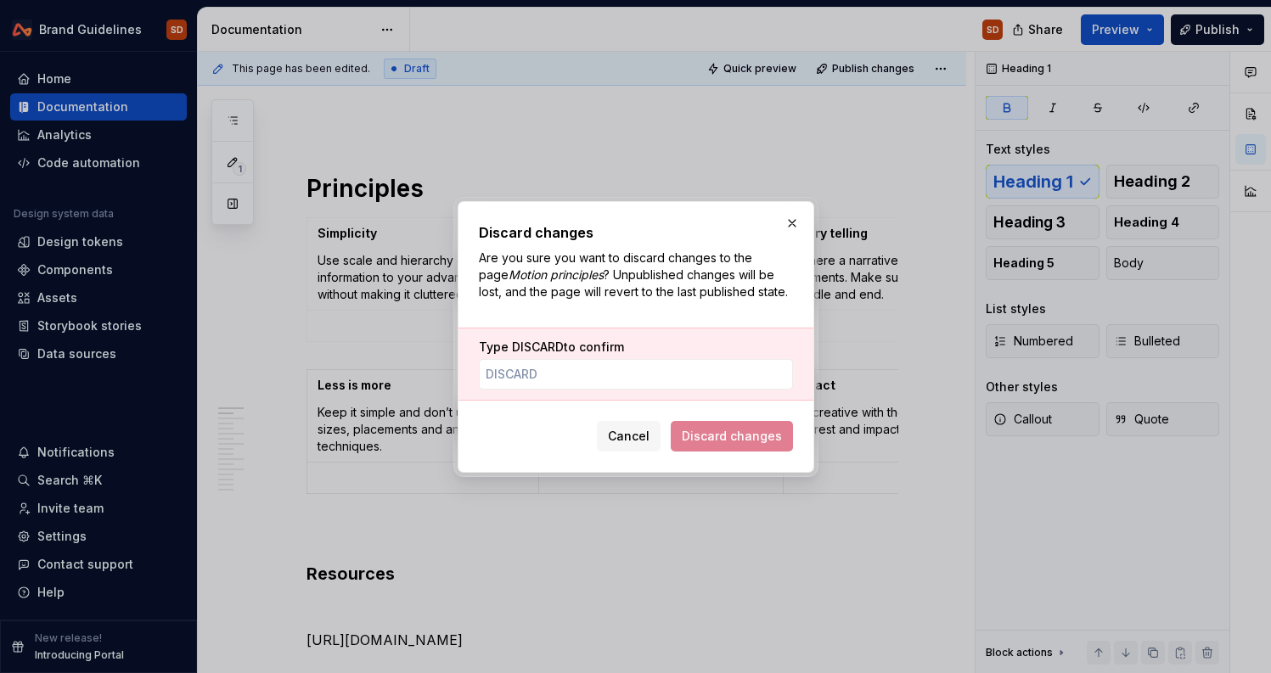
click at [751, 435] on span "Discard changes" at bounding box center [732, 436] width 122 height 31
click at [626, 379] on input "Type DISCARD to confirm" at bounding box center [636, 374] width 314 height 31
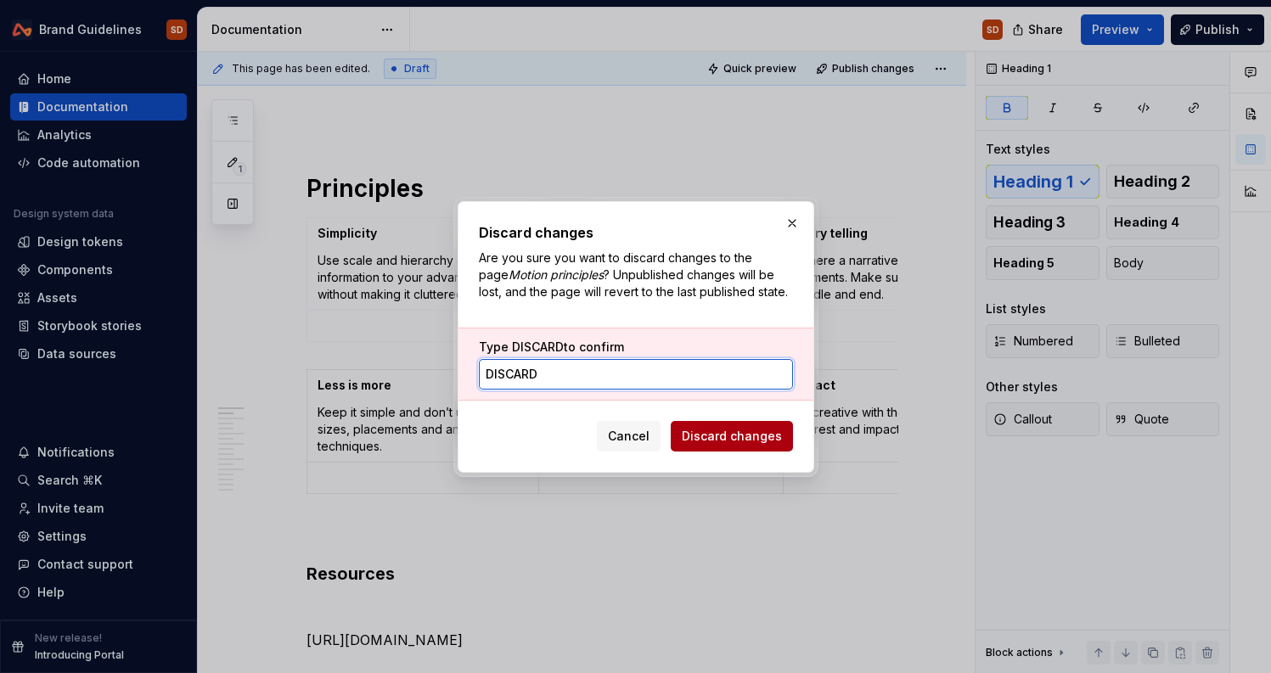
type input "DISCARD"
click at [738, 432] on span "Discard changes" at bounding box center [732, 436] width 100 height 17
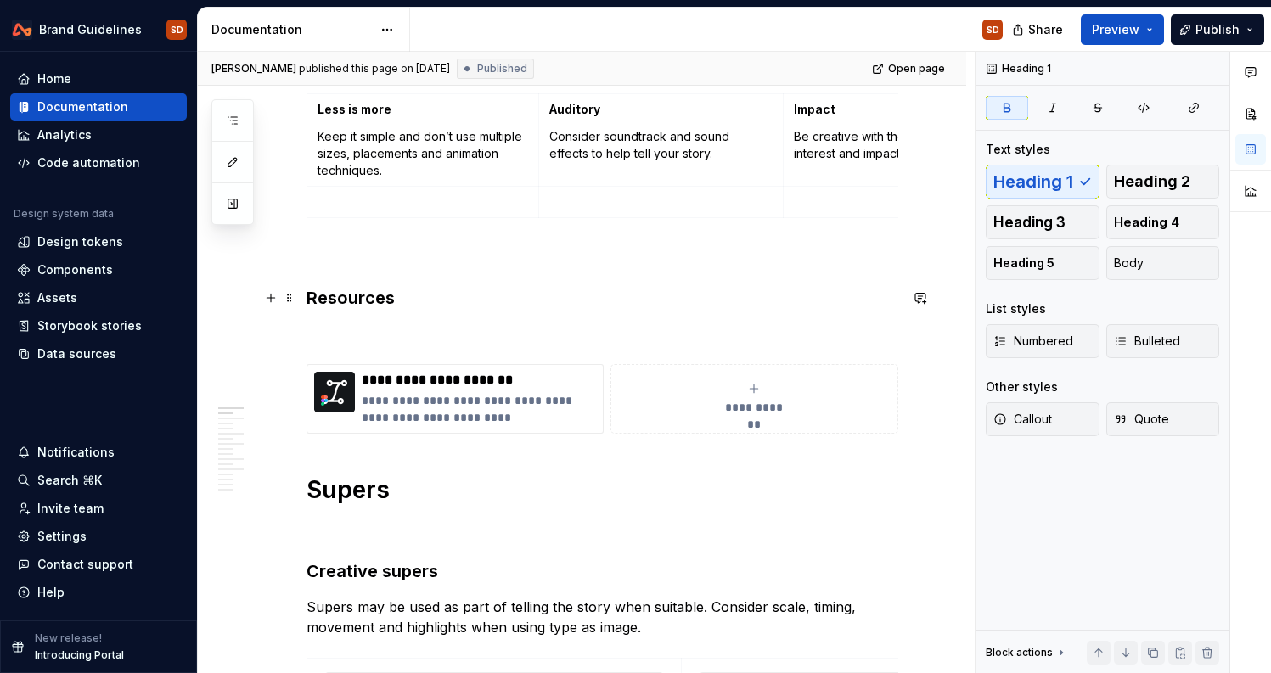
scroll to position [559, 0]
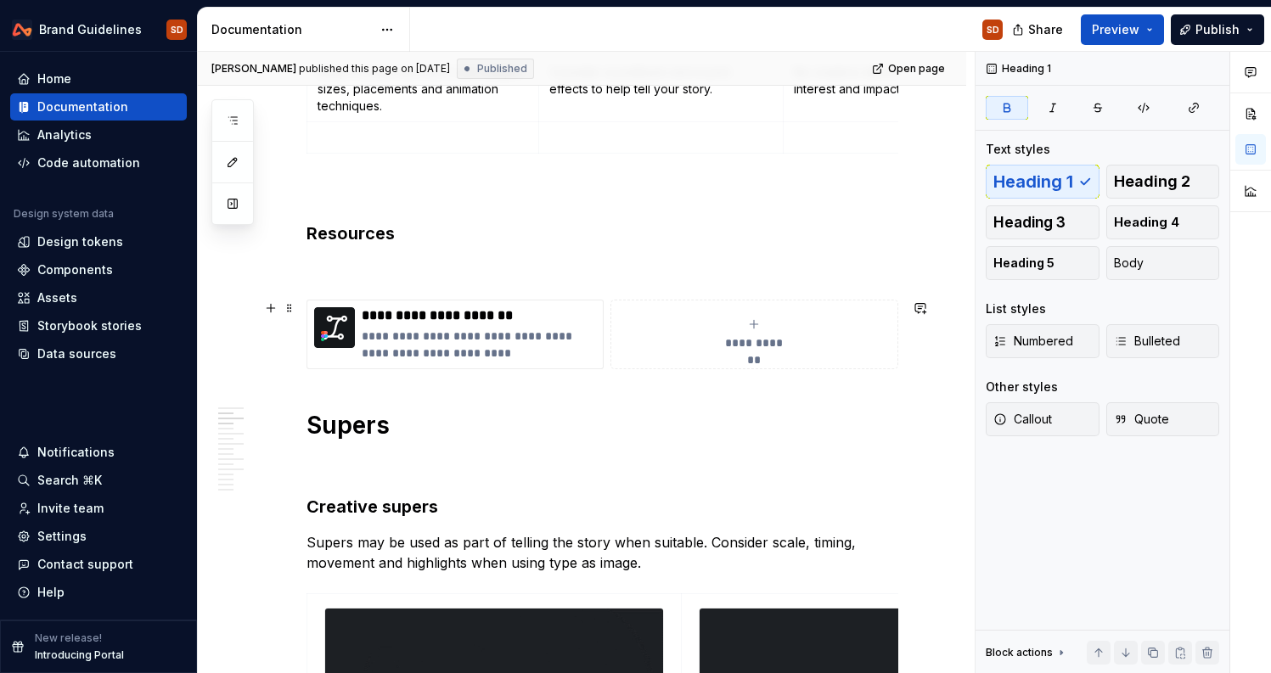
click at [761, 321] on icon "submit" at bounding box center [754, 324] width 14 height 14
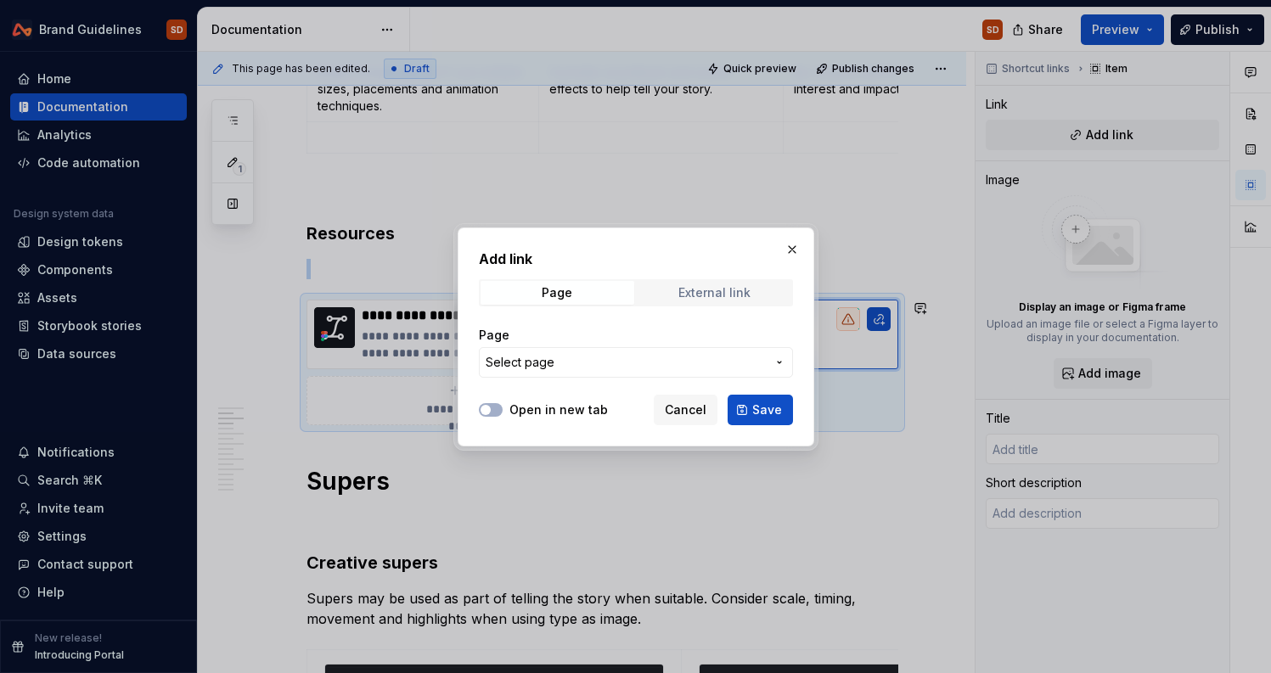
type textarea "*"
click at [719, 290] on div "External link" at bounding box center [714, 293] width 72 height 14
click at [536, 360] on input "URL" at bounding box center [636, 362] width 314 height 31
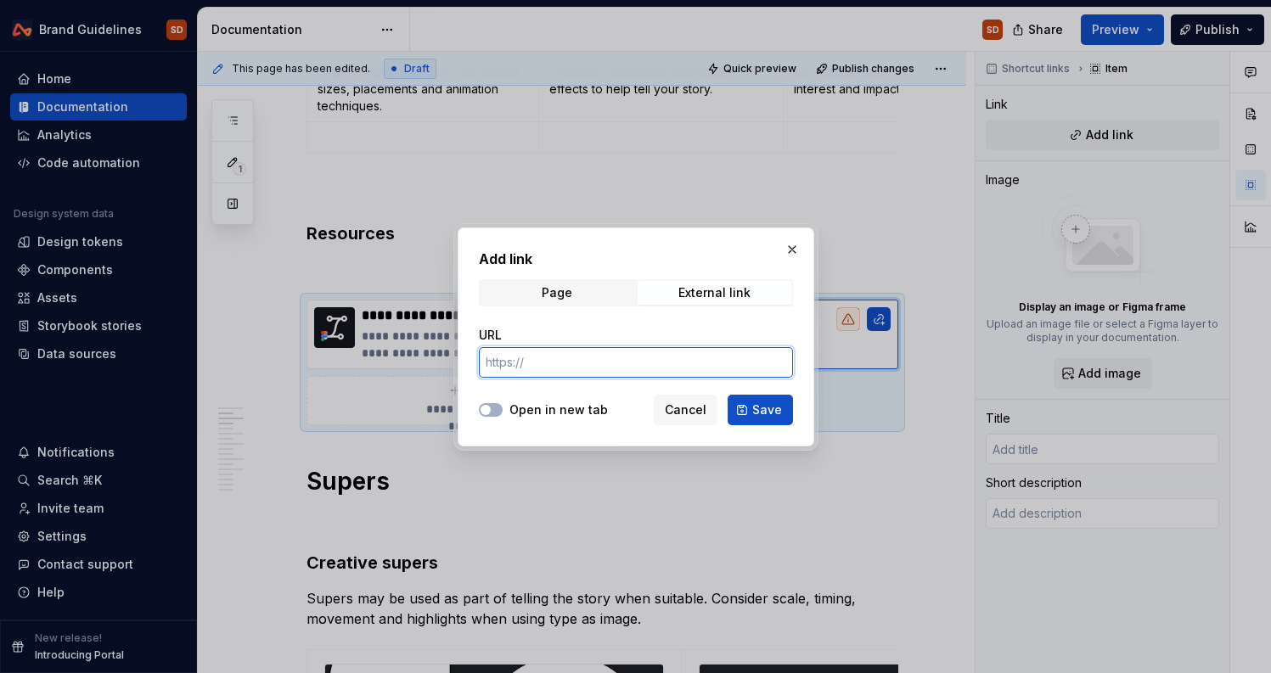
paste input "[URL][DOMAIN_NAME]"
type input "[URL][DOMAIN_NAME]"
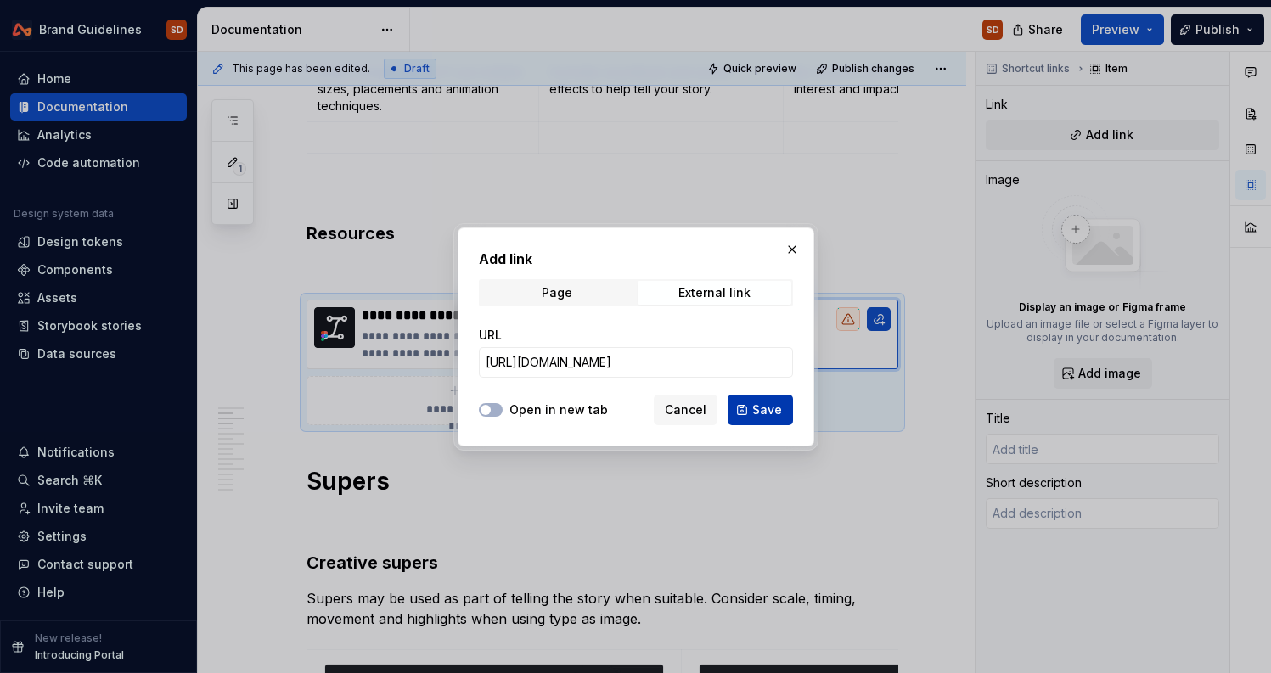
scroll to position [0, 0]
click at [757, 414] on span "Save" at bounding box center [767, 410] width 30 height 17
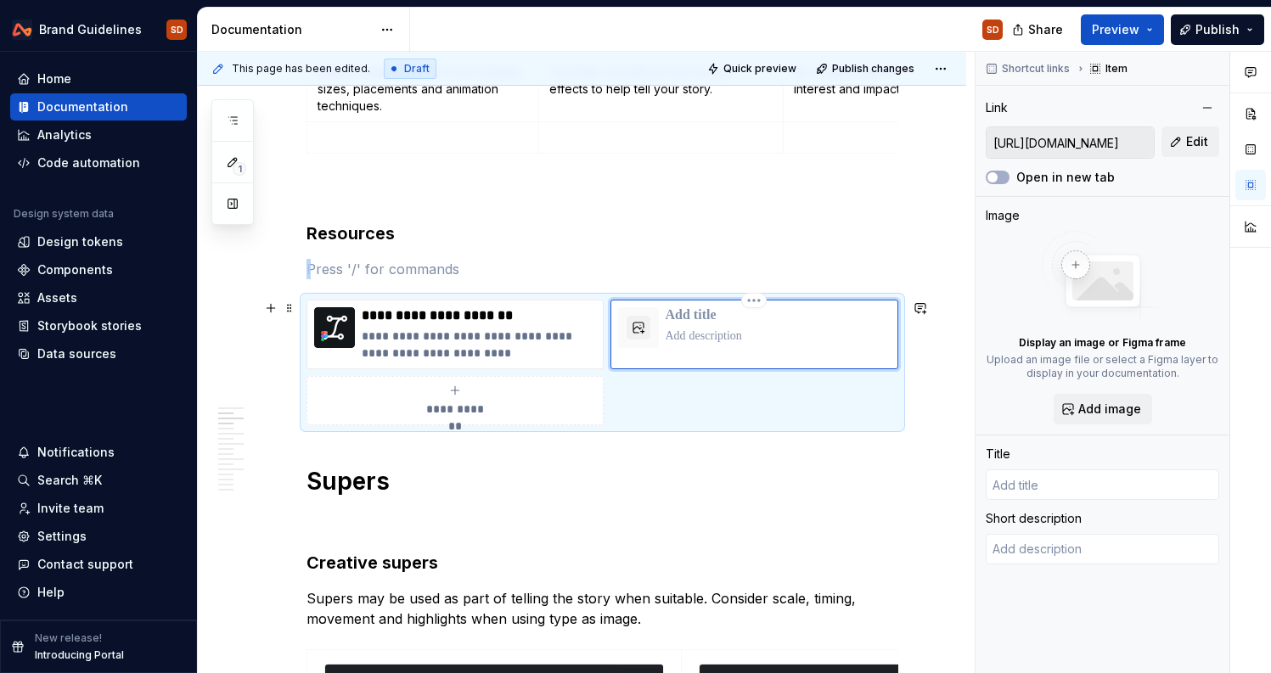
click at [669, 318] on p at bounding box center [779, 315] width 226 height 17
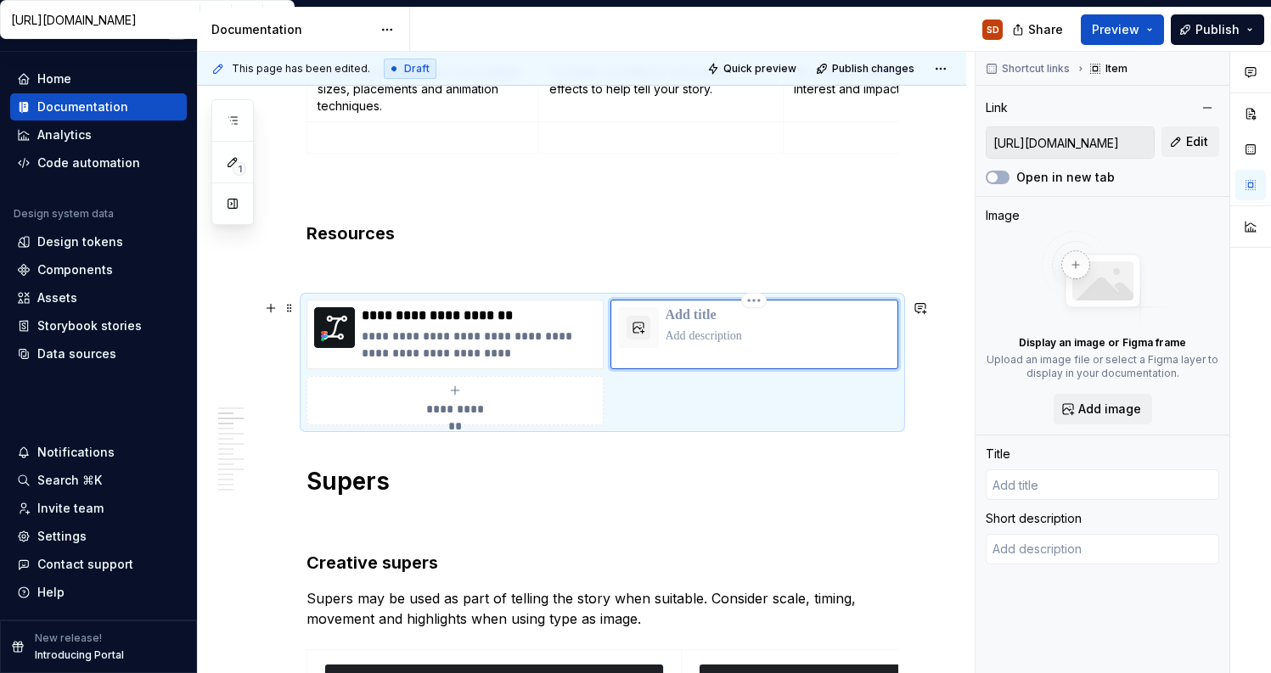
type textarea "*"
type input "B"
type textarea "*"
type input "Google Drive: Sign-in"
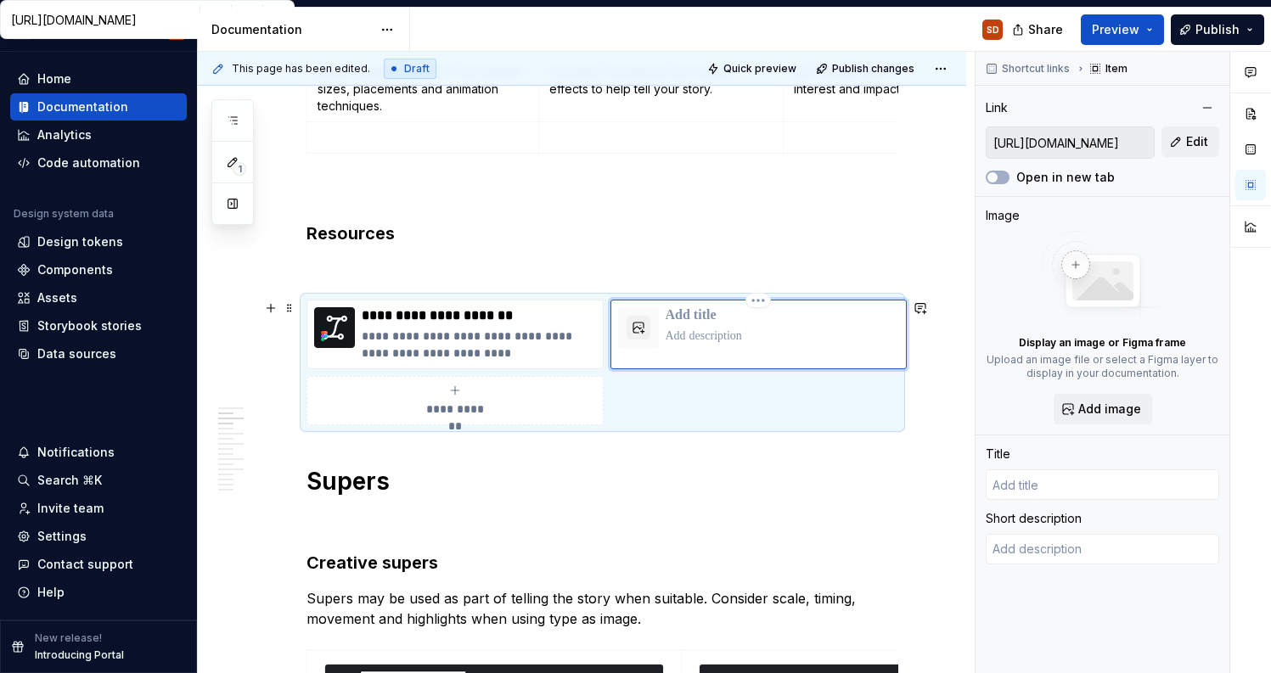
type textarea "Access Google Drive with a Google account (for personal use) or Google Workspac…"
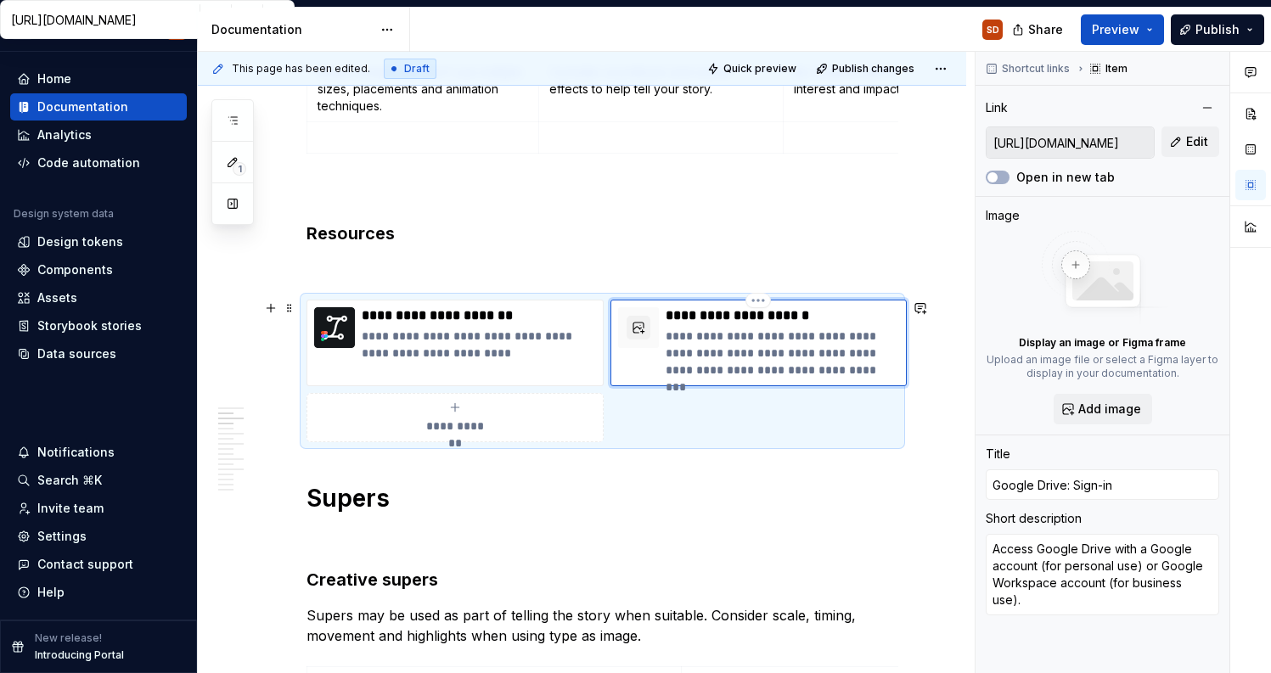
type textarea "*"
type input "Google Drive: Sign-inP"
type textarea "*"
type input "Google Drive: Sign-in"
type textarea "*"
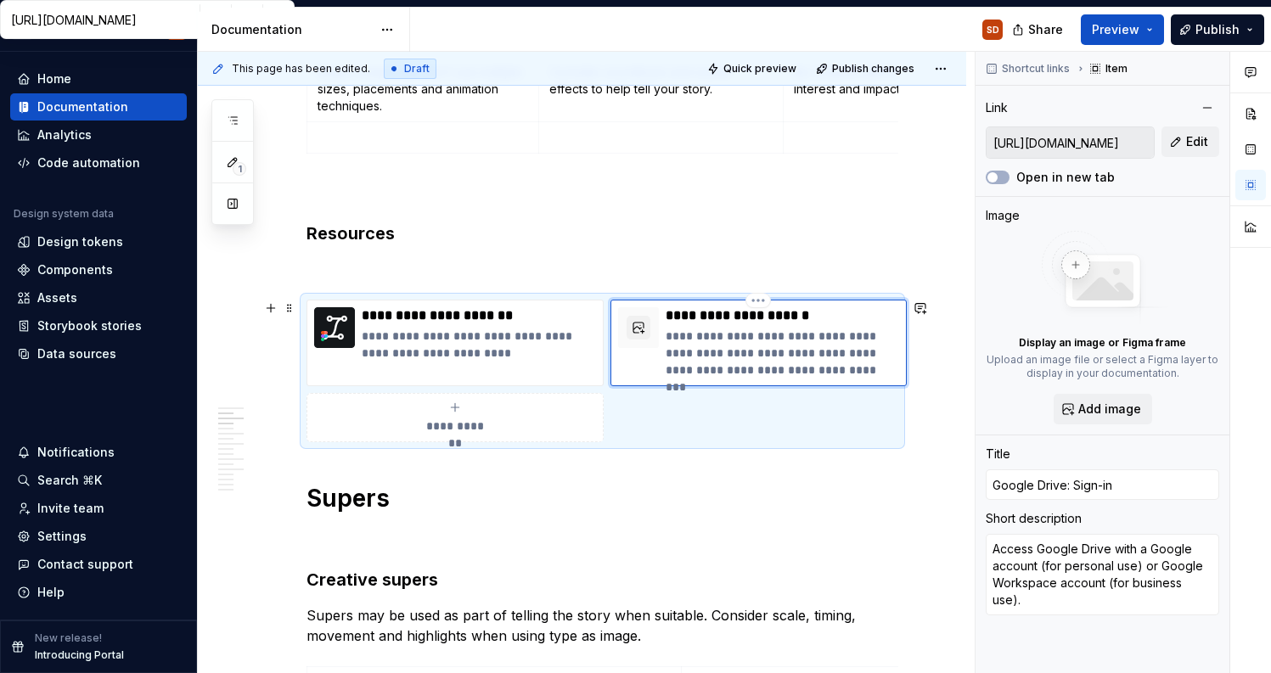
type input "Google Drive: Sign-i"
click at [671, 318] on p "**********" at bounding box center [783, 315] width 234 height 17
type textarea "*"
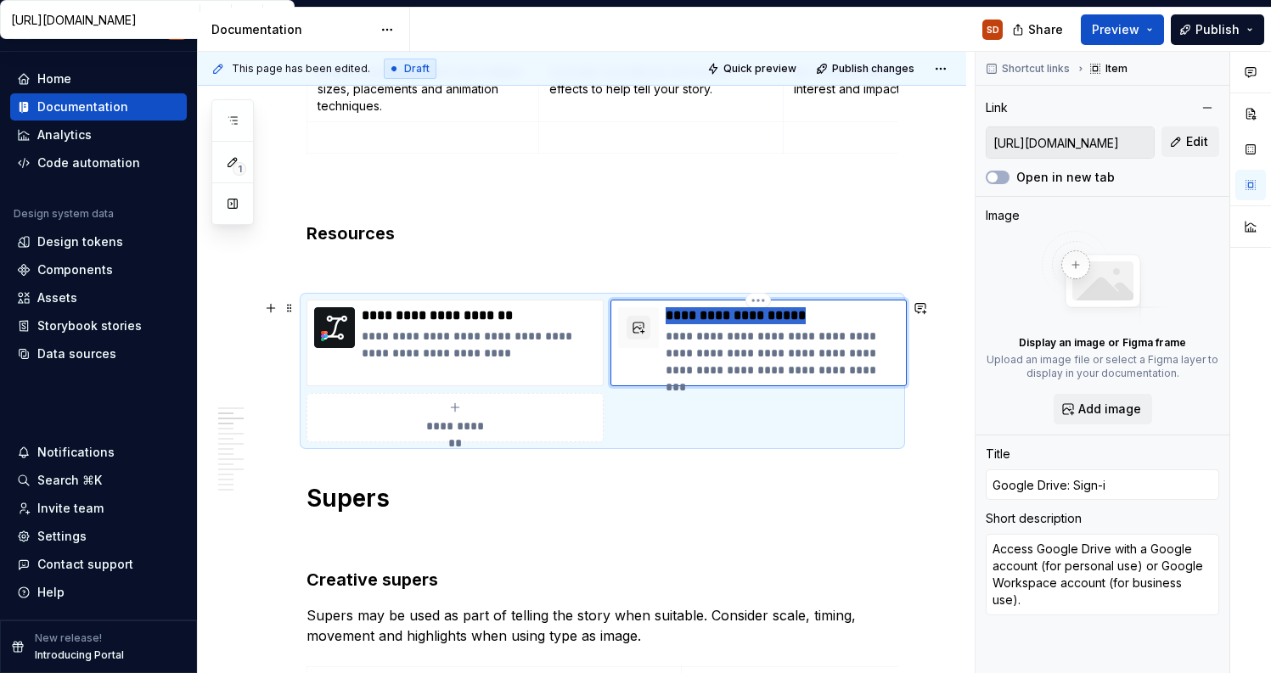
type input "P"
type textarea "*"
type input "Pr"
type textarea "*"
type input "Pre"
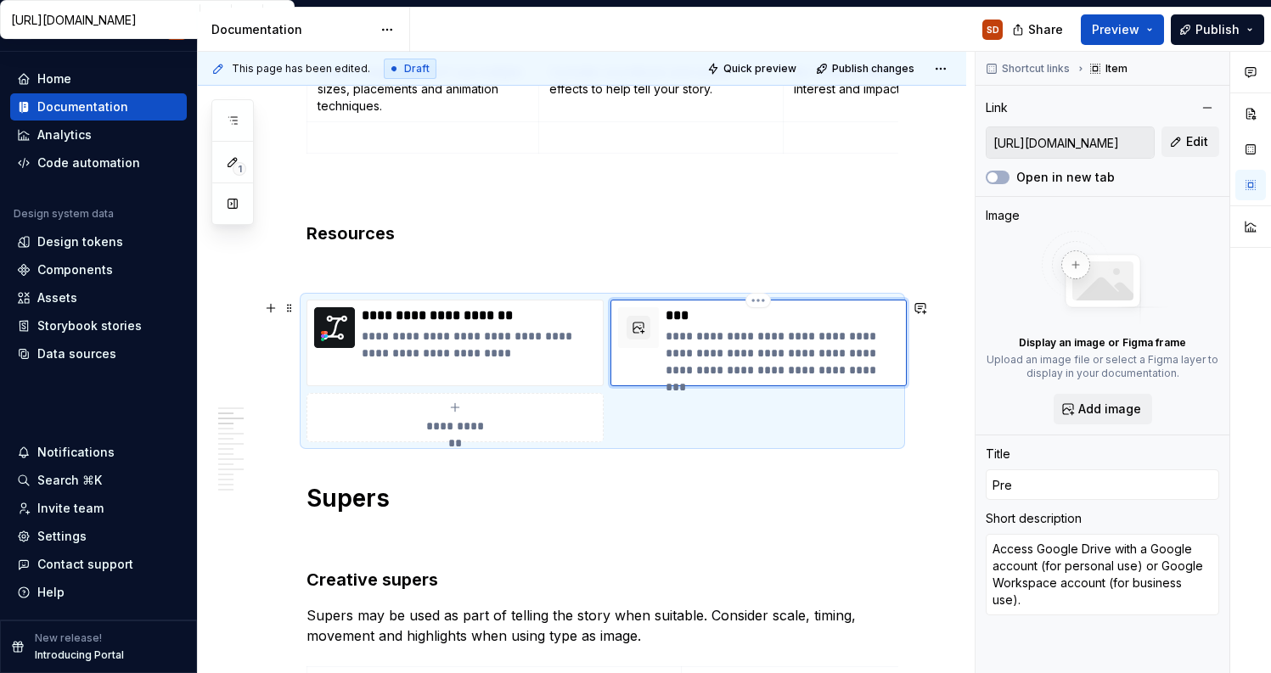
type textarea "*"
type input "Pre-"
type textarea "*"
type input "Pre-s"
type textarea "*"
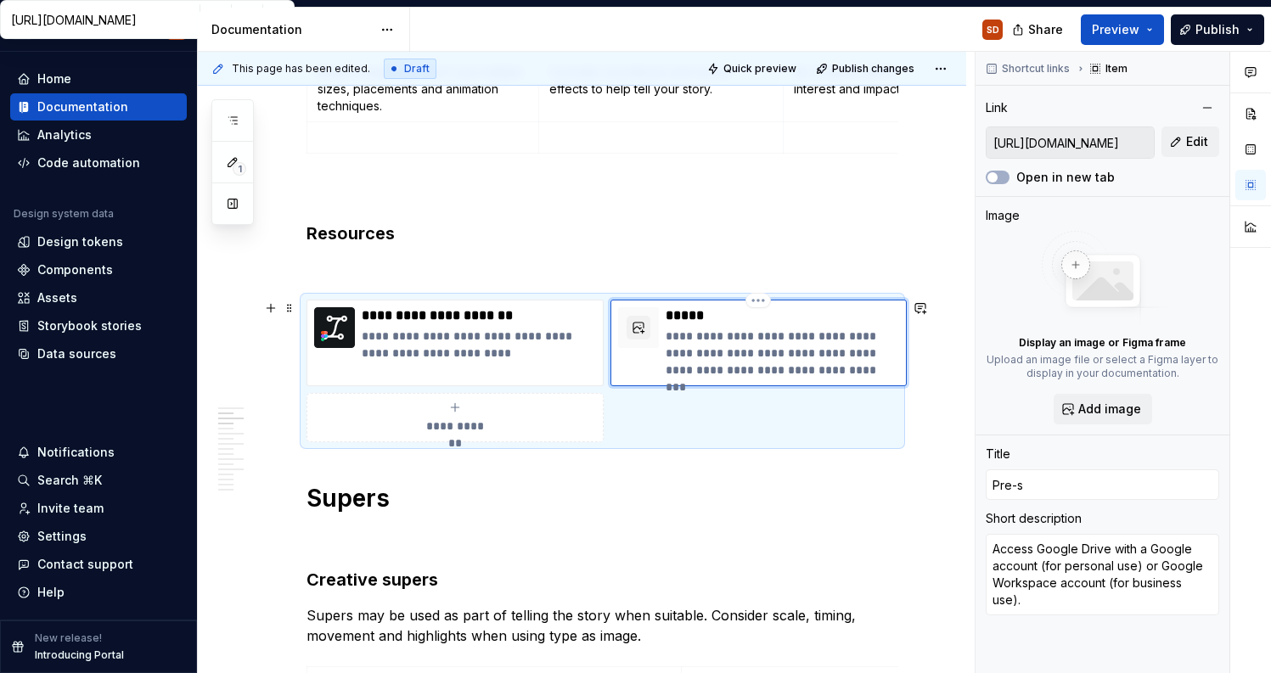
type input "Pre-se"
type textarea "*"
type input "Pre-set"
type textarea "*"
type input "Pre-set"
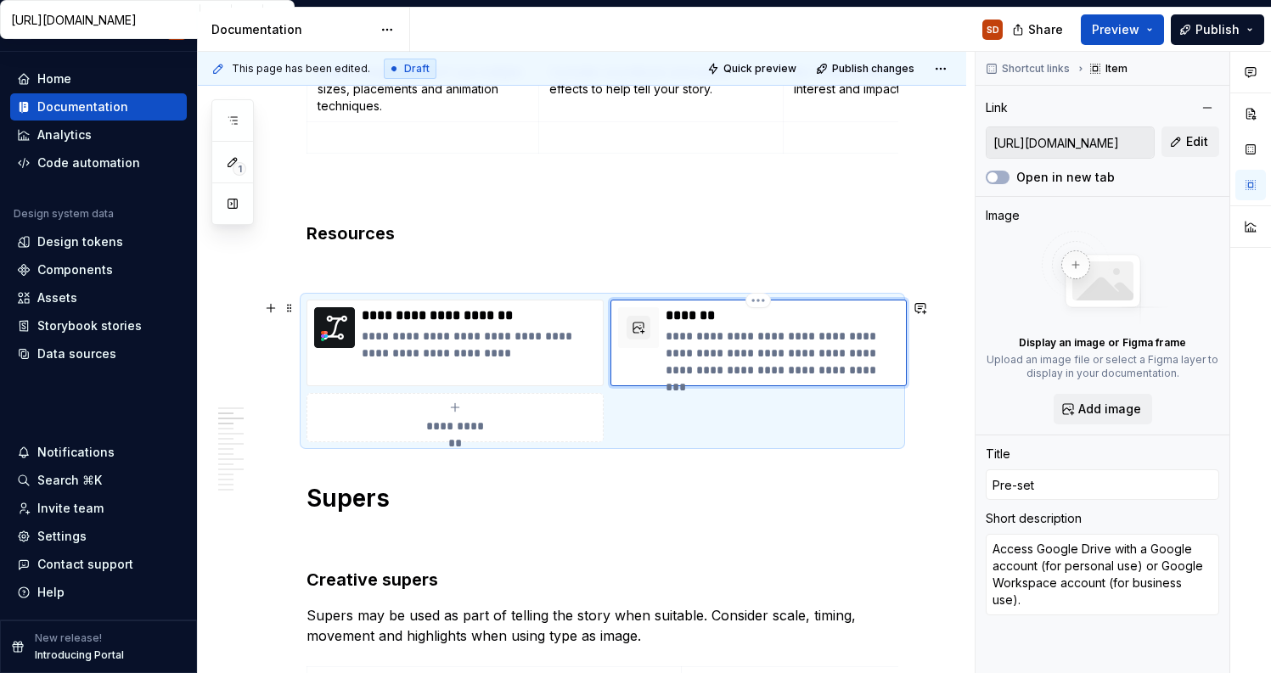
type textarea "*"
type input "Pre-set O"
type textarea "*"
type input "Pre-set"
type textarea "*"
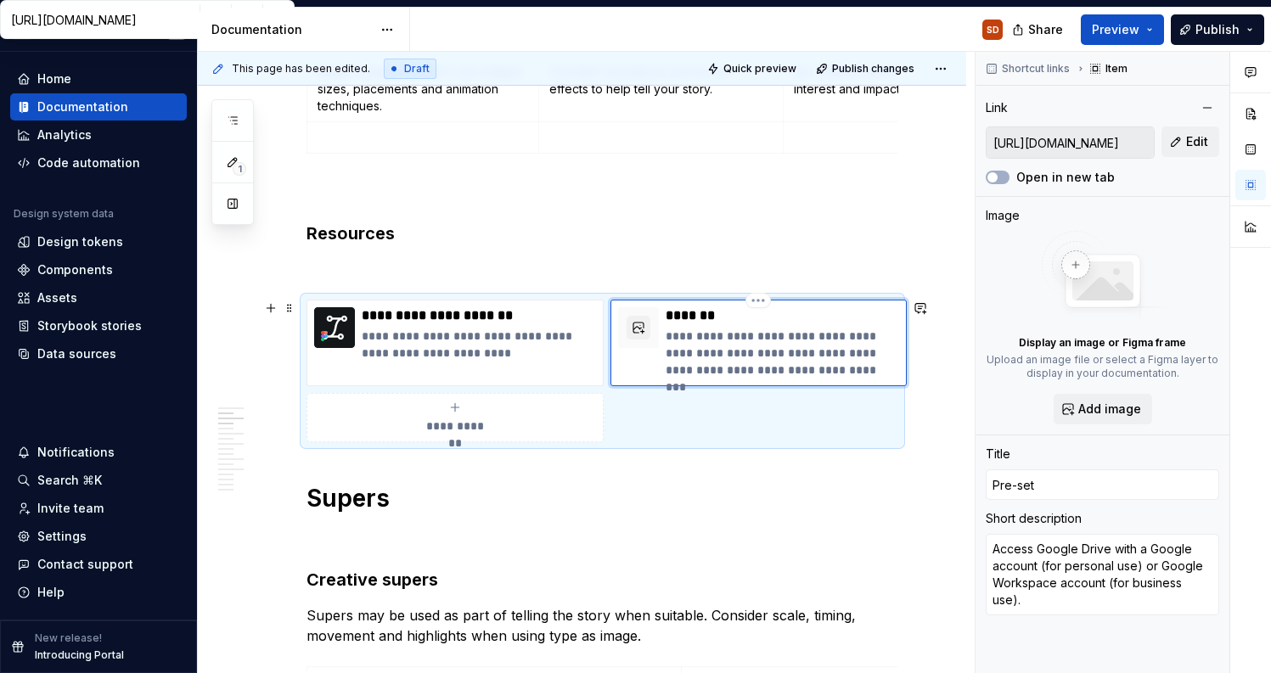
type input "Pre-set"
type textarea "*"
type input "Pre-se"
type textarea "*"
type input "Pre-s"
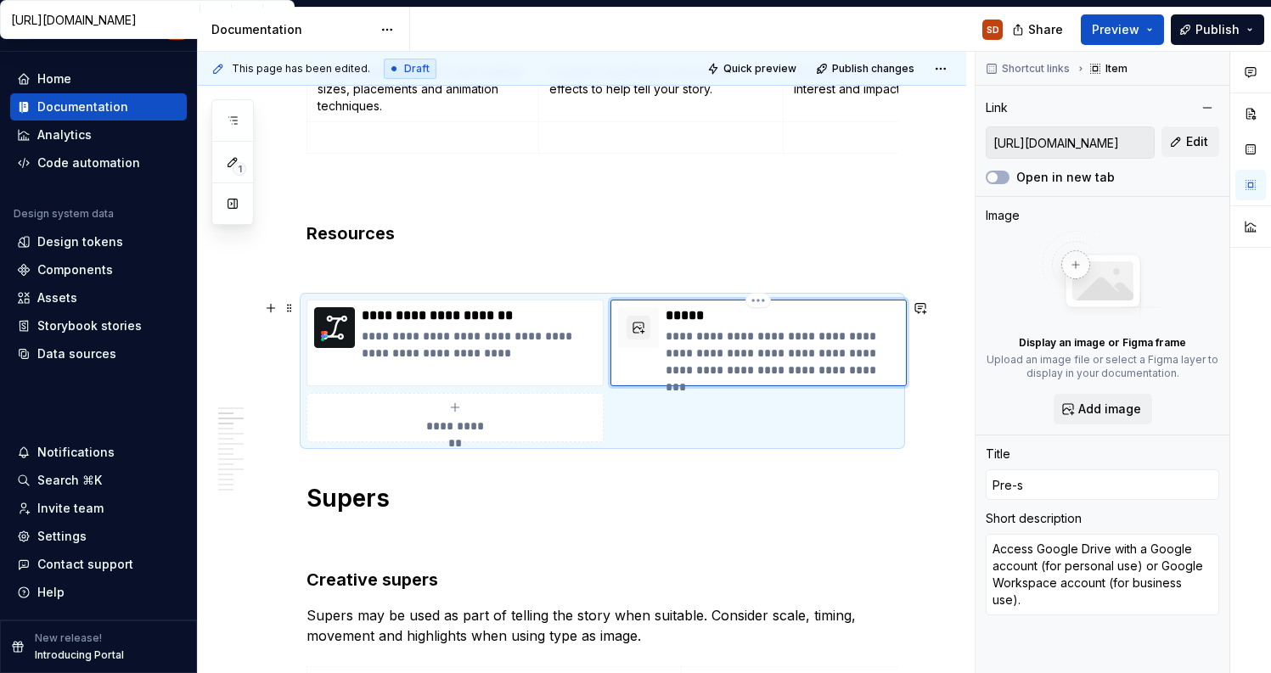
type textarea "*"
type input "Pre-"
type textarea "*"
type input "Pre"
type textarea "*"
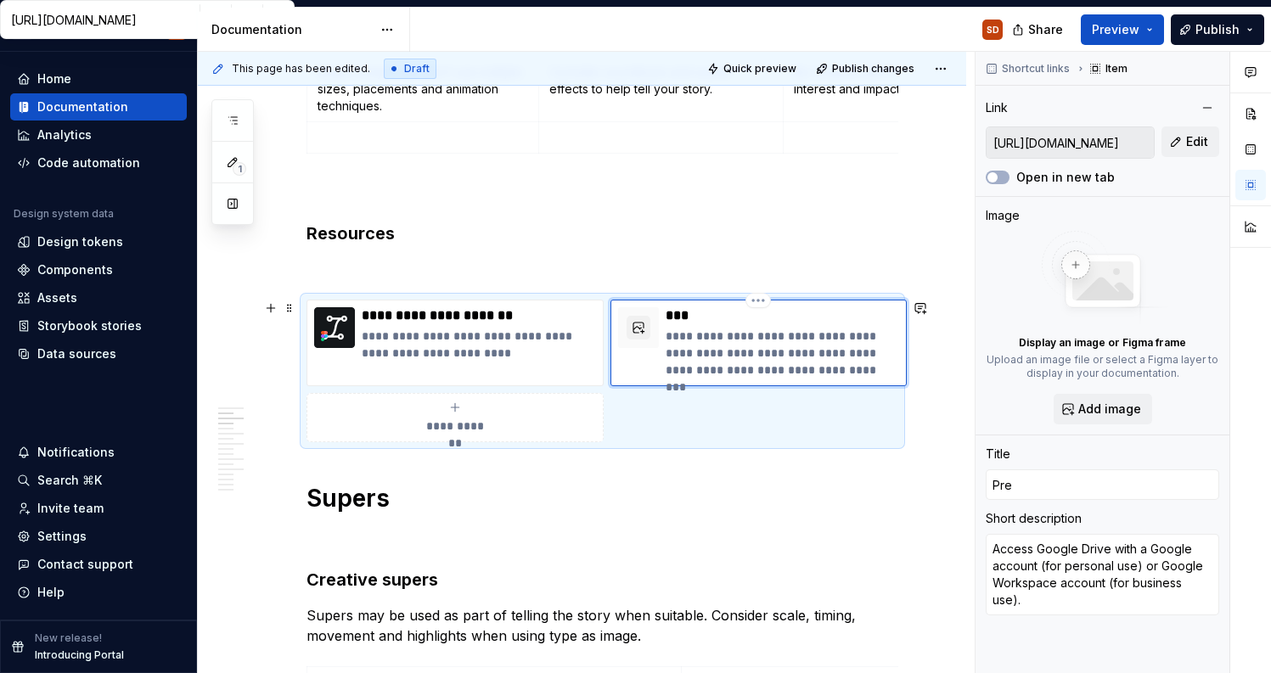
type input "Pr"
type textarea "*"
type input "P"
type textarea "*"
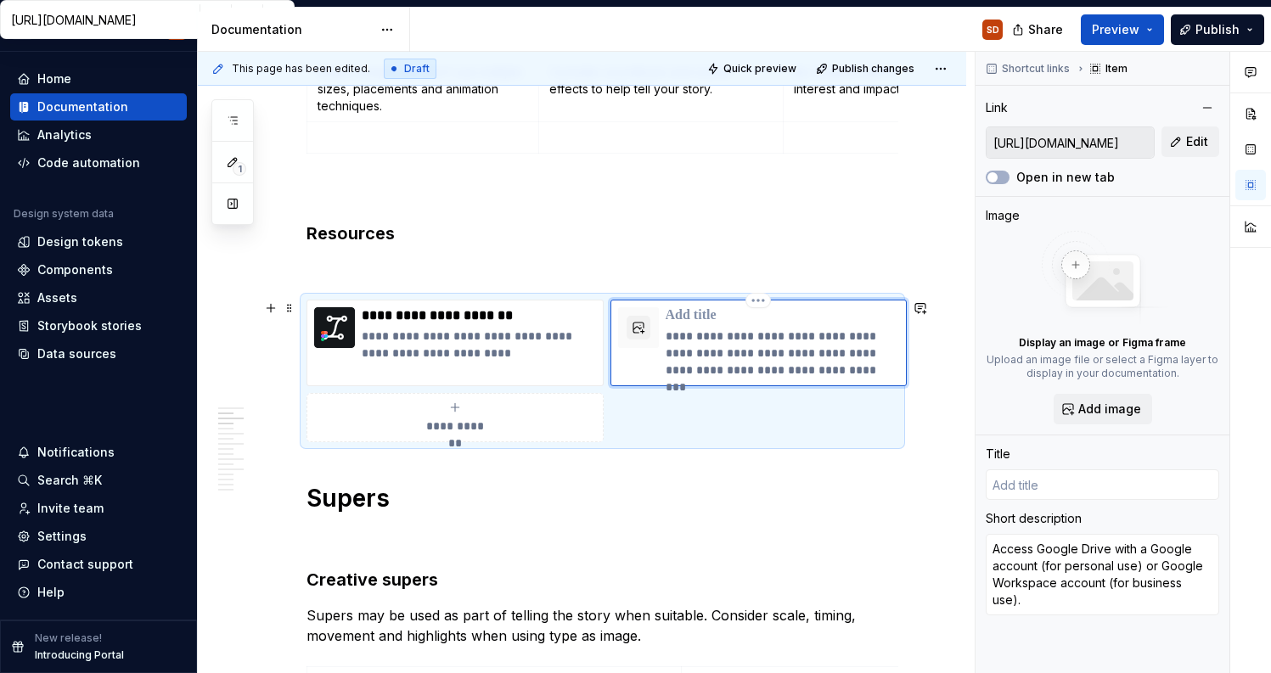
type input "E"
type textarea "*"
type input "EN"
type textarea "*"
type input "ENd"
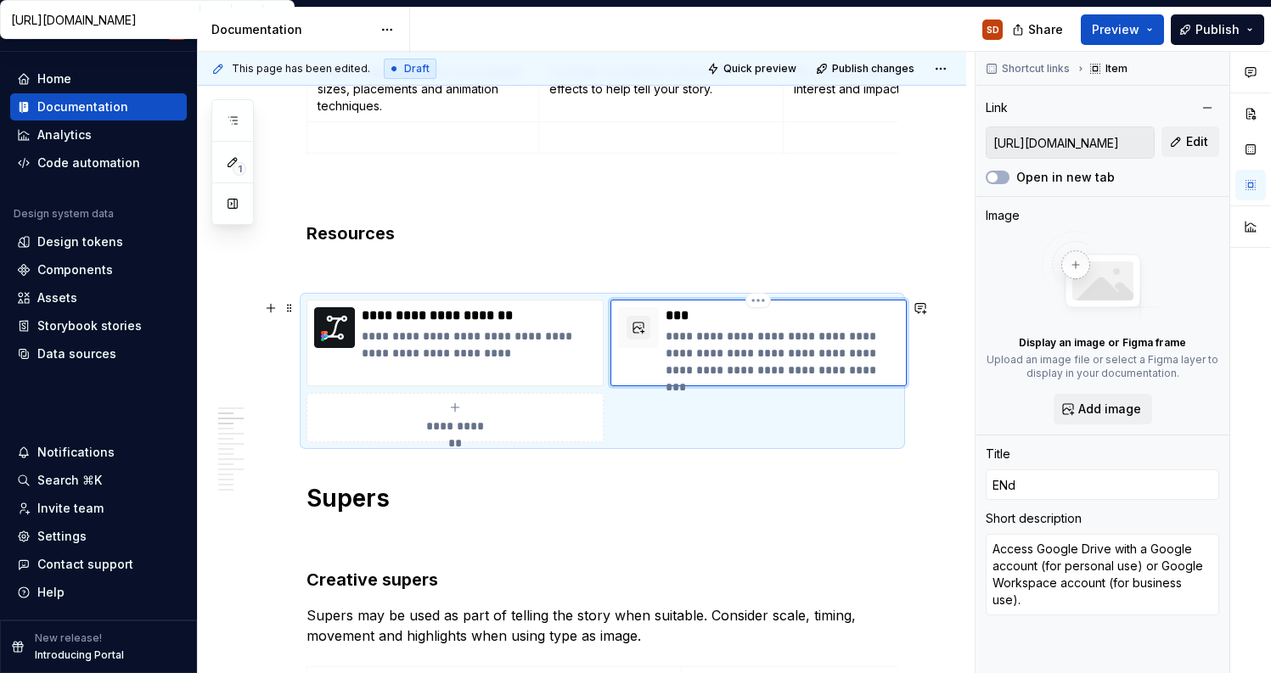
type textarea "*"
type input "EN"
type textarea "*"
type input "E"
type textarea "*"
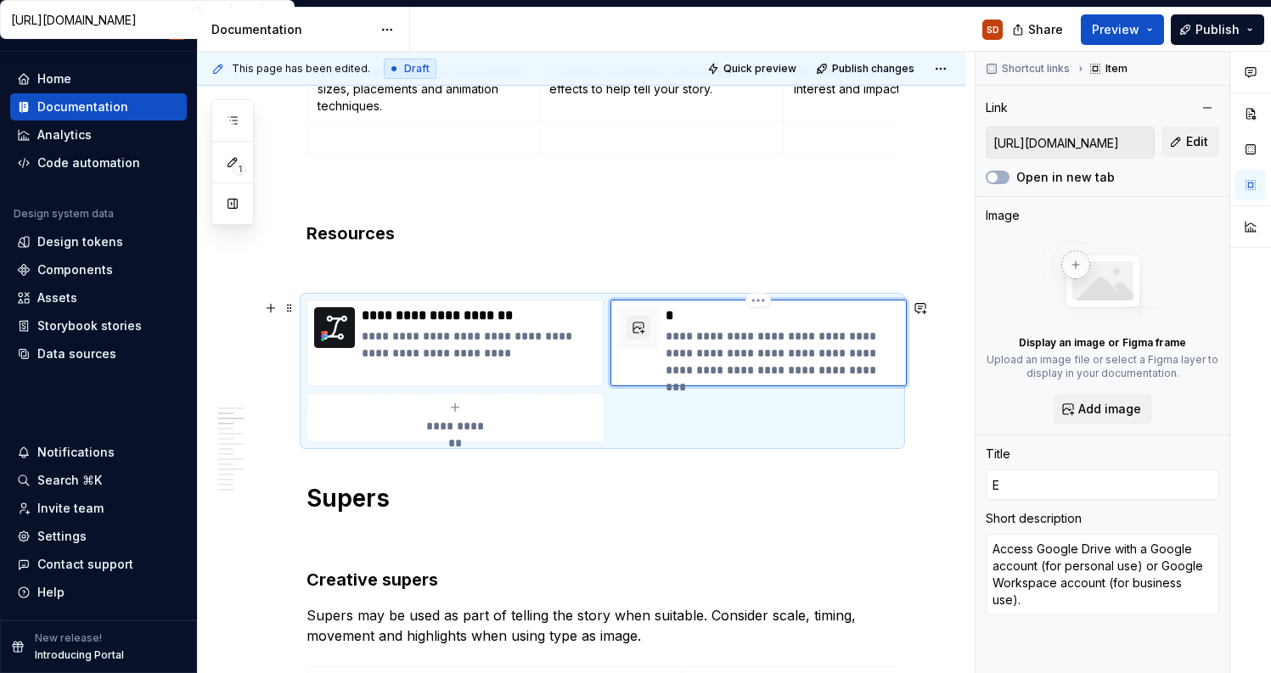
type input "En"
type textarea "*"
type input "End"
type textarea "*"
type input "End"
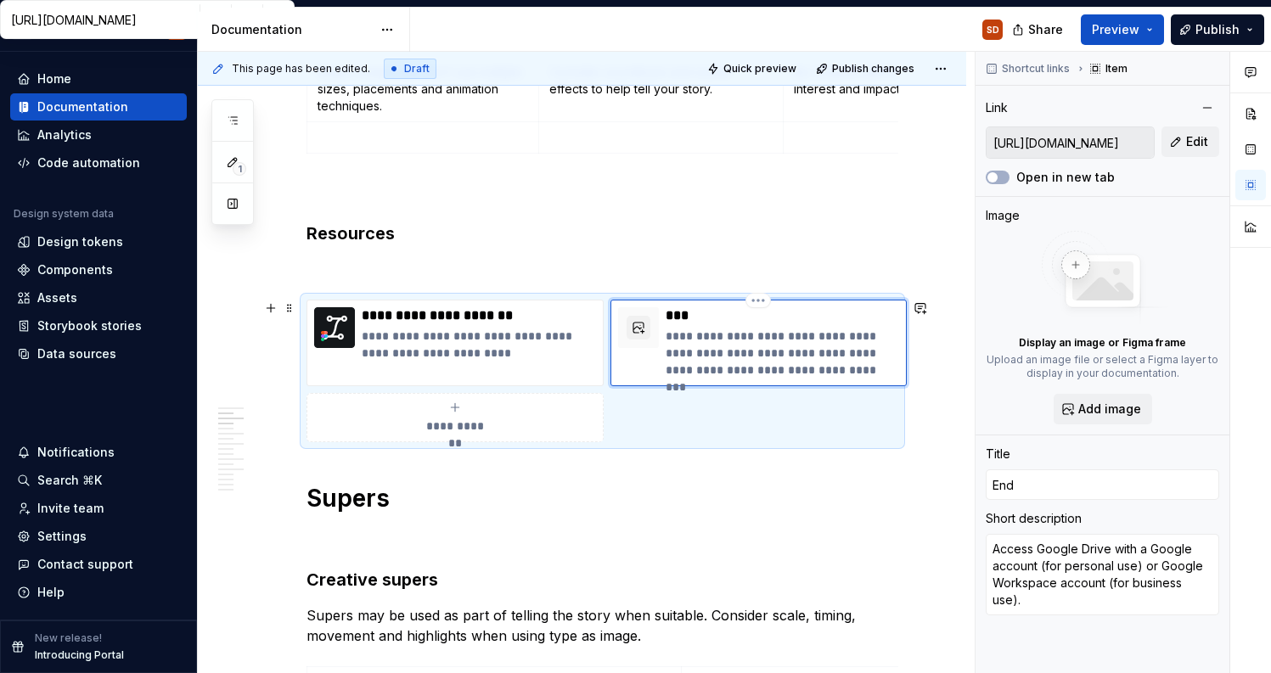
type textarea "*"
type input "End f"
type textarea "*"
type input "End fr"
type textarea "*"
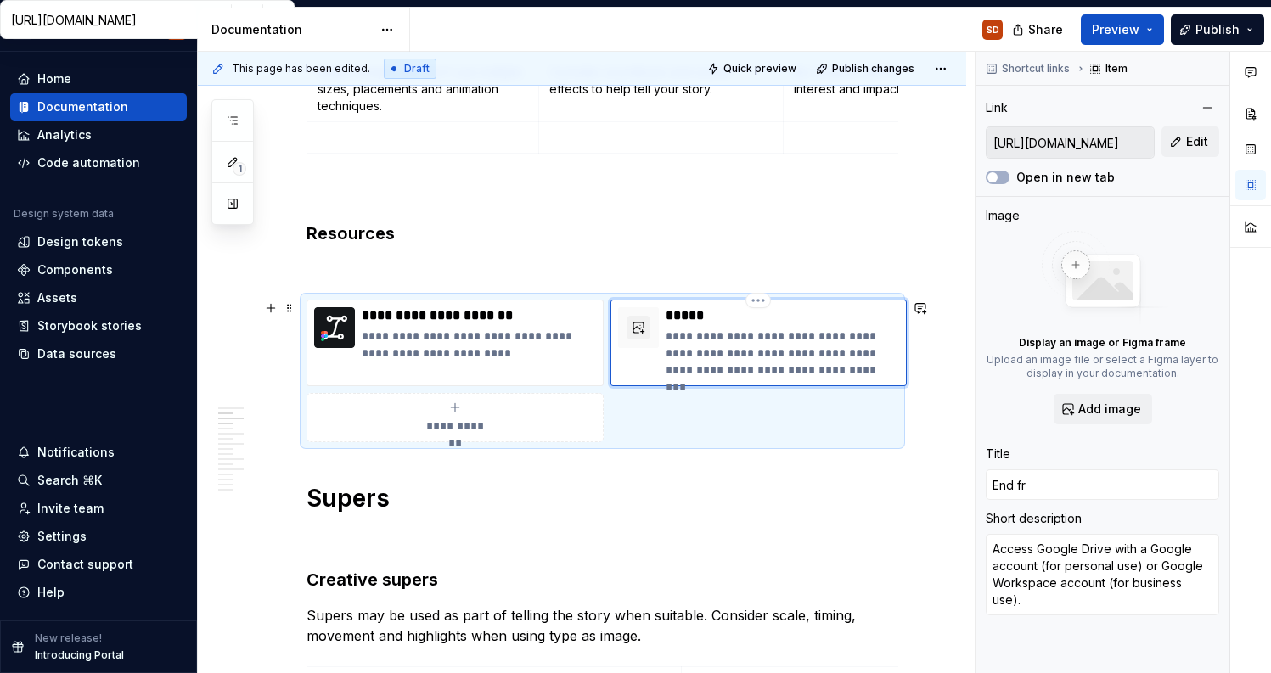
type input "End fra"
type textarea "*"
type input "End fram"
type textarea "*"
type input "End frame"
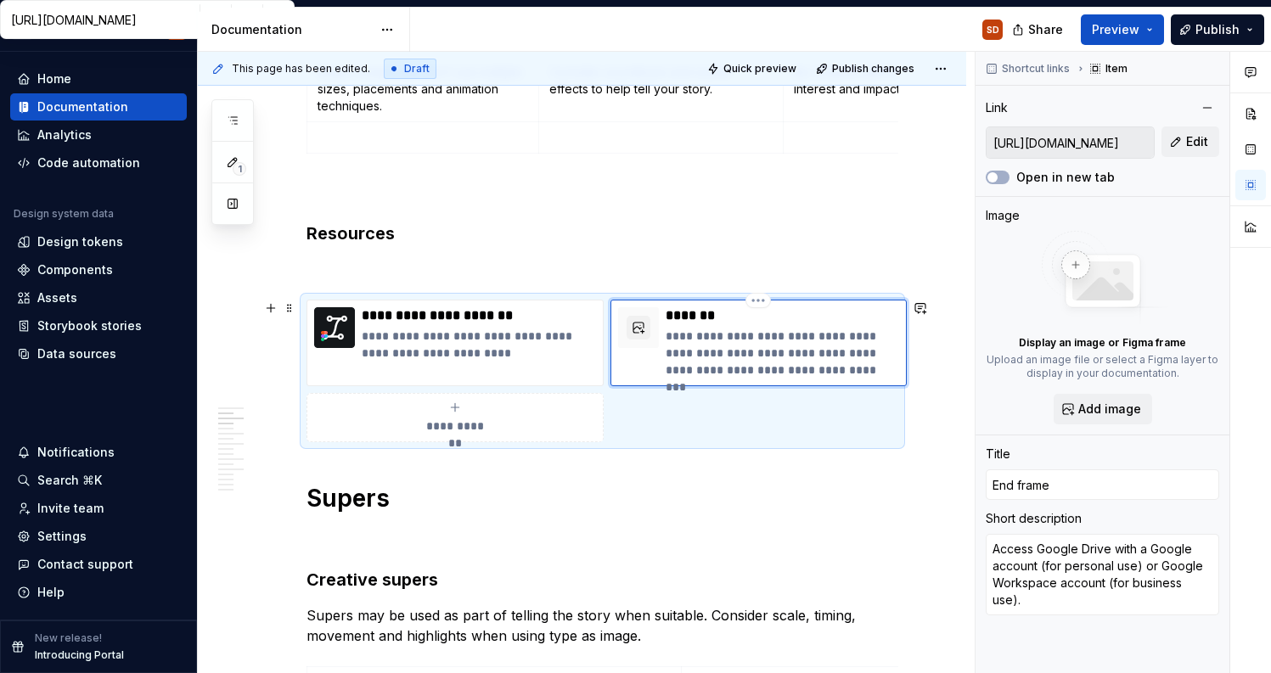
type textarea "*"
type input "End frame"
type textarea "*"
type input "End frame o"
type textarea "*"
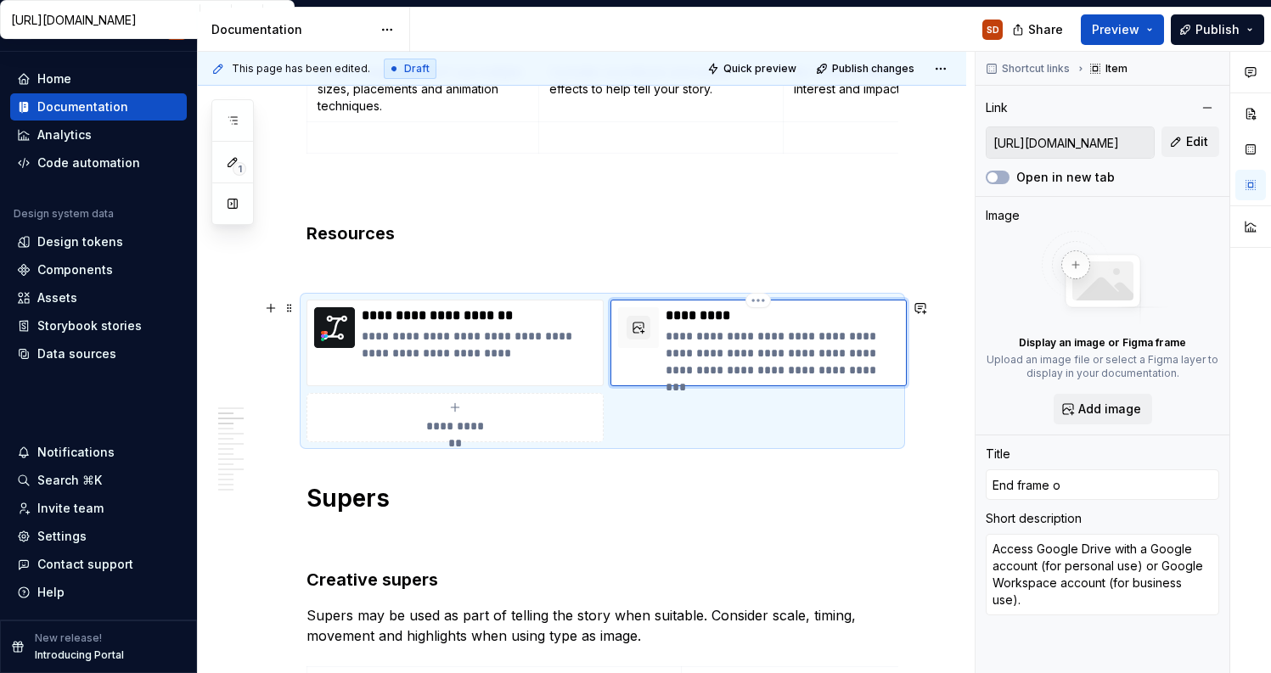
type input "End frame ou"
type textarea "*"
type input "End frame out"
type textarea "*"
type input "End frame outt"
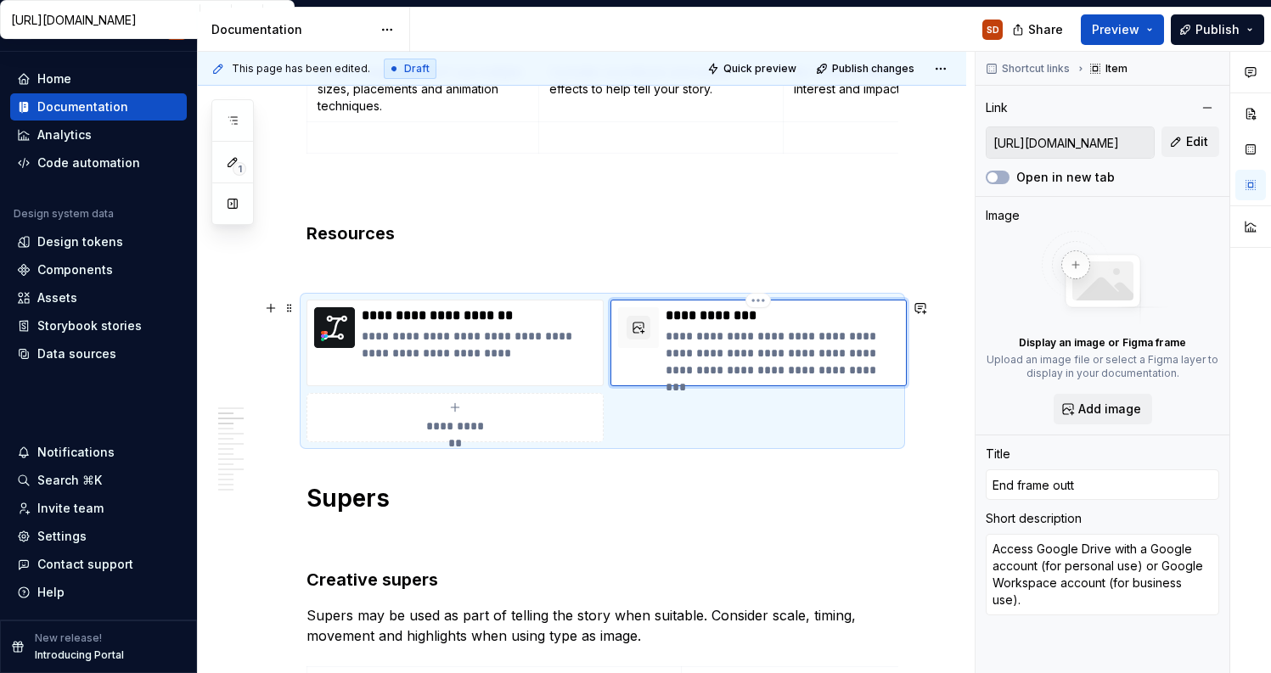
type textarea "*"
type input "End frame outto"
type textarea "*"
type input "End frame outtos"
drag, startPoint x: 778, startPoint y: 319, endPoint x: 739, endPoint y: 320, distance: 39.1
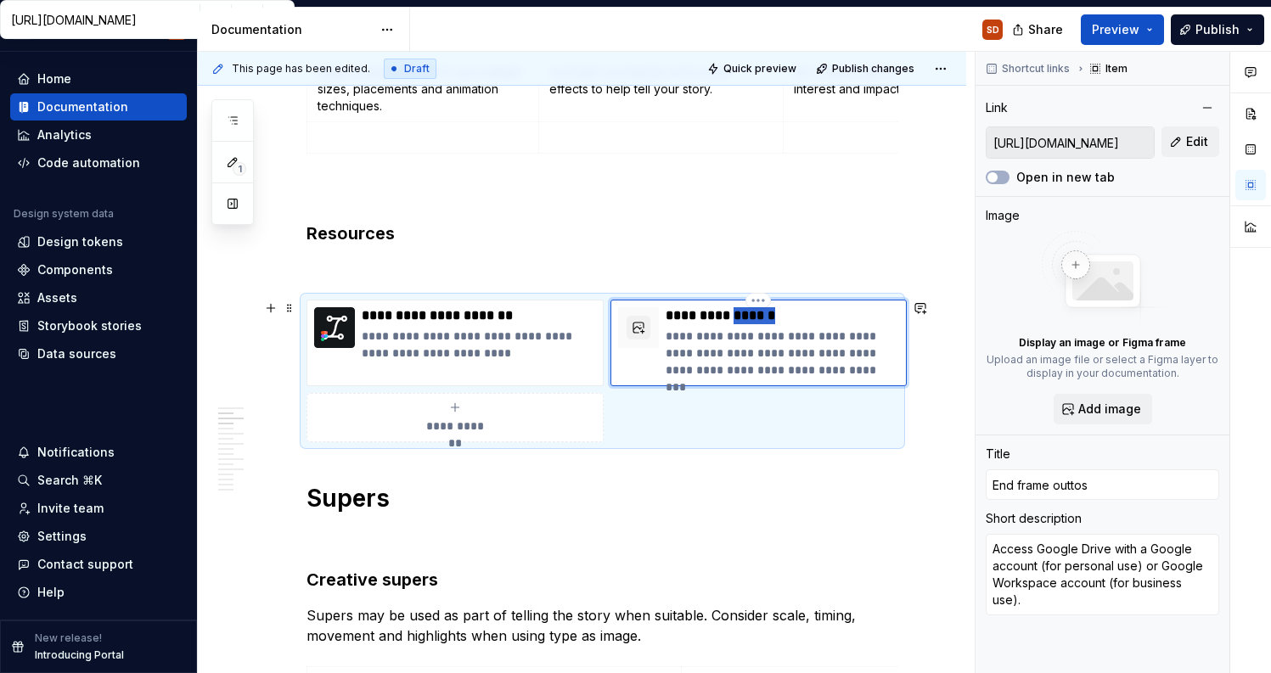
click at [739, 320] on p "**********" at bounding box center [783, 315] width 234 height 17
type textarea "*"
type input "End frame"
type textarea "*"
type input "End frame"
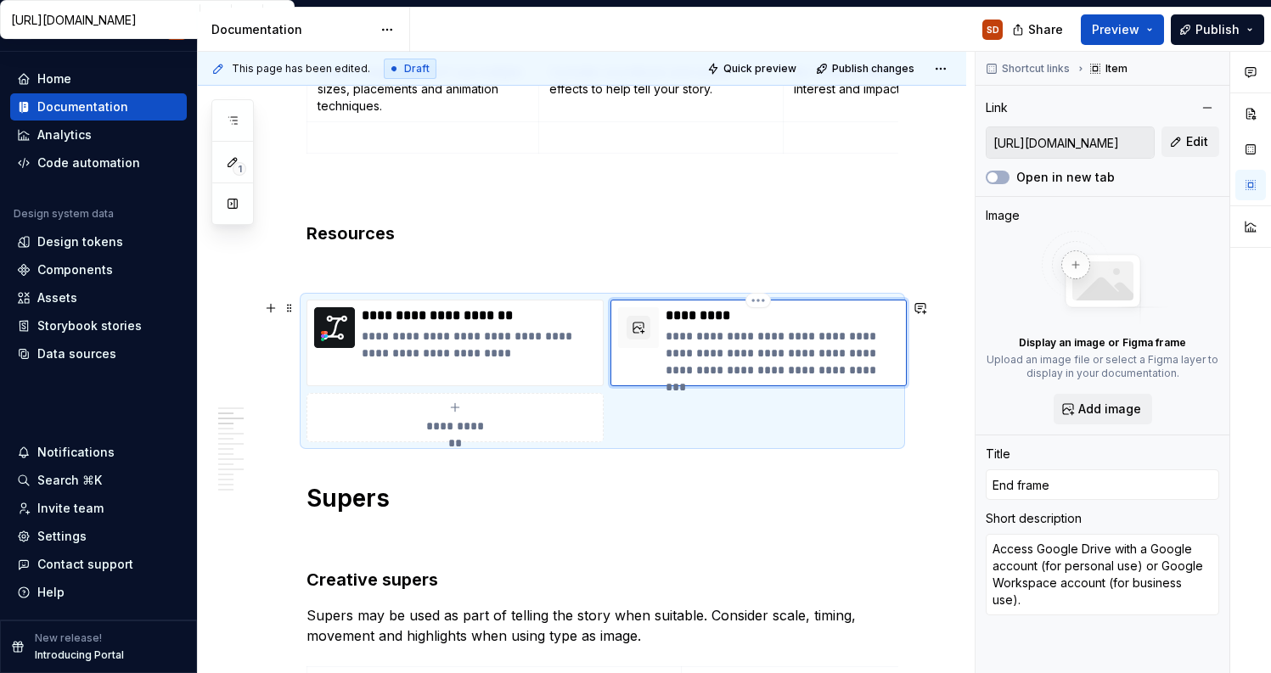
type textarea "*"
type input "End frame"
type textarea "*"
type input "End frame o"
type textarea "*"
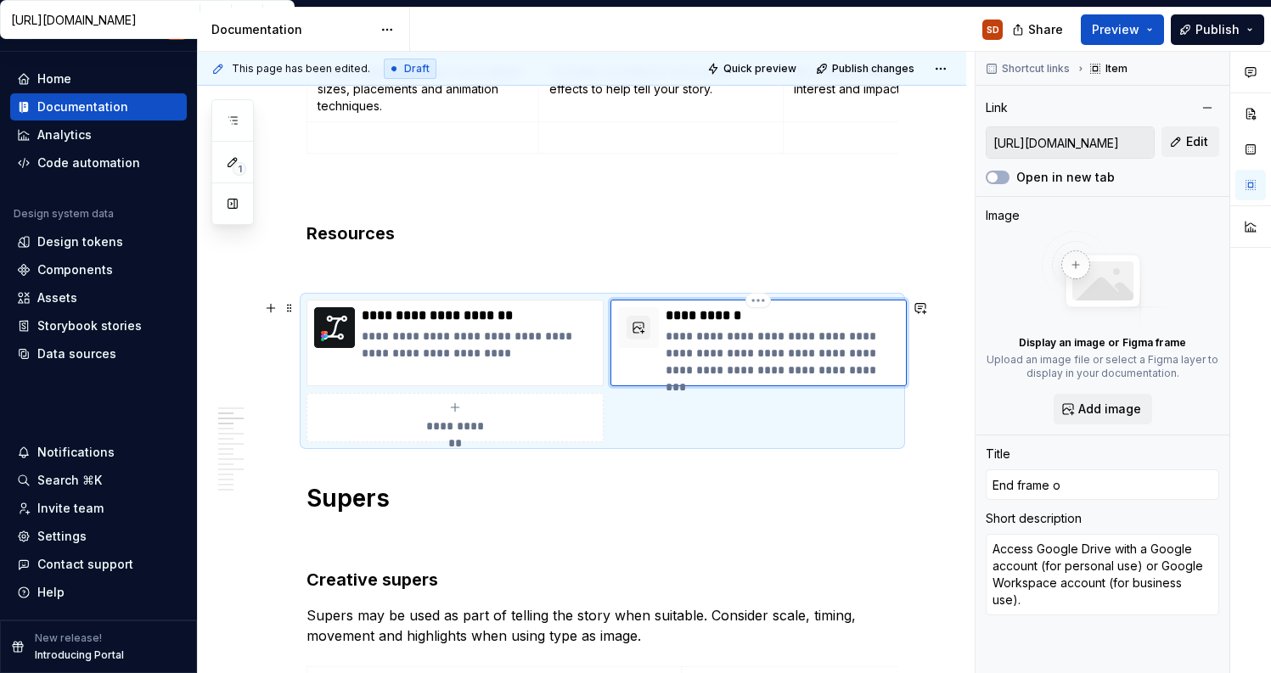
type input "End frame ou"
type textarea "*"
type input "End frame out"
type textarea "*"
type input "End frame outr"
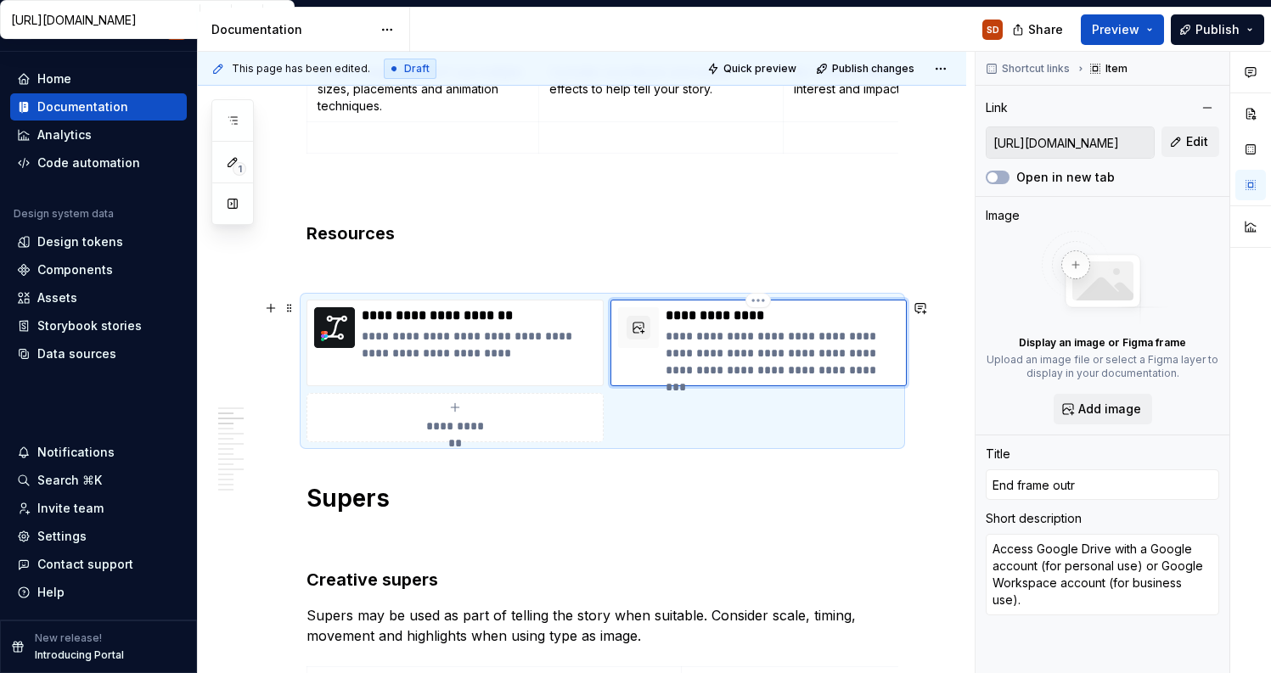
type textarea "*"
type input "End frame outro"
type textarea "*"
type input "End frame outros"
click at [737, 340] on p "**********" at bounding box center [783, 353] width 234 height 51
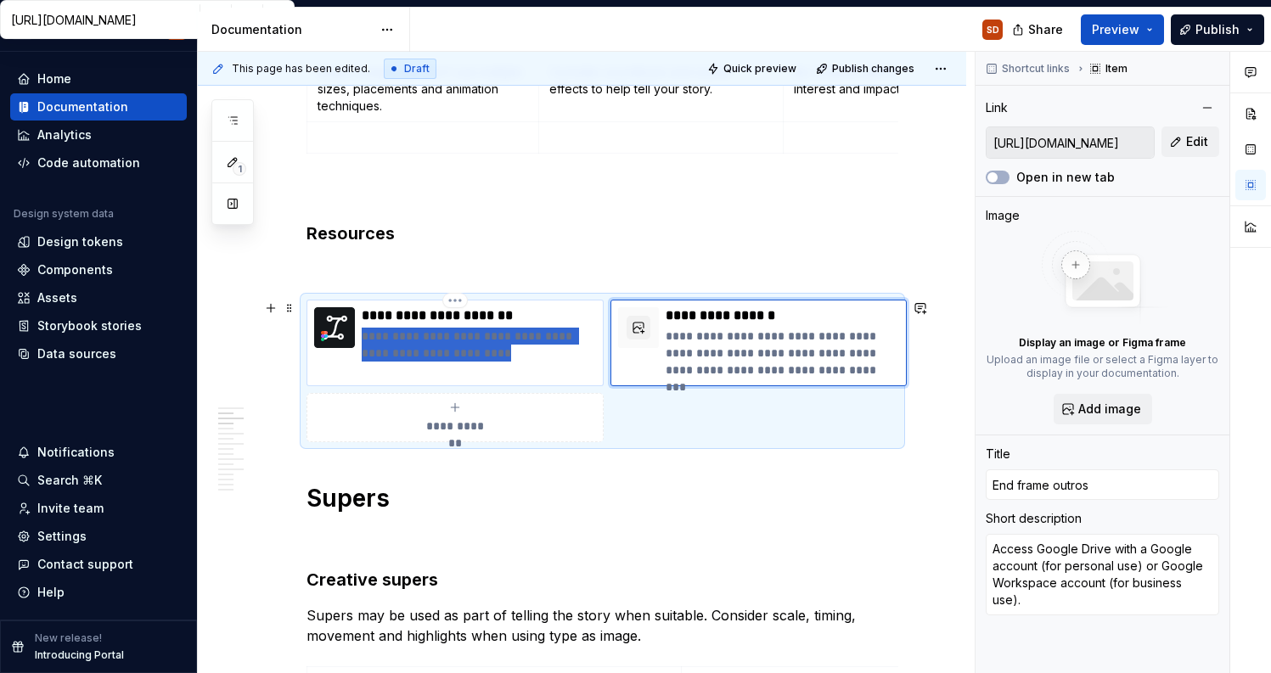
drag, startPoint x: 475, startPoint y: 355, endPoint x: 364, endPoint y: 341, distance: 111.2
click at [364, 341] on p "**********" at bounding box center [479, 345] width 234 height 34
type textarea "*"
type input "[URL][DOMAIN_NAME]"
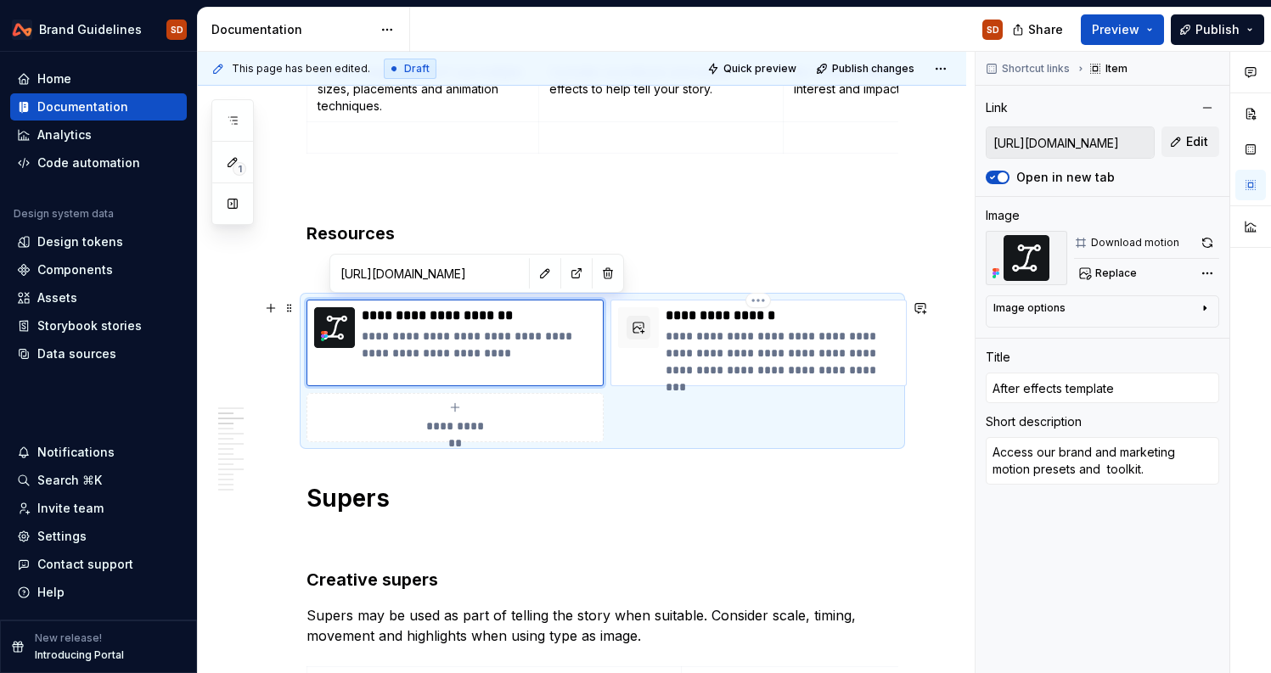
click at [688, 338] on p "**********" at bounding box center [783, 353] width 234 height 51
type textarea "*"
type input "[URL][DOMAIN_NAME]"
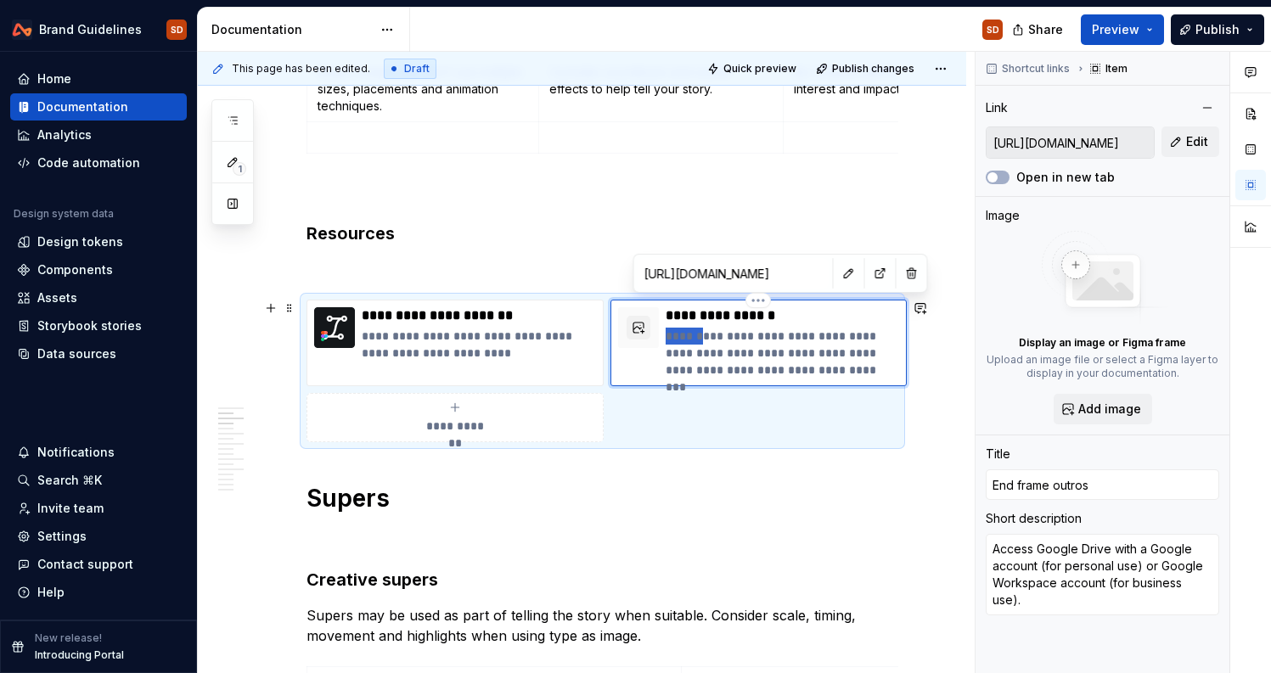
click at [688, 338] on p "**********" at bounding box center [783, 353] width 234 height 51
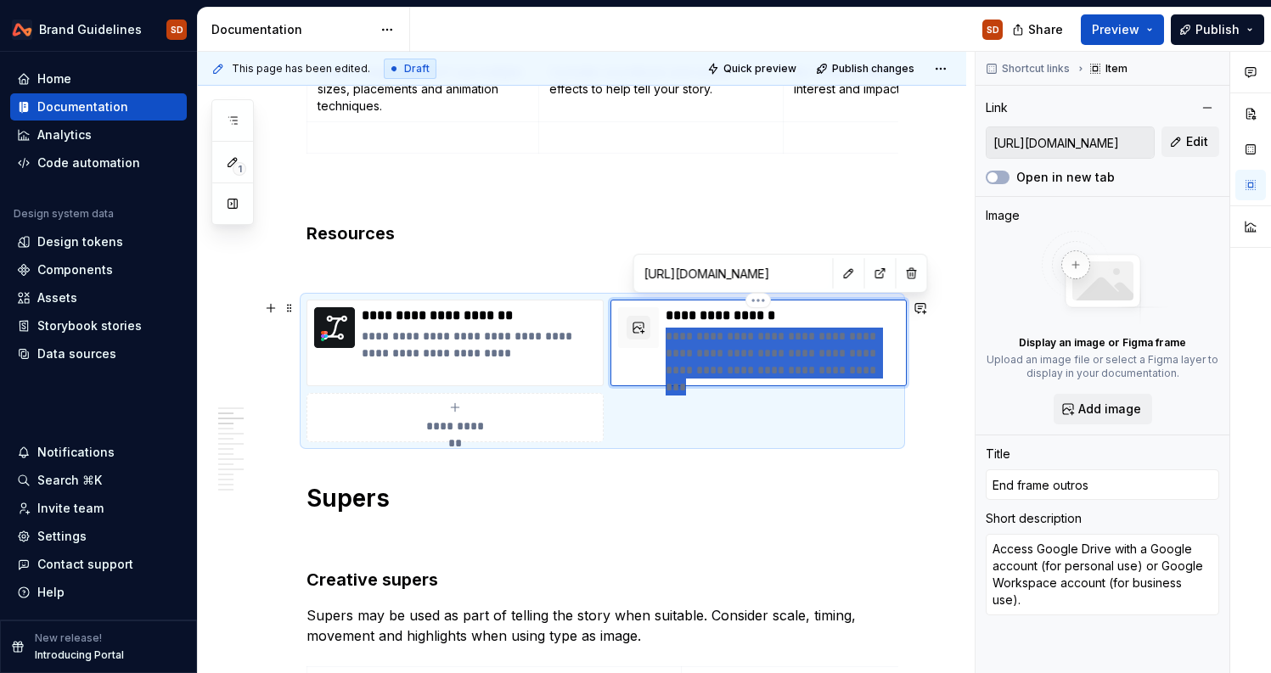
click at [688, 338] on p "**********" at bounding box center [783, 353] width 234 height 51
type textarea "*"
type textarea "Access our brand and marketing motion presets and toolkit."
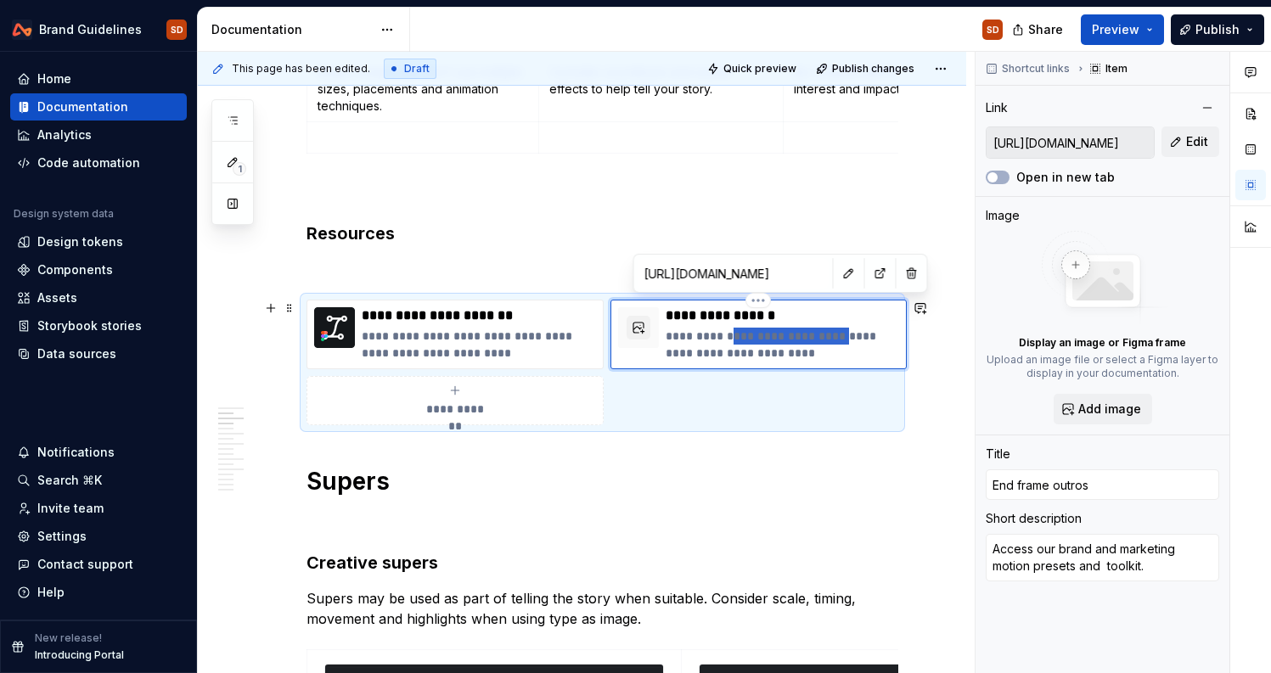
drag, startPoint x: 732, startPoint y: 336, endPoint x: 846, endPoint y: 334, distance: 114.6
click at [846, 334] on p "**********" at bounding box center [783, 345] width 234 height 34
type textarea "*"
type textarea "Access our p motion presets and toolkit."
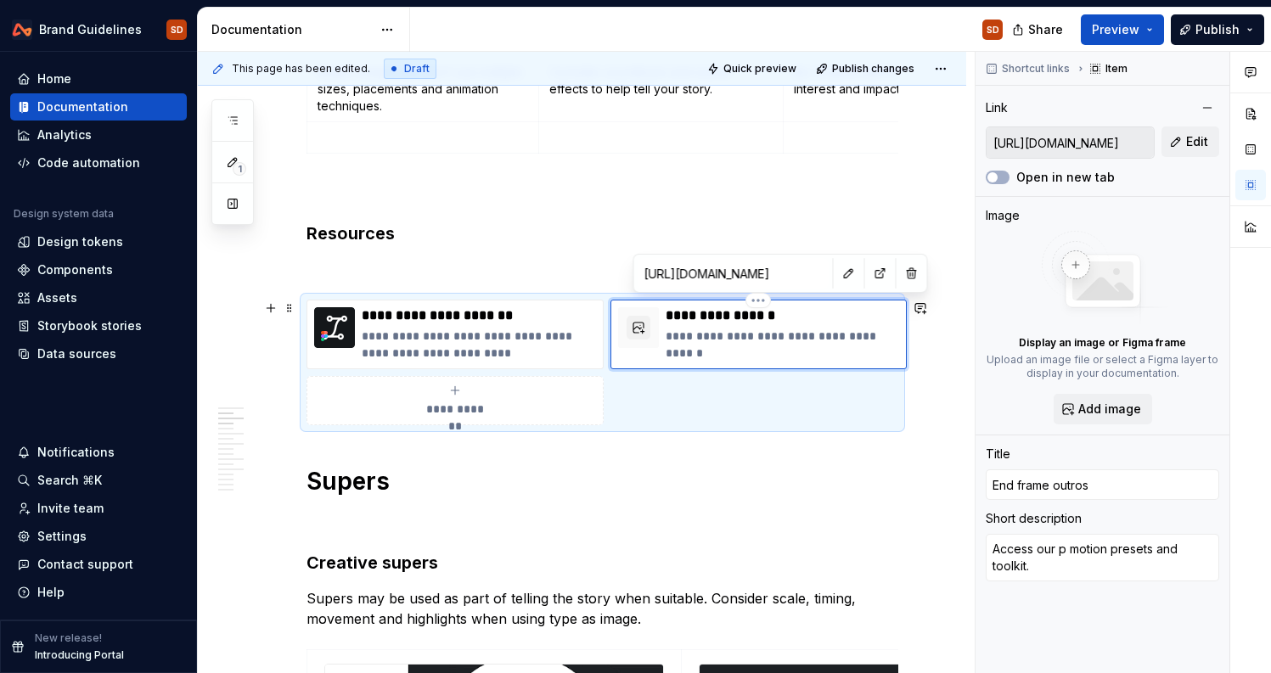
type textarea "*"
type textarea "Access our pr motion presets and toolkit."
type textarea "*"
type textarea "Access our pre motion presets and toolkit."
type textarea "*"
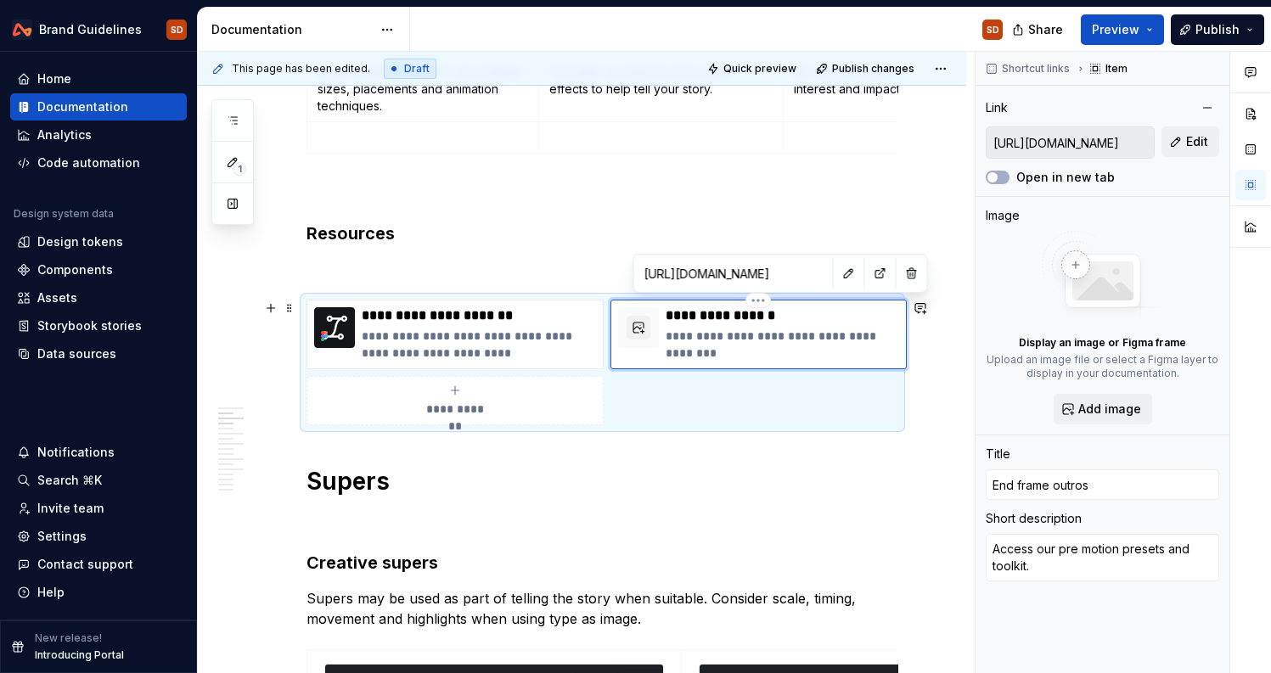
type textarea "Access our pres motion presets and toolkit."
type textarea "*"
type textarea "Access our prese motion presets and toolkit."
type textarea "*"
type textarea "Access our preset motion presets and toolkit."
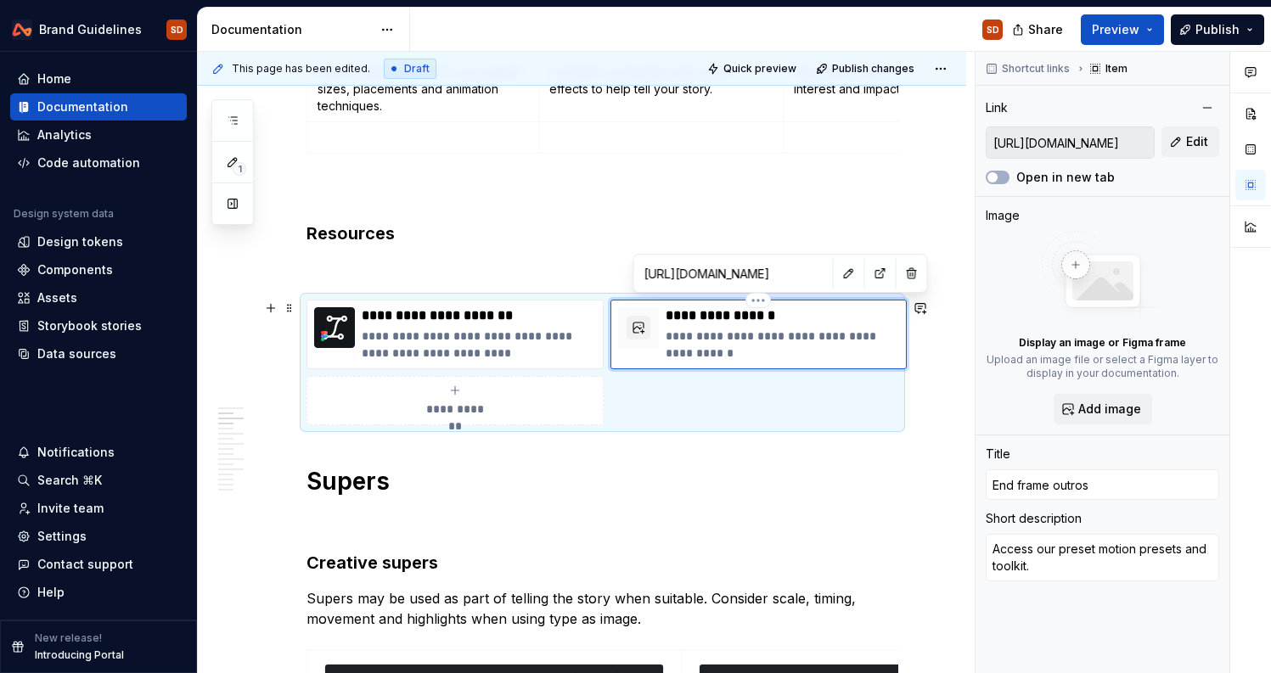
type textarea "*"
type textarea "Access our preset motion presets and toolkit."
type textarea "*"
type textarea "Access our preset e motion presets and toolkit."
type textarea "*"
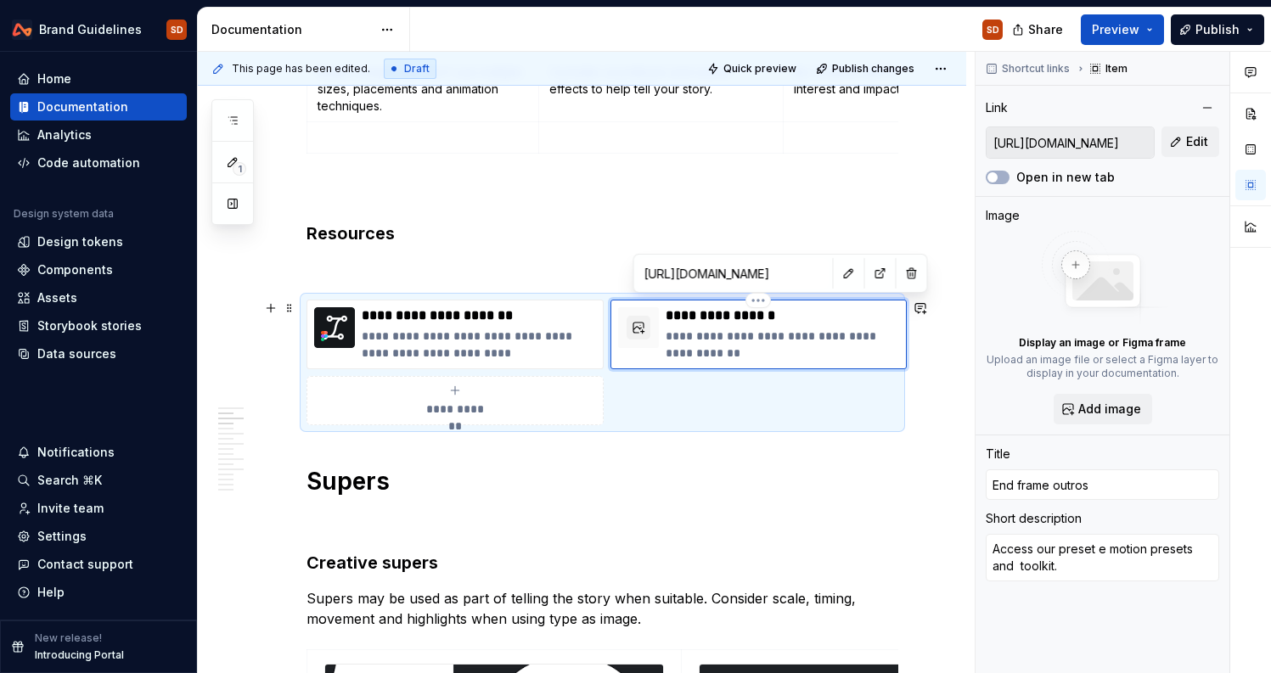
type textarea "Access our preset en motion presets and toolkit."
type textarea "*"
type textarea "Access our preset end motion presets and toolkit."
type textarea "*"
type textarea "Access our preset end- motion presets and toolkit."
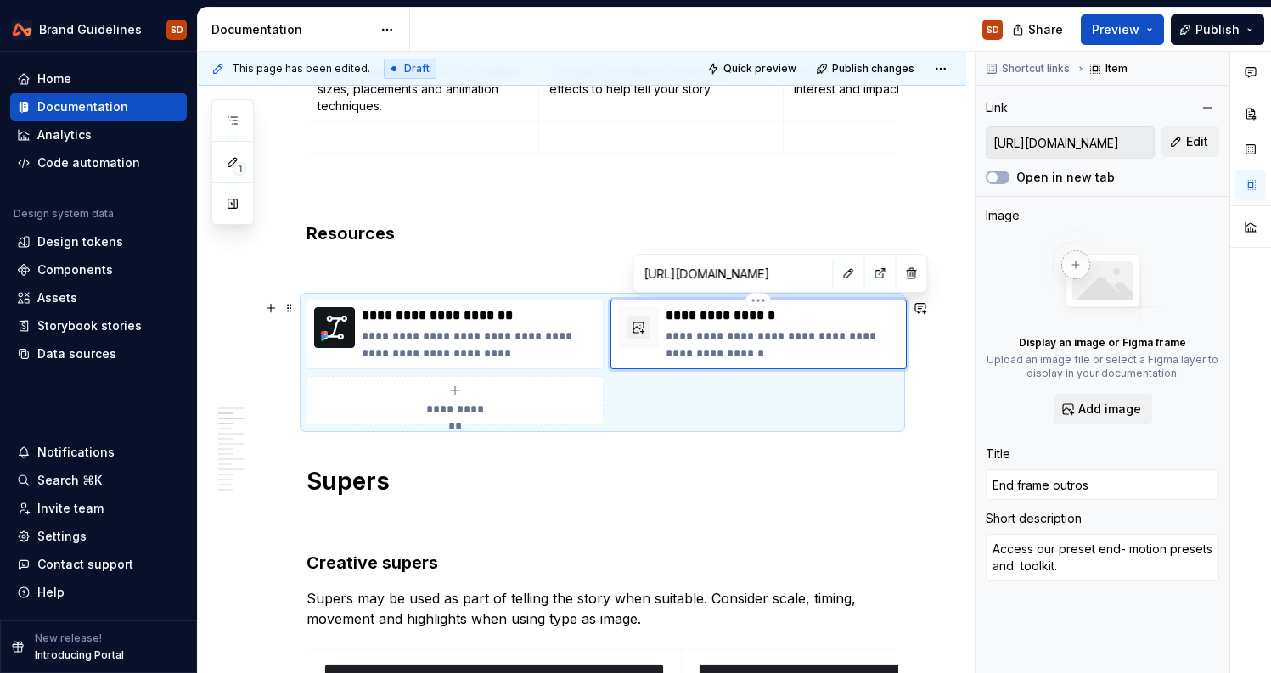
type textarea "*"
type textarea "Access our preset end-f motion presets and toolkit."
type textarea "*"
type textarea "Access our preset end-fr motion presets and toolkit."
type textarea "*"
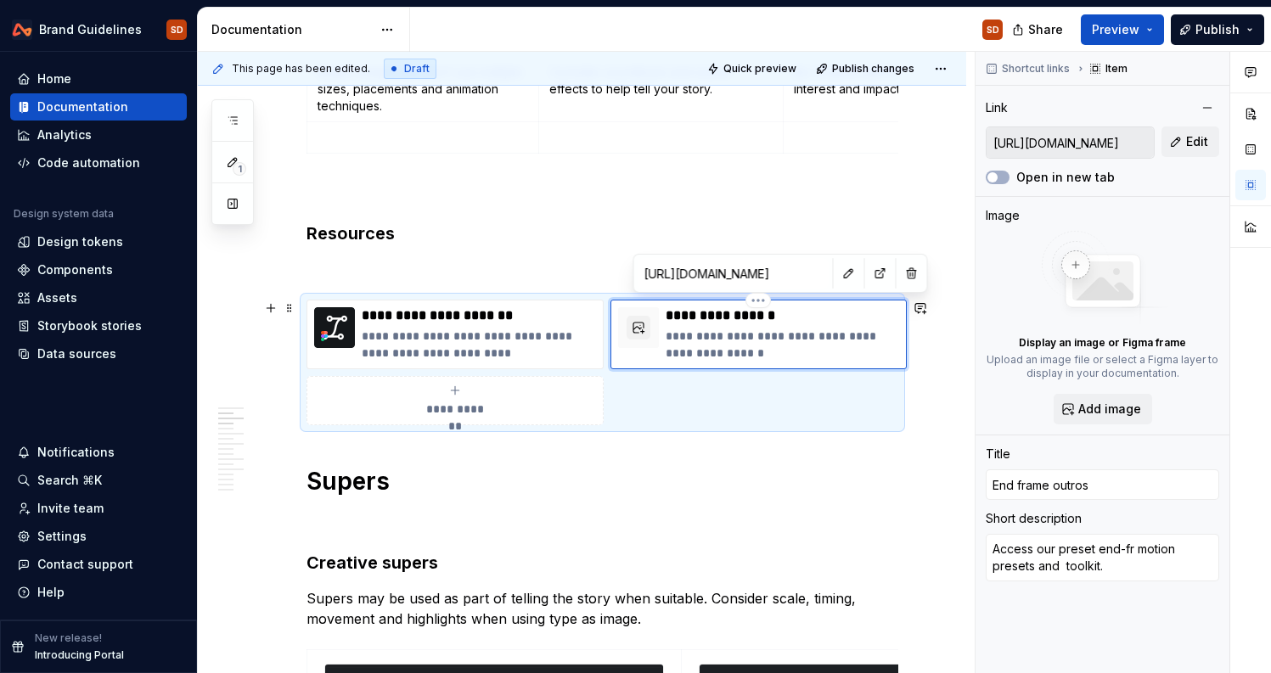
type textarea "Access our preset end-fra motion presets and toolkit."
type textarea "*"
type textarea "Access our preset end-fram motion presets and toolkit."
type textarea "*"
type textarea "Access our preset end-frame motion presets and toolkit."
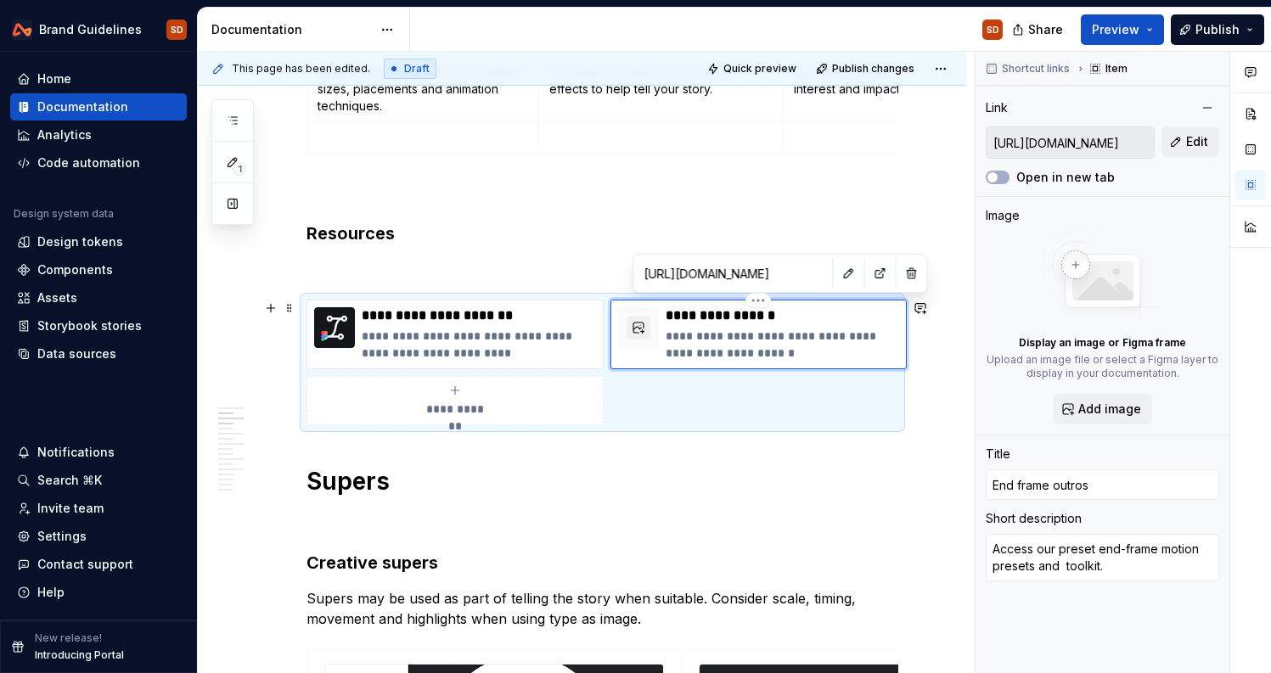
type textarea "*"
type textarea "Access our preset end-frame motion presets and toolkit."
type textarea "*"
type textarea "Access our preset end-frame a motion presets and toolkit."
type textarea "*"
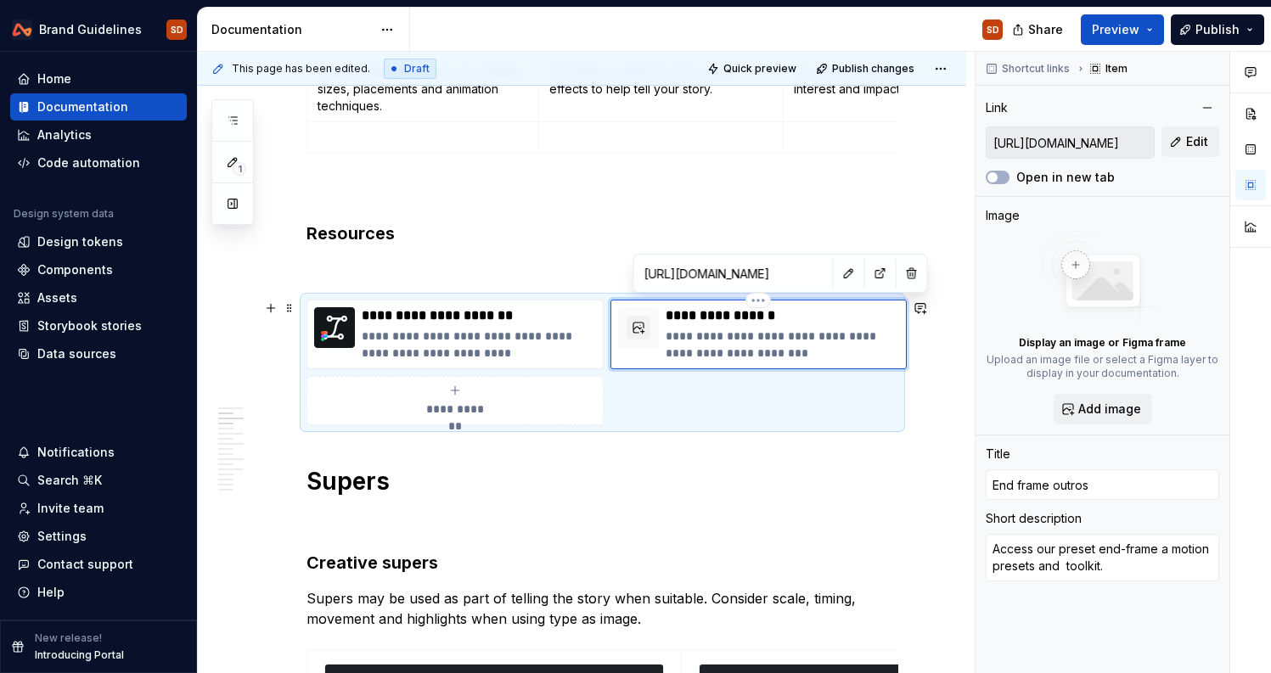
type textarea "Access our preset end-frame an motion presets and toolkit."
type textarea "*"
type textarea "Access our preset end-frame and motion presets and toolkit."
type textarea "*"
type textarea "Access our preset end-frame an motion presets and toolkit."
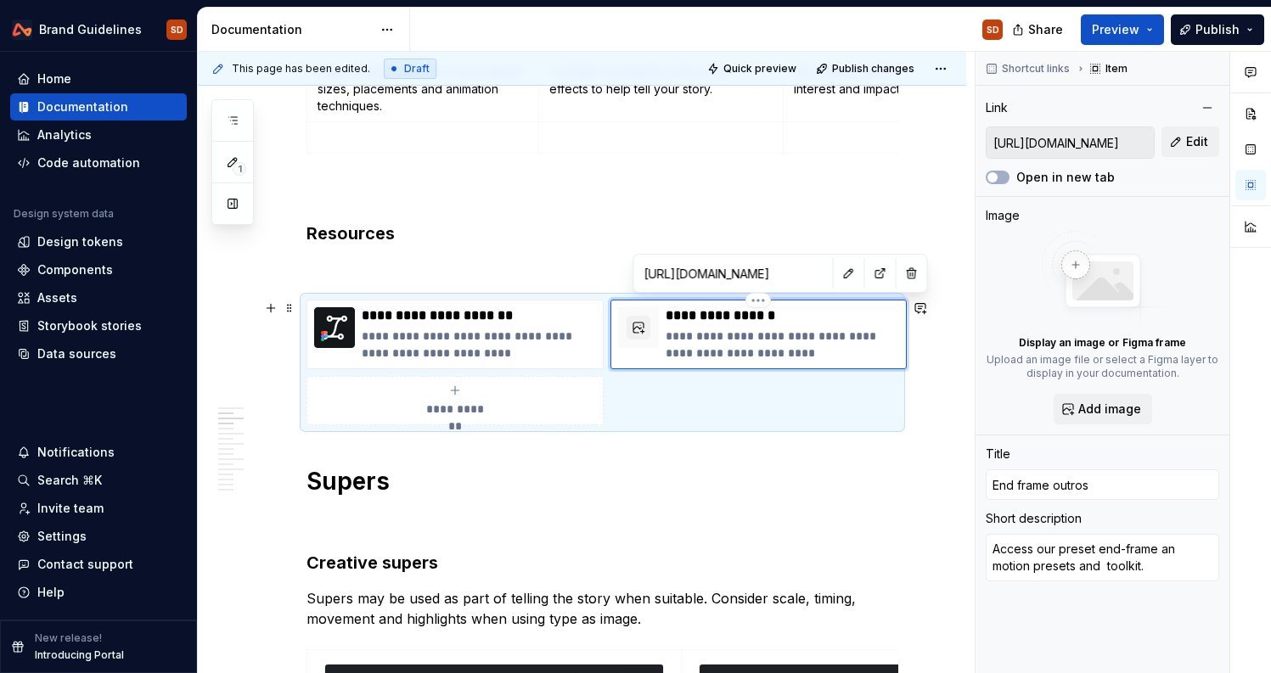
type textarea "*"
type textarea "Access our preset end-frame ani motion presets and toolkit."
type textarea "*"
type textarea "Access our preset end-frame anim motion presets and toolkit."
type textarea "*"
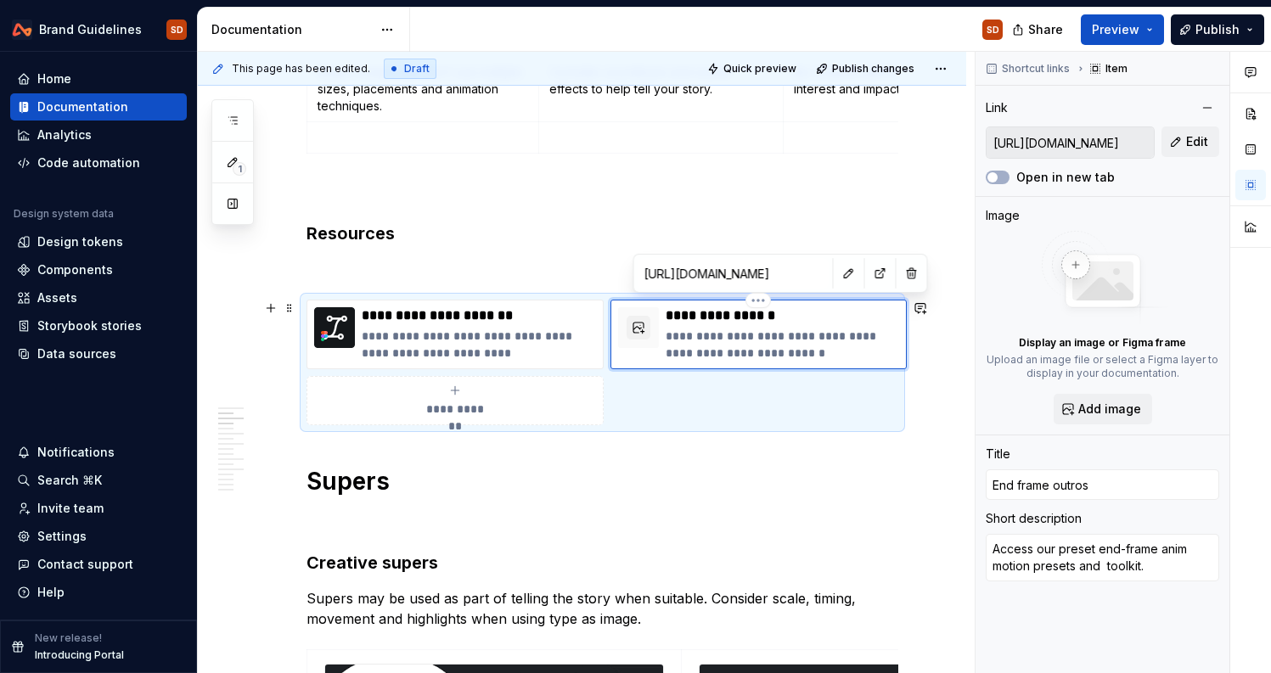
type textarea "Access our preset end-frame anima motion presets and toolkit."
type textarea "*"
type textarea "Access our preset end-frame animat motion presets and toolkit."
type textarea "*"
type textarea "Access our preset end-frame animati motion presets and toolkit."
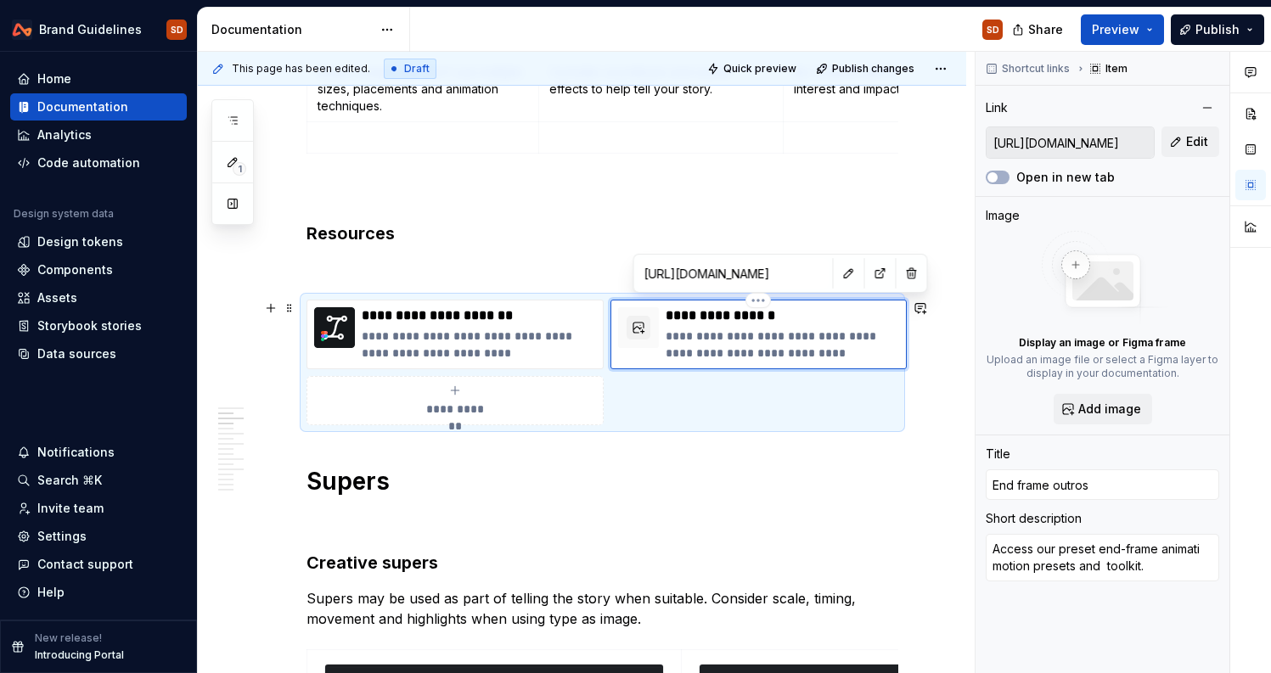
type textarea "*"
type textarea "Access our preset end-frame animatio motion presets and toolkit."
type textarea "*"
type textarea "Access our preset end-frame animation motion presets and toolkit."
drag, startPoint x: 779, startPoint y: 349, endPoint x: 813, endPoint y: 349, distance: 34.0
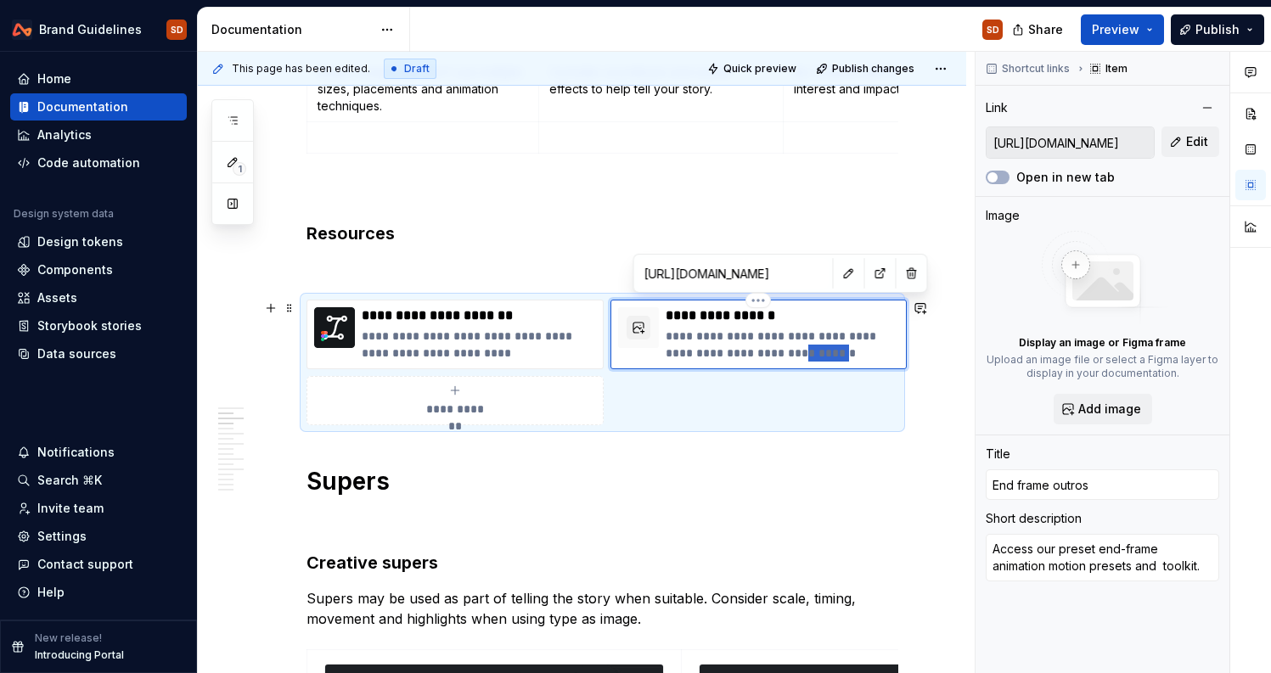
click at [813, 349] on p "**********" at bounding box center [783, 345] width 234 height 34
type textarea "*"
type textarea "Access our preset end-frame animation motion presets and ."
type textarea "*"
type textarea "Access our preset end-frame animation motion presets and ."
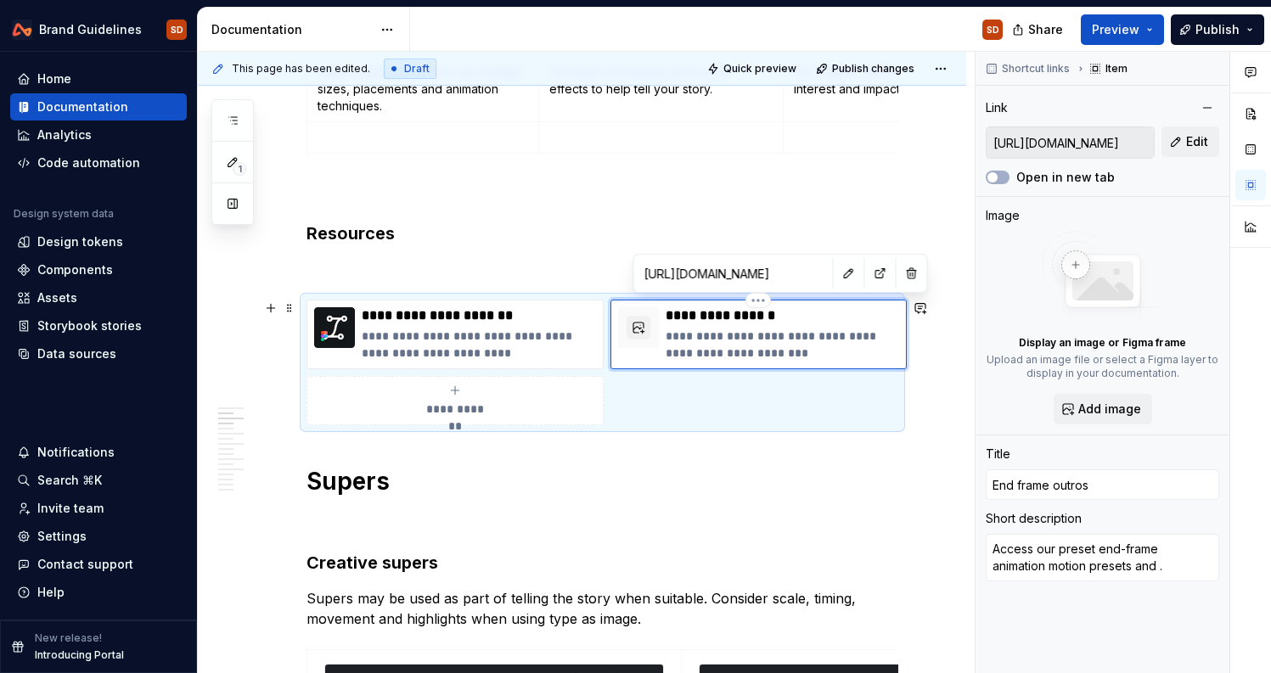
type textarea "*"
type textarea "Access our preset end-frame animation motion presets and."
type textarea "*"
type textarea "Access our preset end-frame animation motion presets an."
type textarea "*"
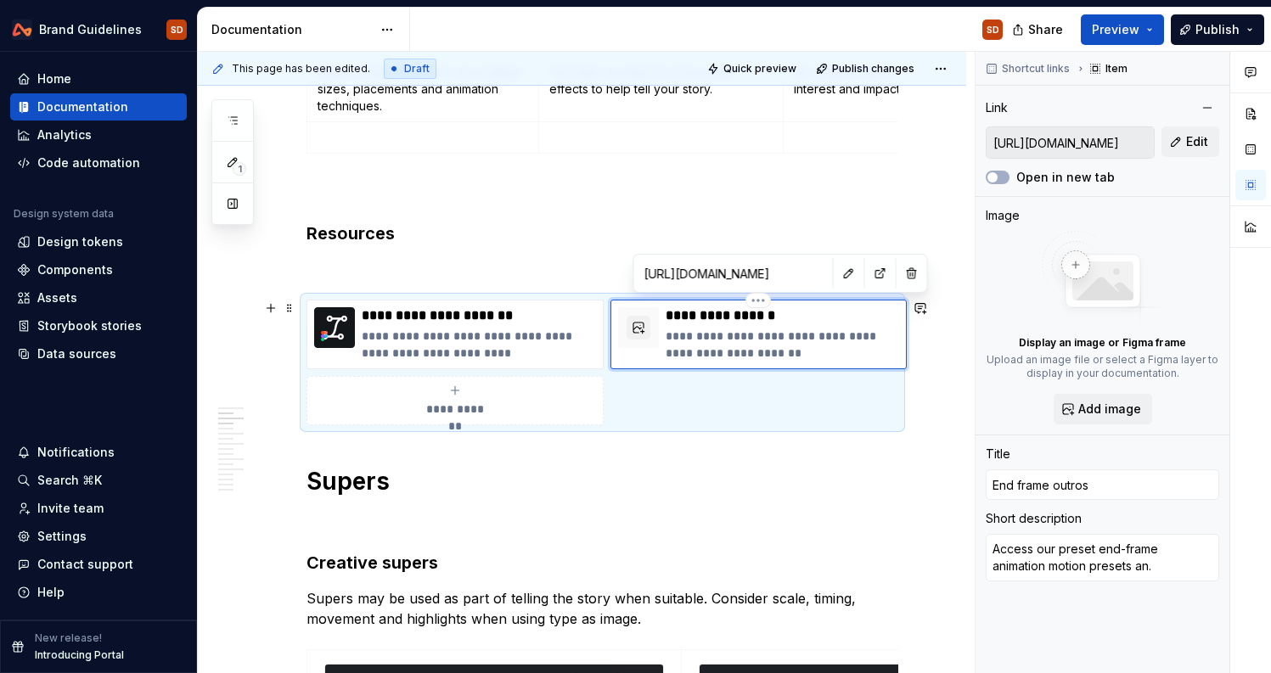
type textarea "Access our preset end-frame animation motion presets a."
type textarea "*"
type textarea "Access our preset end-frame animation motion presets ."
type textarea "*"
type textarea "Access our preset end-frame animation motion presets."
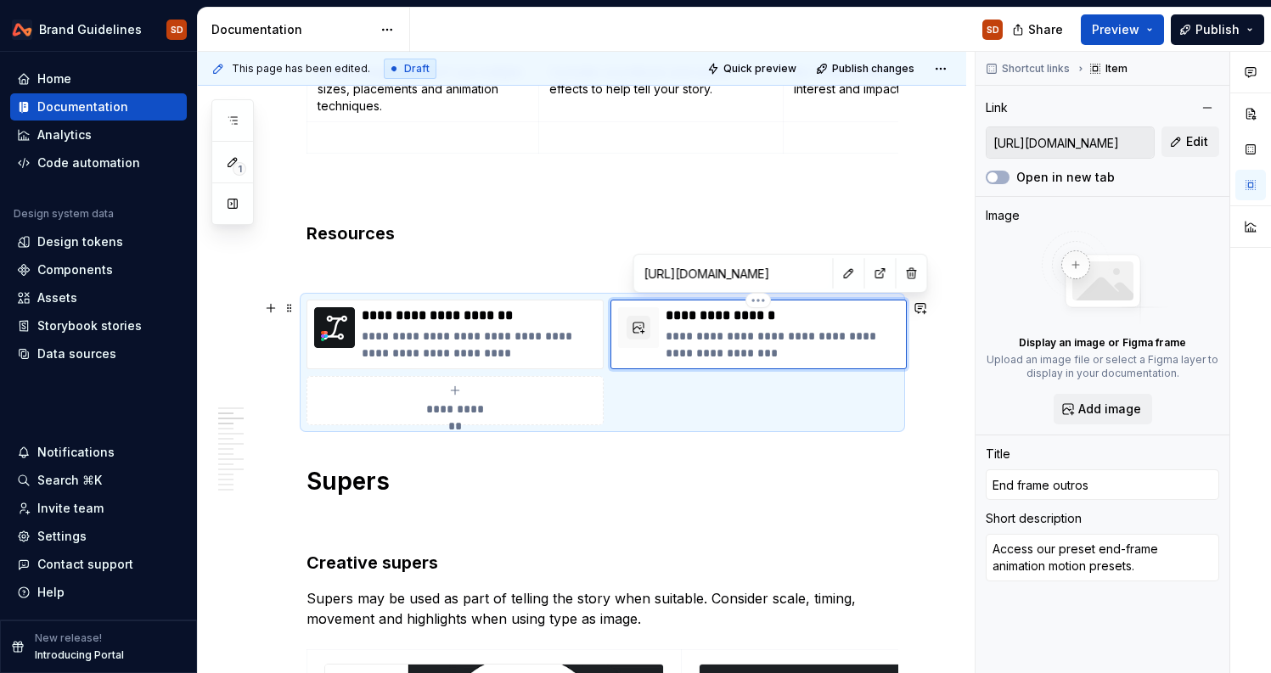
type textarea "*"
type textarea "Access our preset end-frame animation motion preset."
type textarea "*"
type textarea "Access our preset end-frame animation motion prese."
type textarea "*"
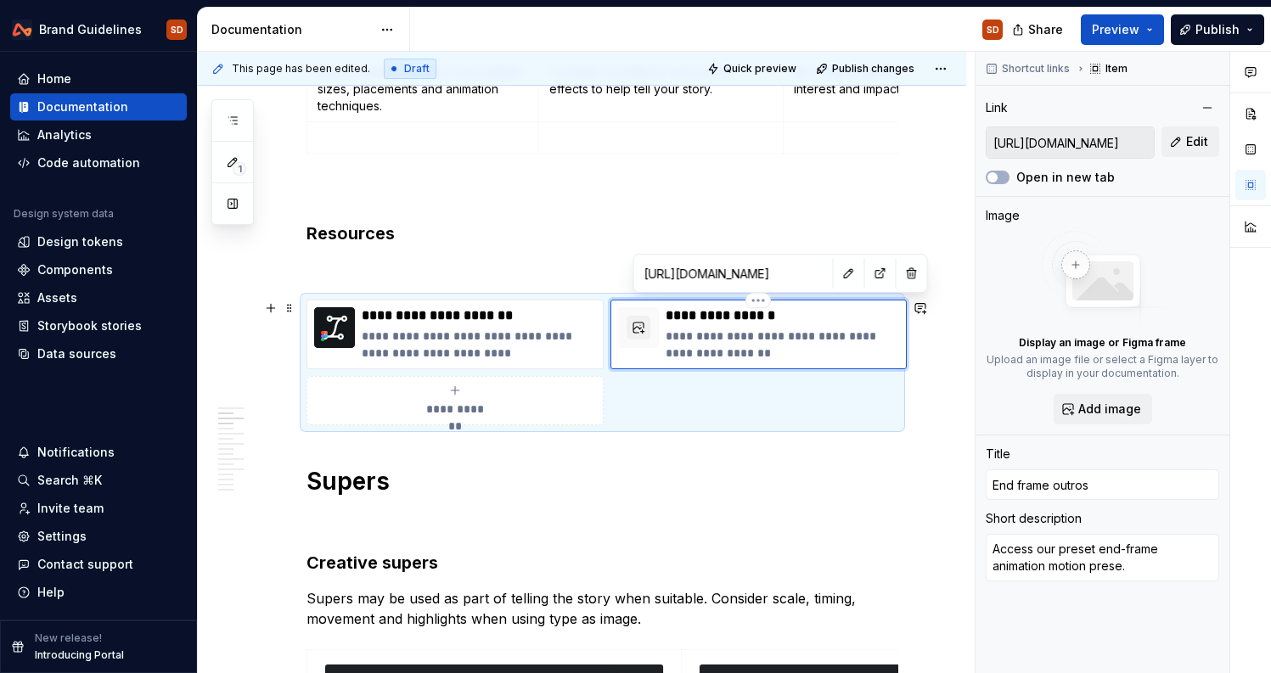
type textarea "Access our preset end-frame animation motion pres."
type textarea "*"
type textarea "Access our preset end-frame animation motion pre."
click at [630, 324] on button "button" at bounding box center [638, 328] width 24 height 24
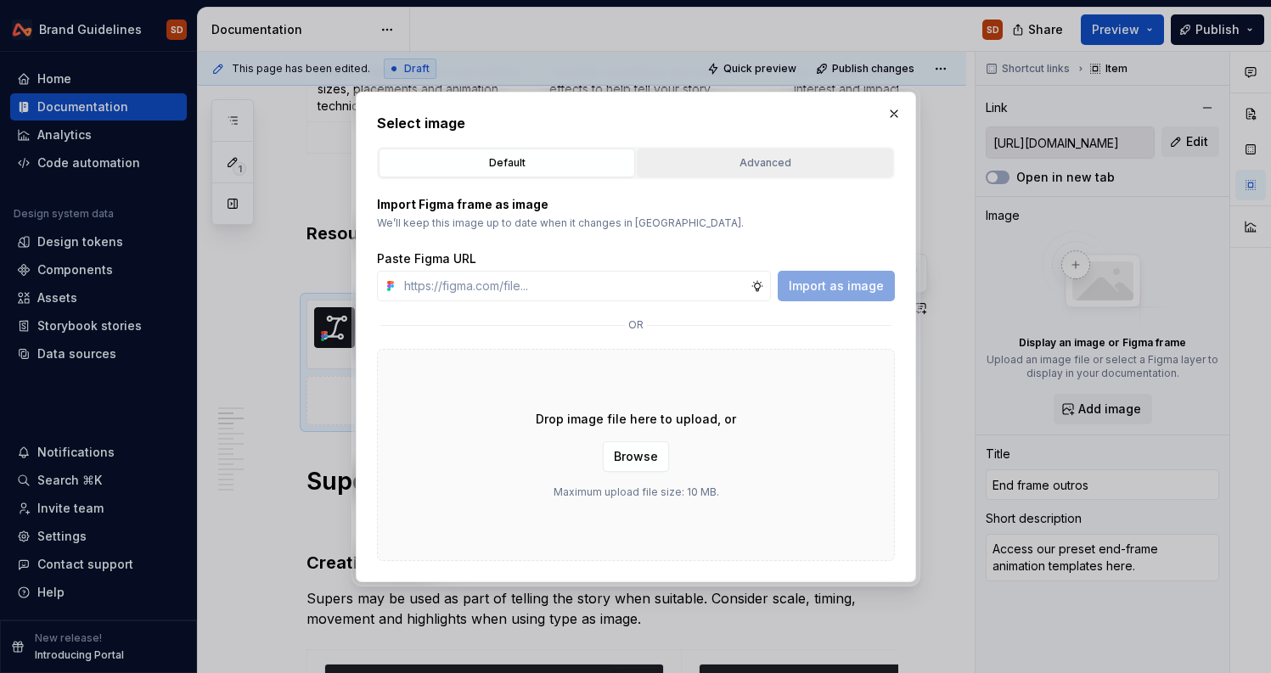
click at [733, 154] on div "Advanced" at bounding box center [765, 162] width 244 height 17
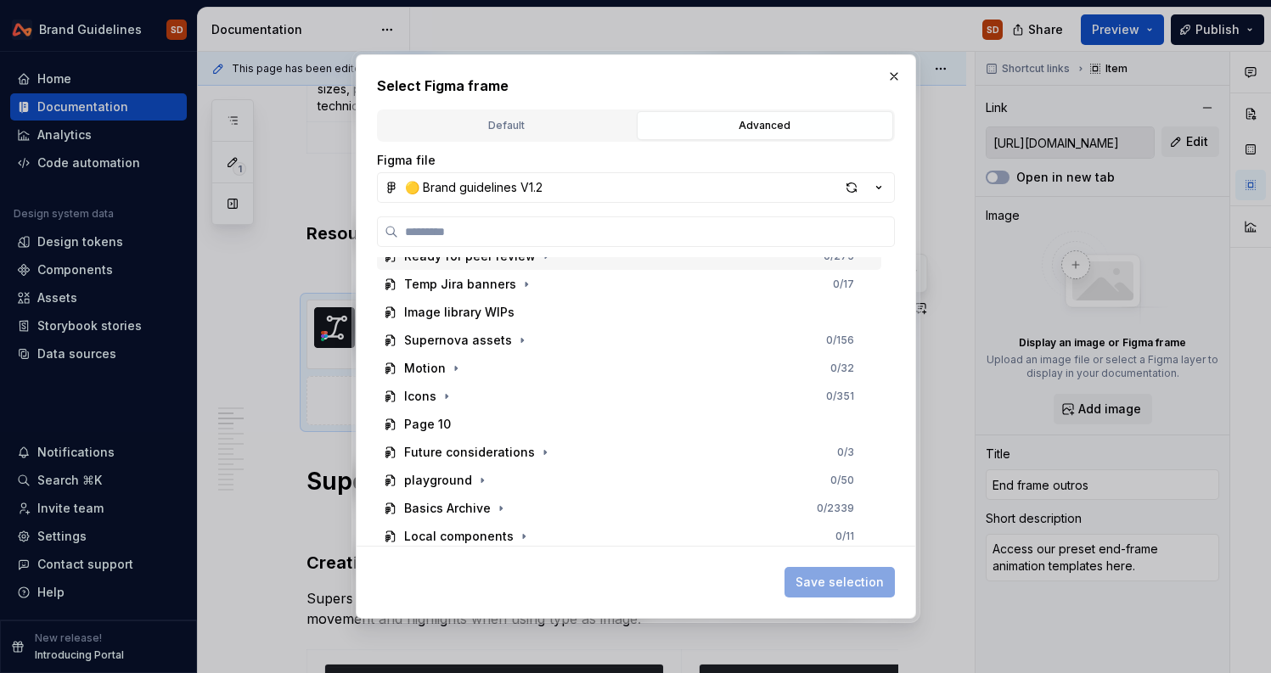
scroll to position [159, 0]
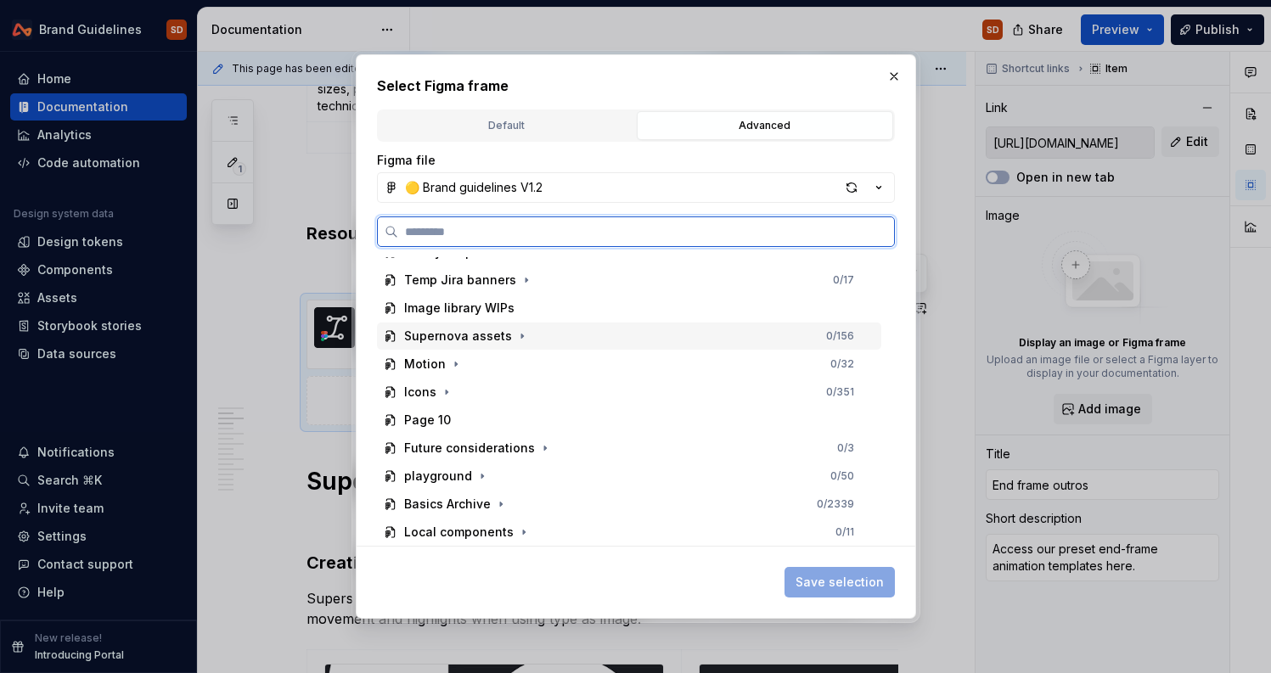
click at [485, 336] on div "Supernova assets" at bounding box center [458, 336] width 108 height 17
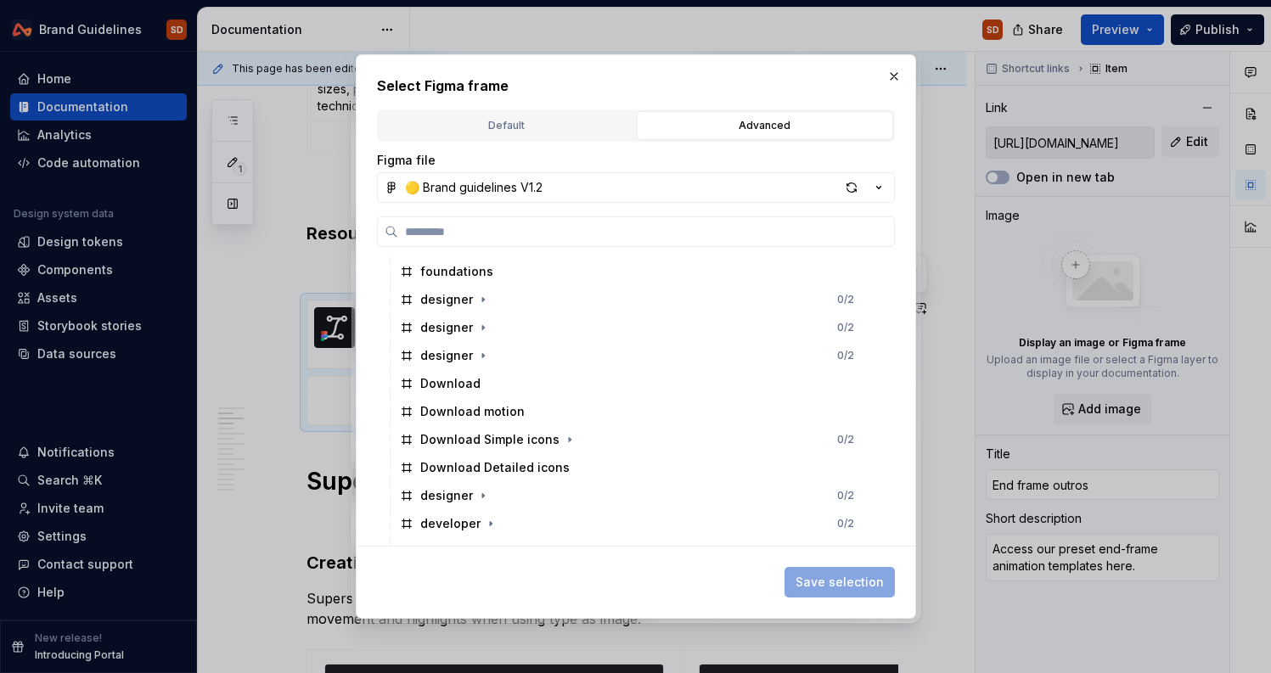
scroll to position [841, 0]
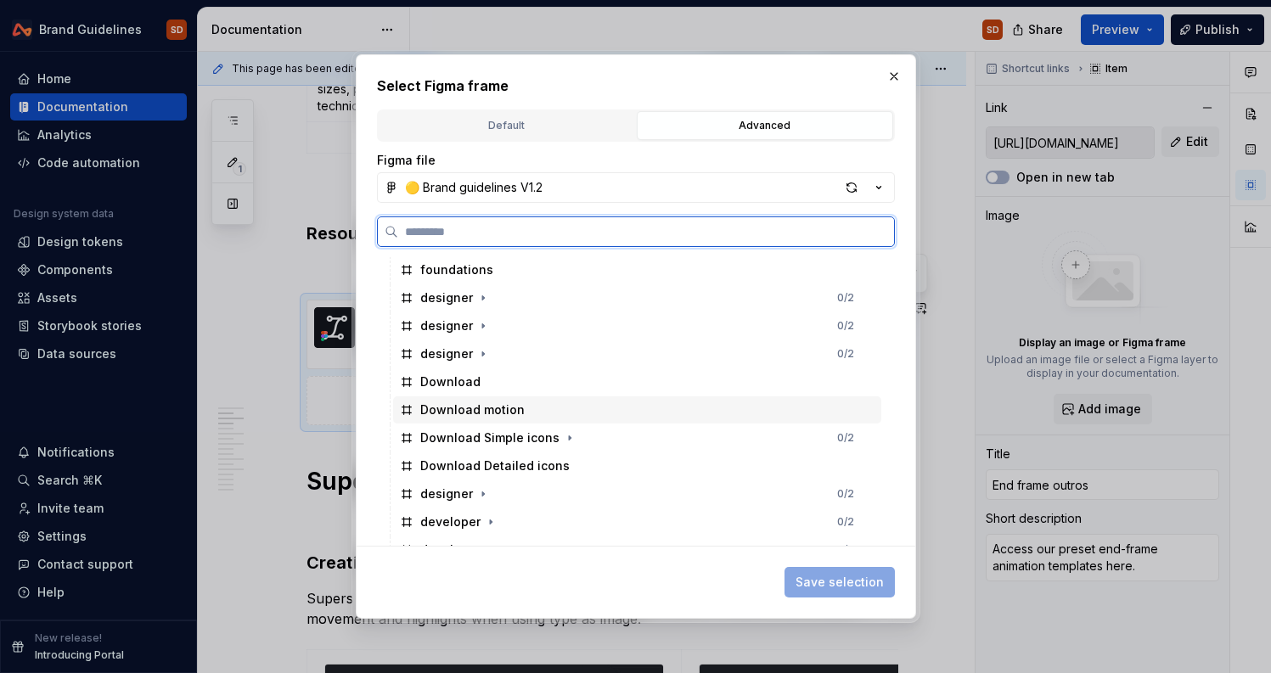
click at [466, 412] on div "Download motion" at bounding box center [472, 410] width 104 height 17
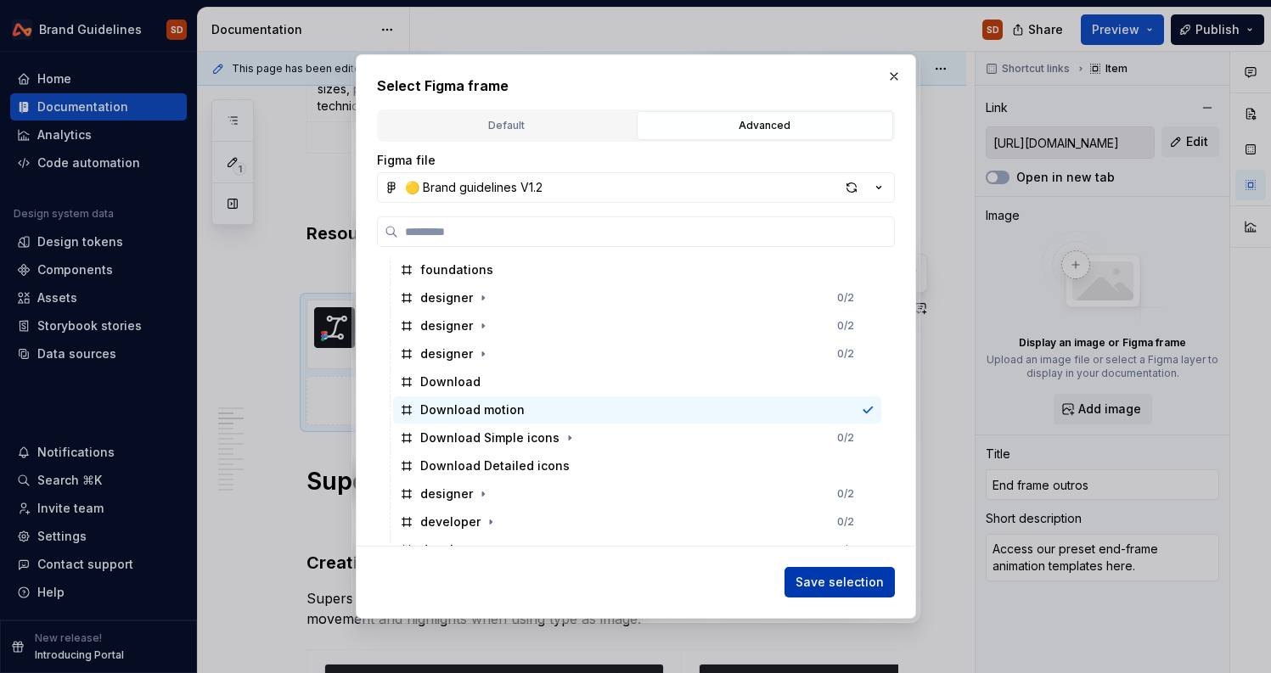
click at [858, 577] on span "Save selection" at bounding box center [839, 582] width 88 height 17
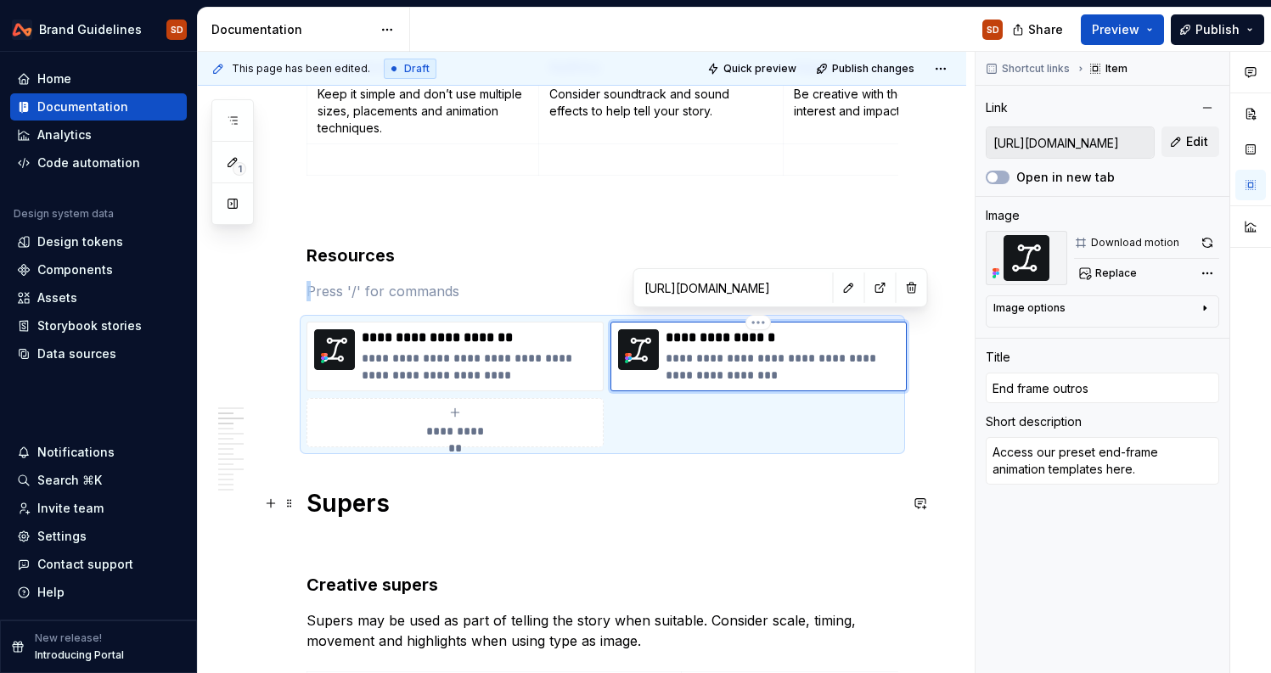
scroll to position [537, 0]
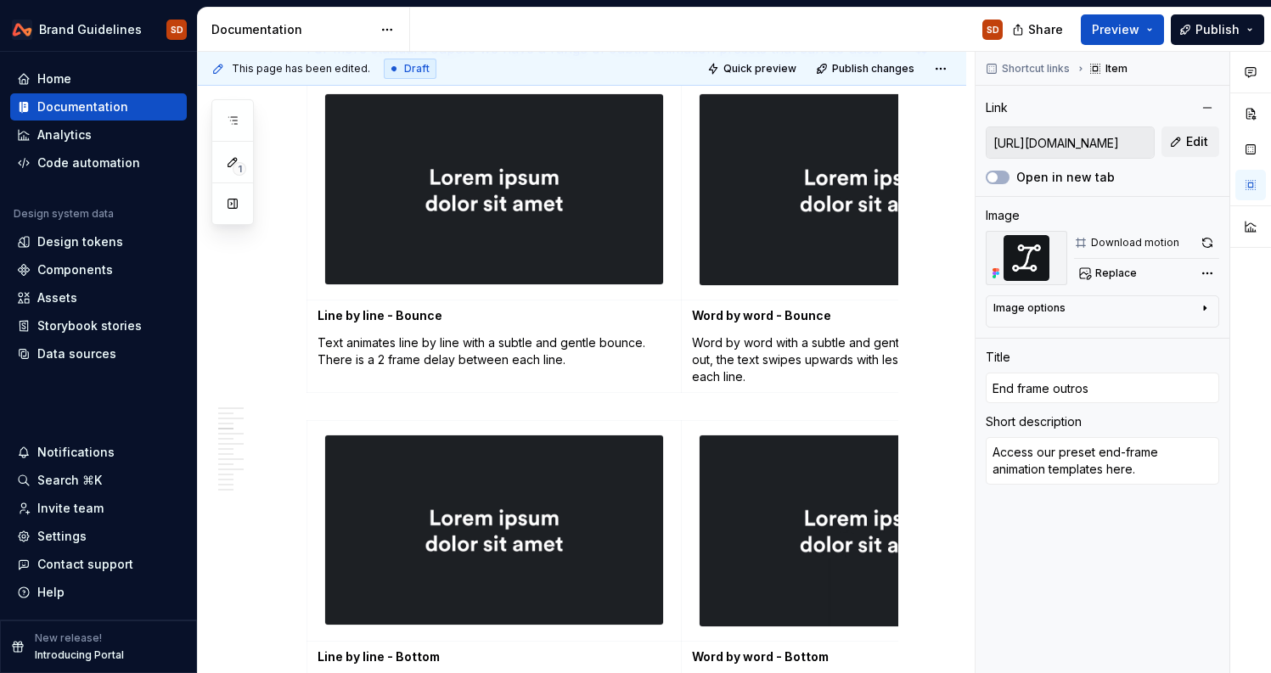
scroll to position [1606, 0]
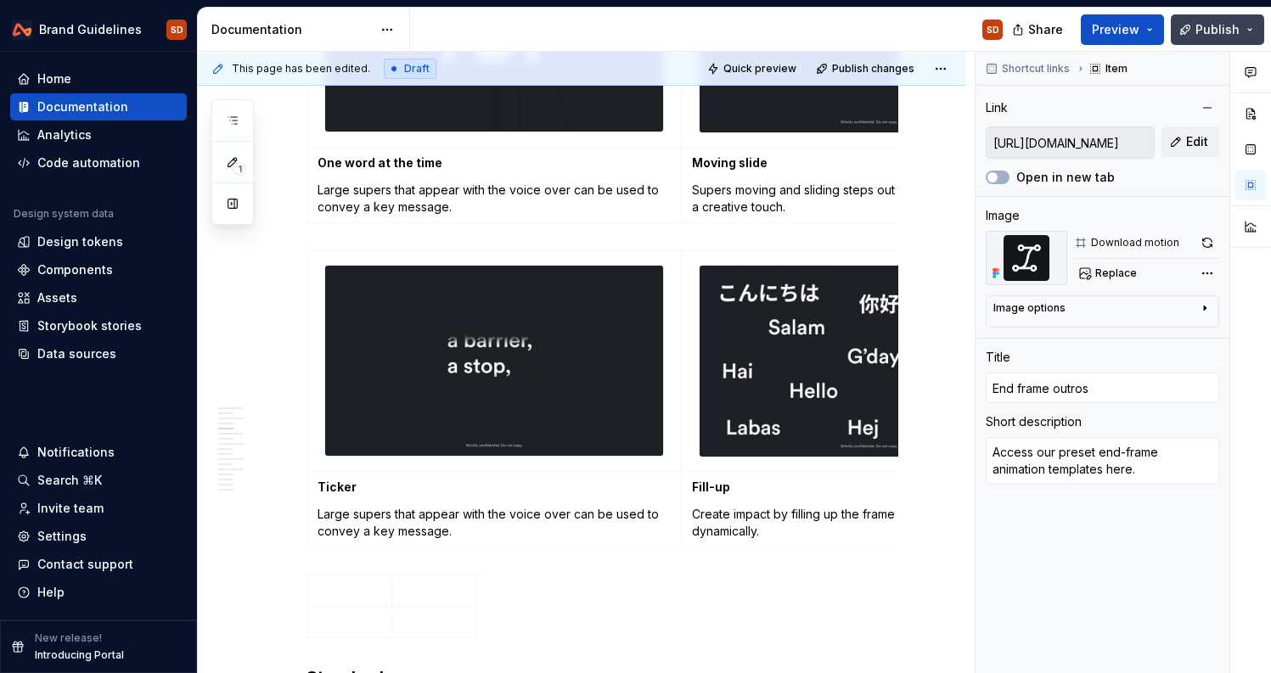
click at [1237, 28] on span "Publish" at bounding box center [1217, 29] width 44 height 17
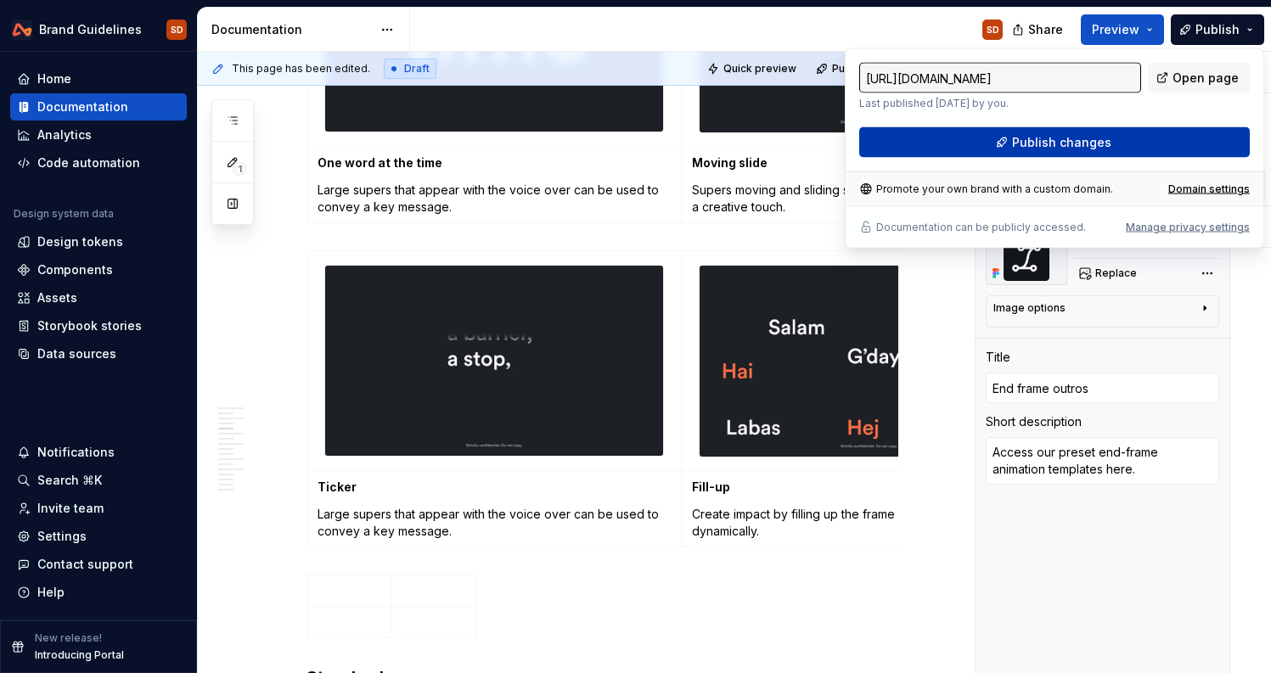
click at [1135, 143] on button "Publish changes" at bounding box center [1054, 142] width 390 height 31
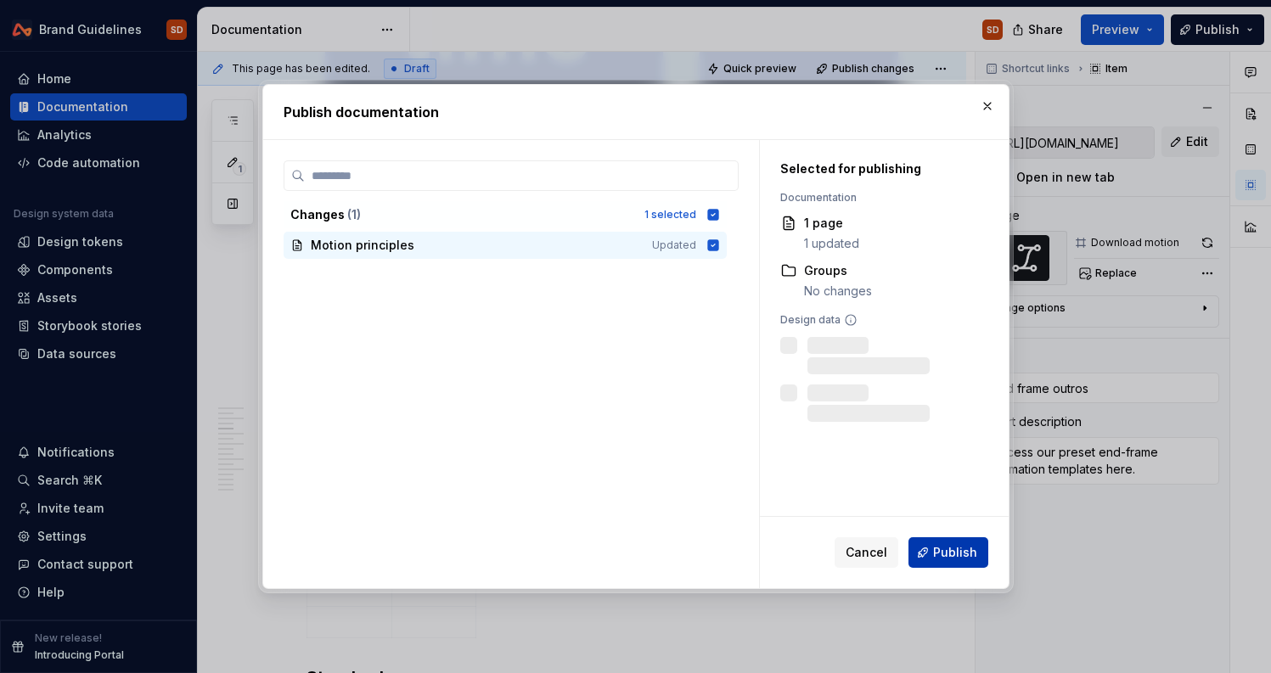
click at [950, 549] on span "Publish" at bounding box center [955, 552] width 44 height 17
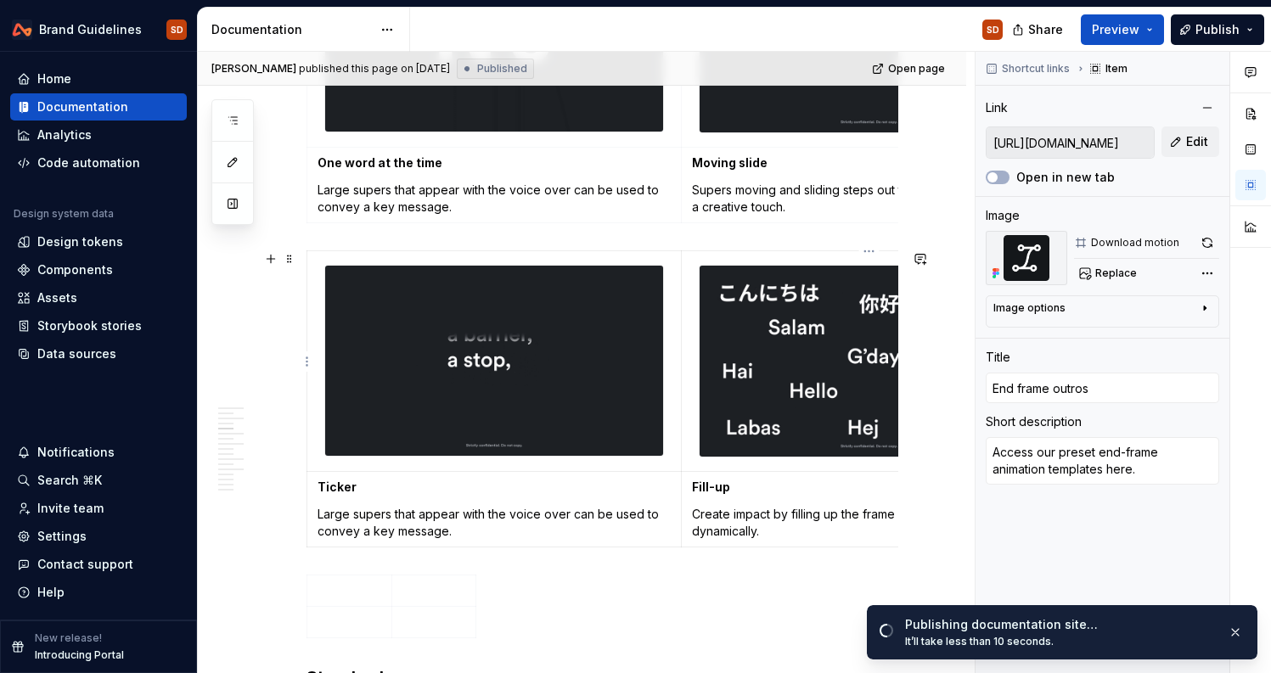
scroll to position [1632, 0]
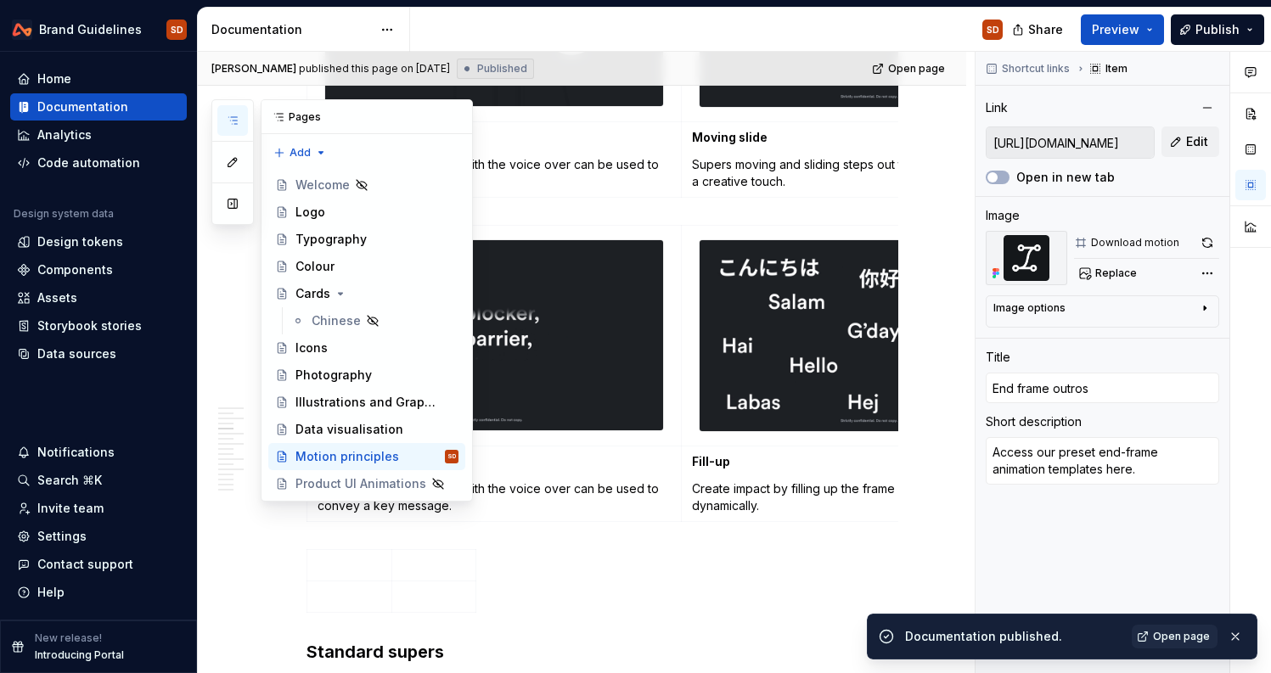
click at [239, 131] on button "button" at bounding box center [232, 120] width 31 height 31
click at [318, 214] on div "Logo" at bounding box center [310, 212] width 30 height 17
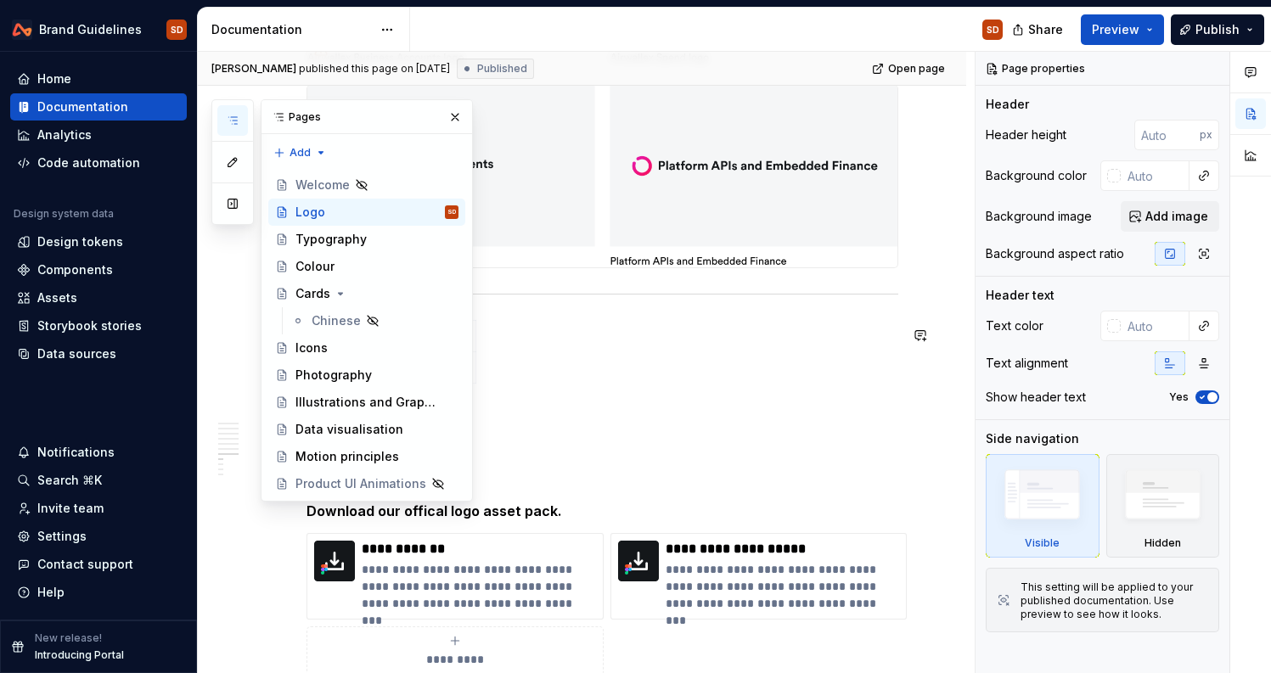
scroll to position [3684, 0]
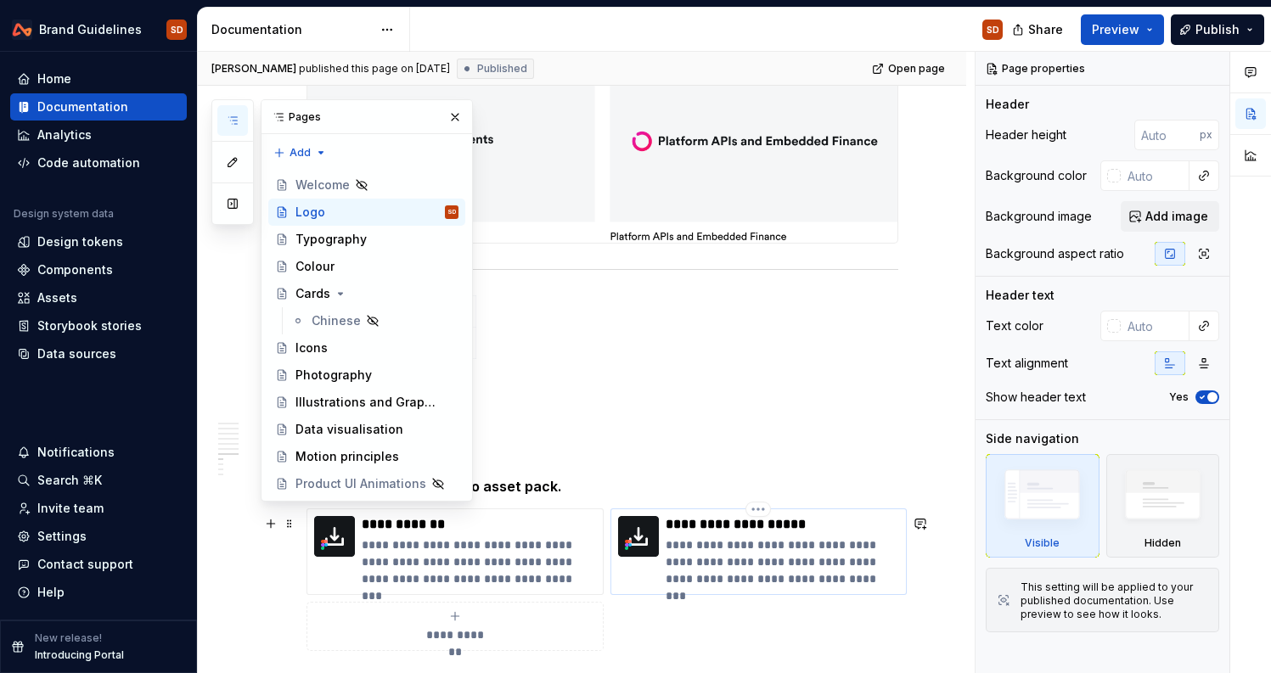
click at [702, 530] on p "**********" at bounding box center [783, 524] width 234 height 17
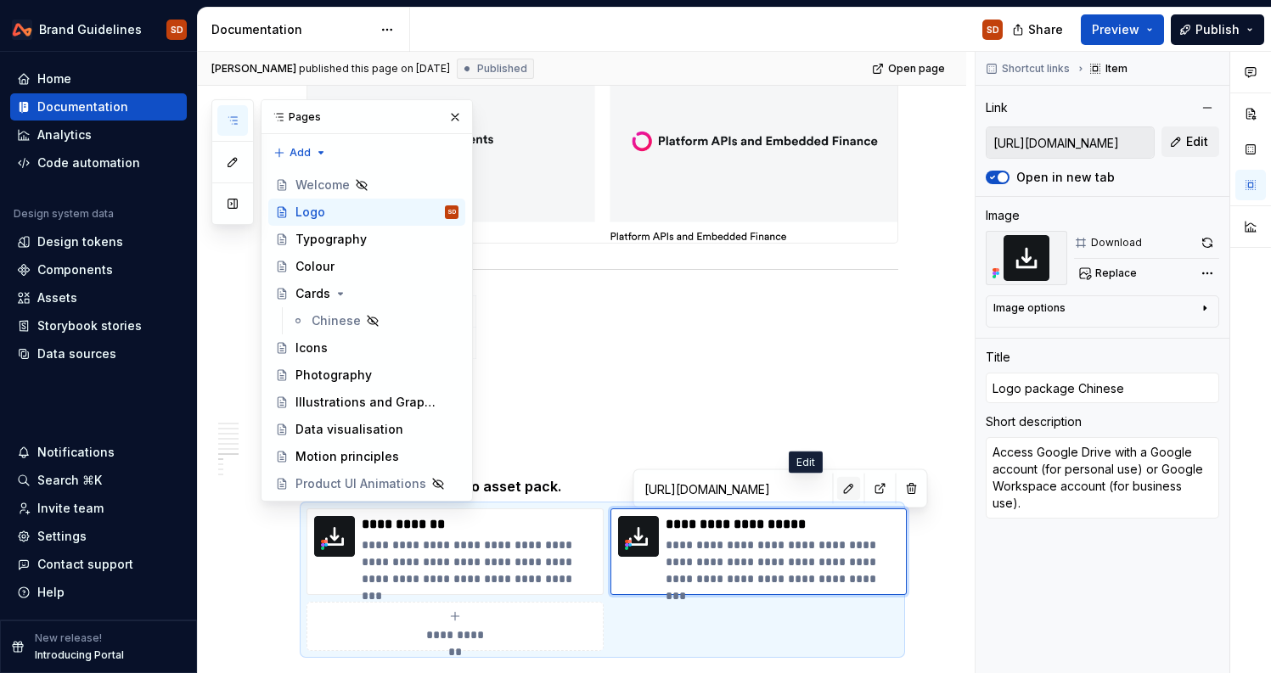
click at [837, 484] on button "button" at bounding box center [849, 489] width 24 height 24
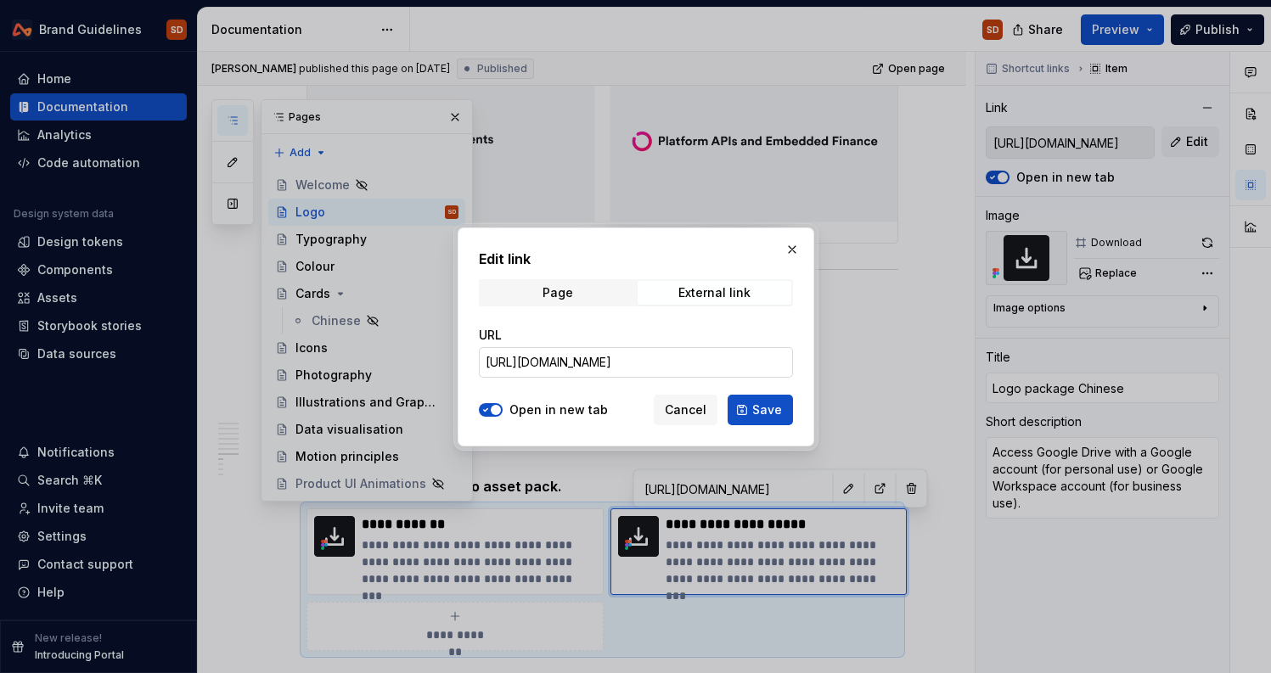
click at [604, 359] on input "[URL][DOMAIN_NAME]" at bounding box center [636, 362] width 314 height 31
click at [751, 412] on button "Save" at bounding box center [760, 410] width 65 height 31
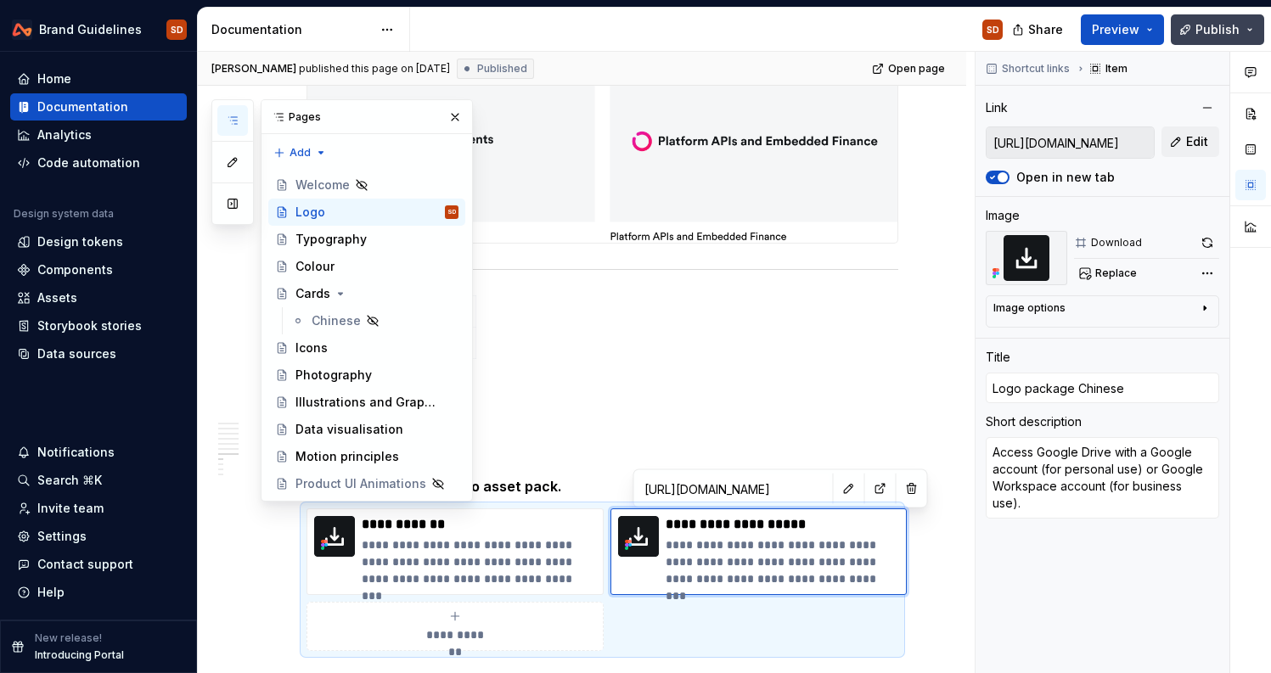
click at [1205, 26] on span "Publish" at bounding box center [1217, 29] width 44 height 17
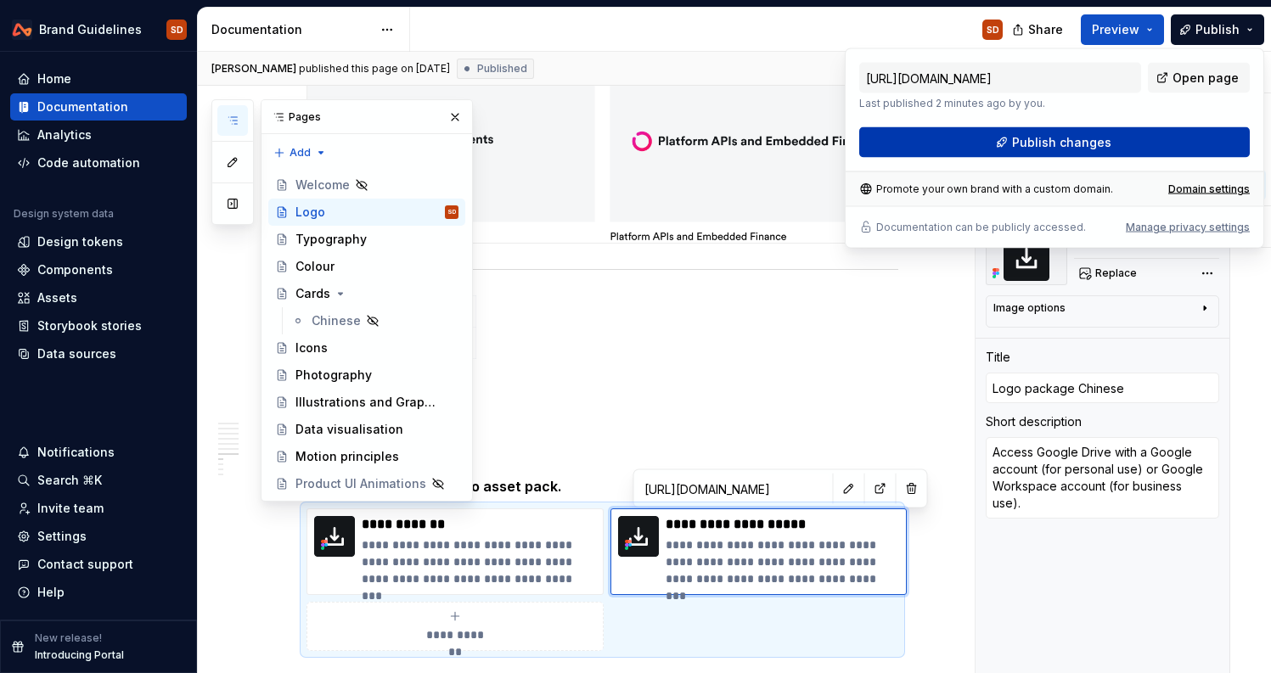
click at [1038, 146] on span "Publish changes" at bounding box center [1061, 142] width 99 height 17
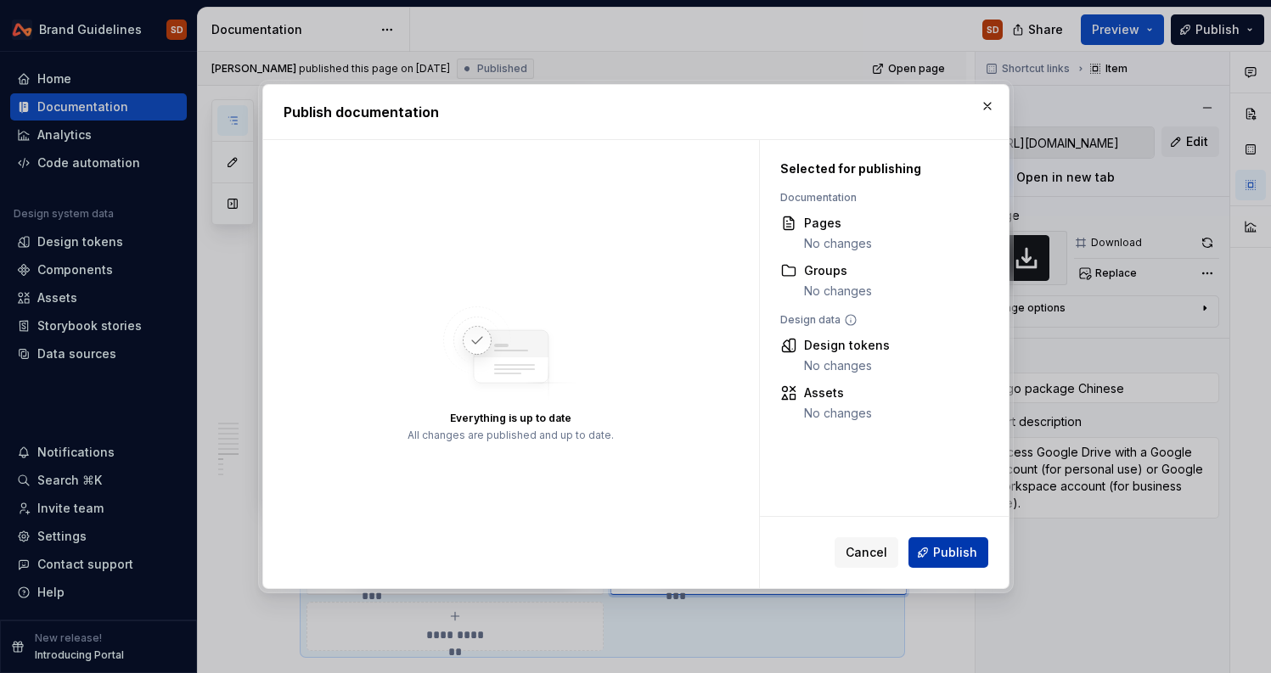
click at [955, 554] on span "Publish" at bounding box center [955, 552] width 44 height 17
click at [991, 107] on button "button" at bounding box center [987, 106] width 24 height 24
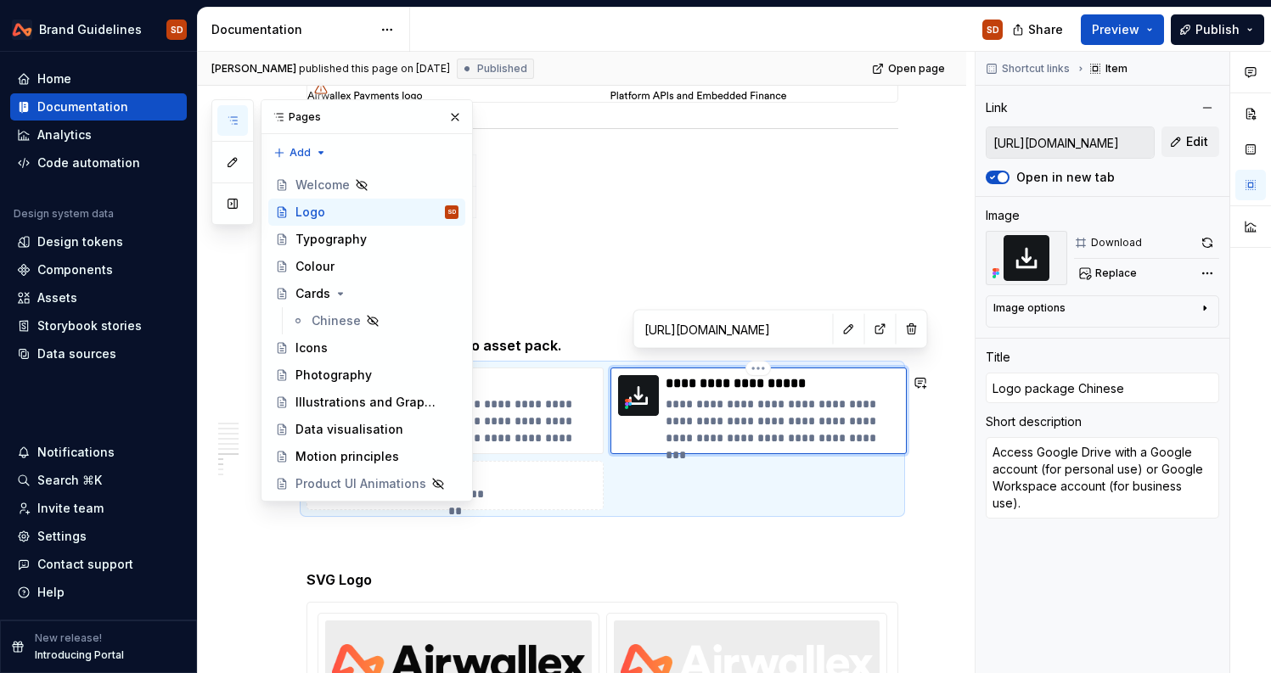
scroll to position [3958, 0]
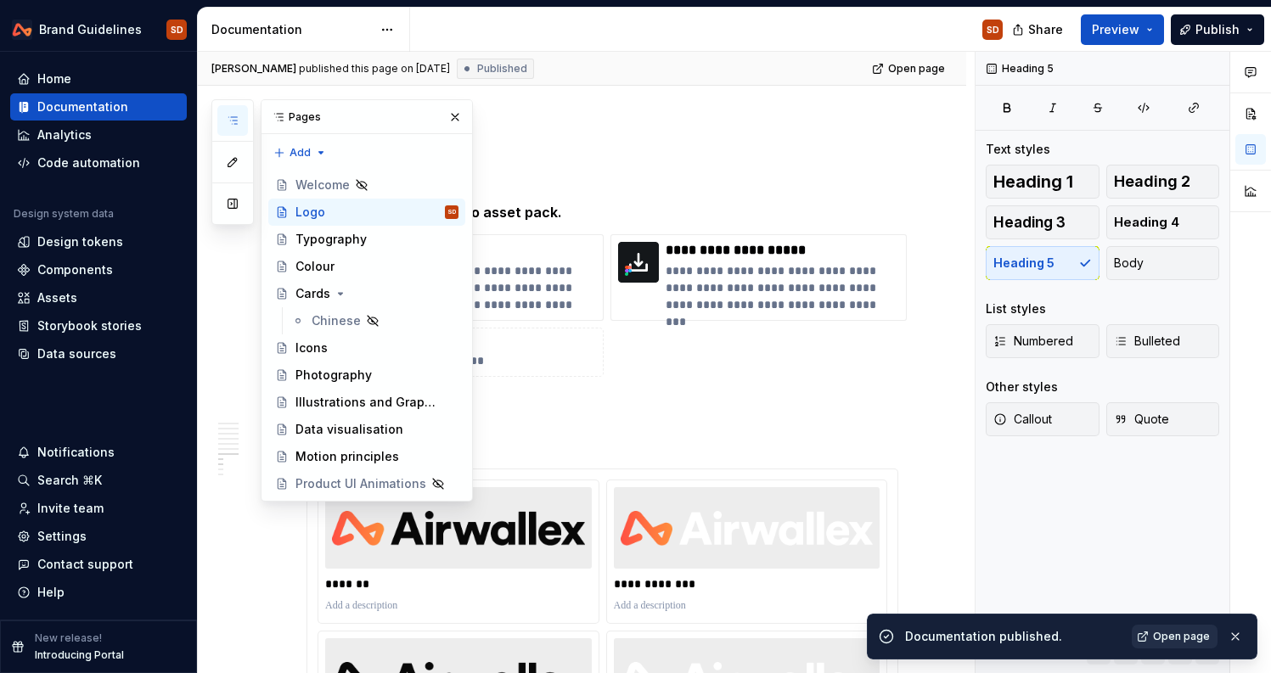
click at [1171, 641] on span "Open page" at bounding box center [1181, 637] width 57 height 14
